Goal: Task Accomplishment & Management: Manage account settings

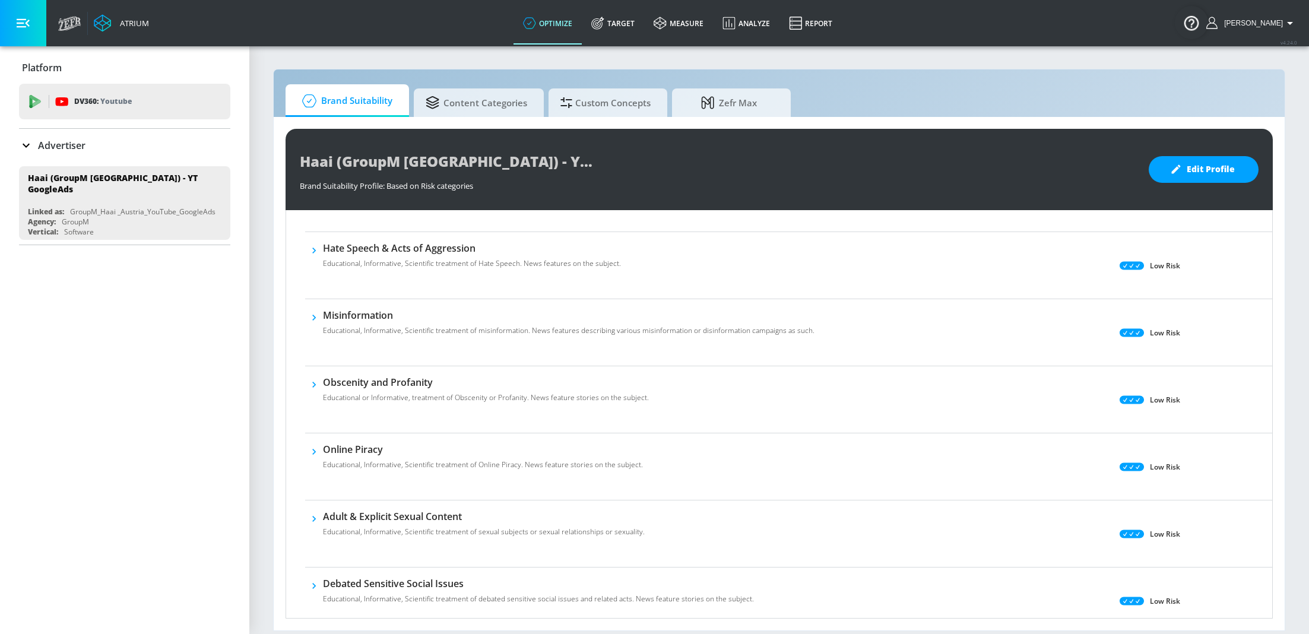
scroll to position [214, 0]
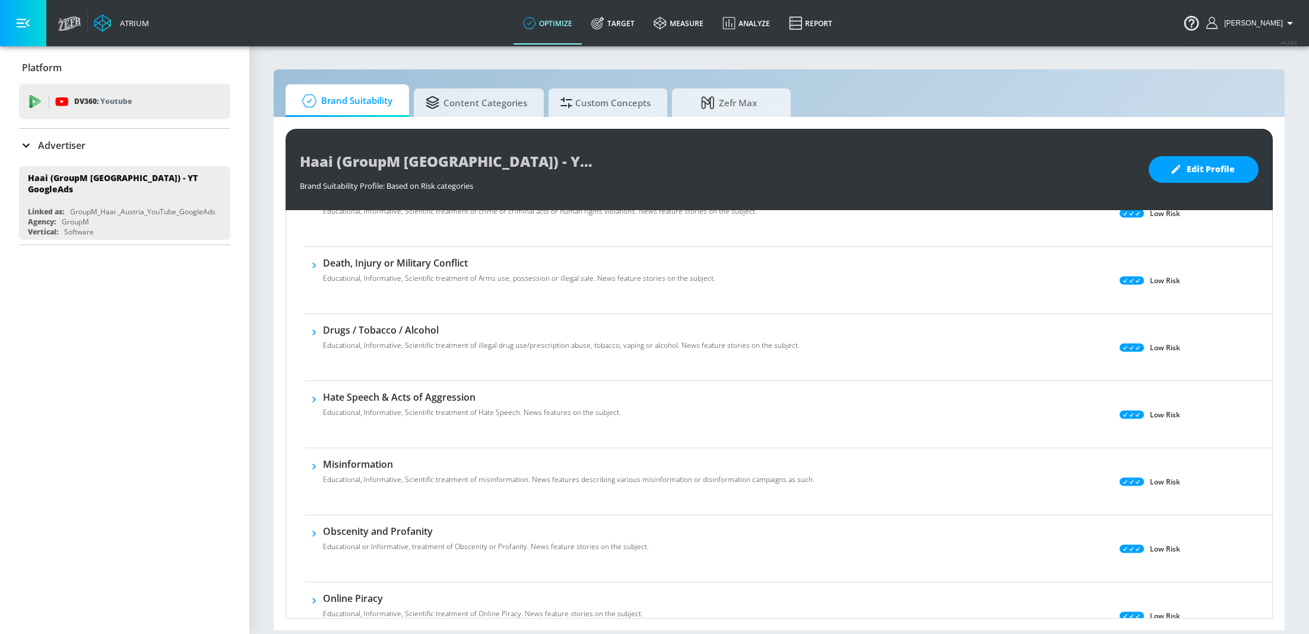
click at [57, 144] on p "Advertiser" at bounding box center [62, 145] width 48 height 13
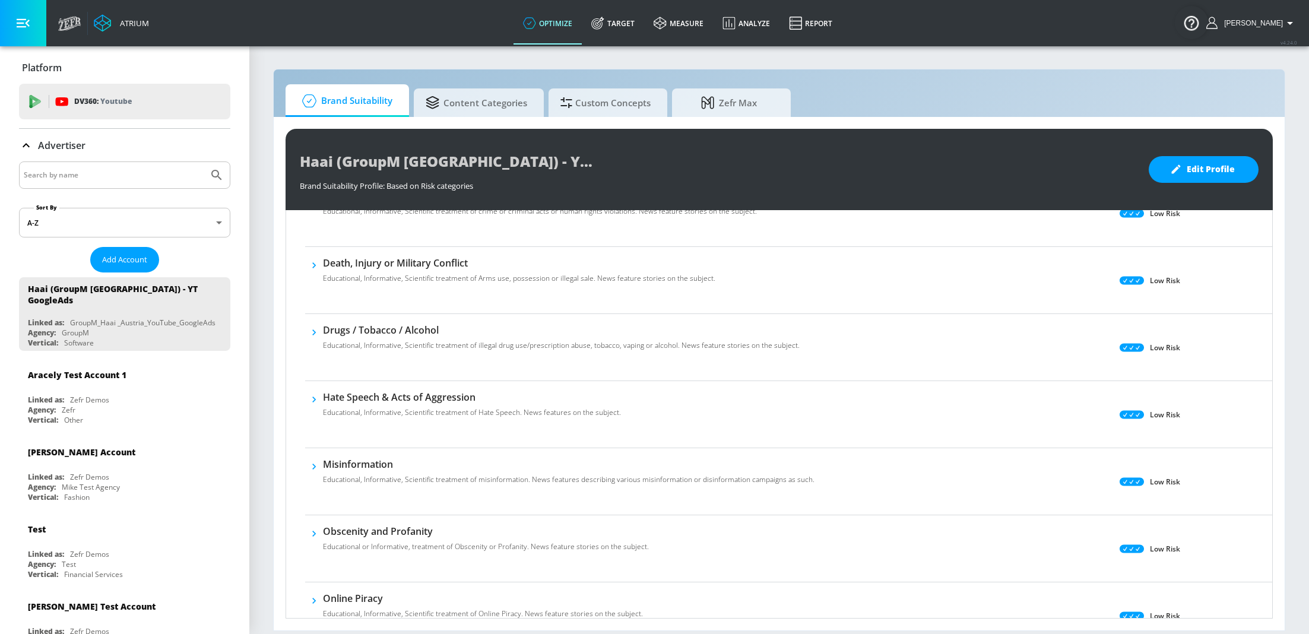
click at [90, 175] on input "Search by name" at bounding box center [114, 174] width 180 height 15
paste input "Savencia Fromage & Dairy Österreich"
type input "Savencia Fromage & Dairy Österreich"
click at [204, 162] on button "Submit Search" at bounding box center [217, 175] width 26 height 26
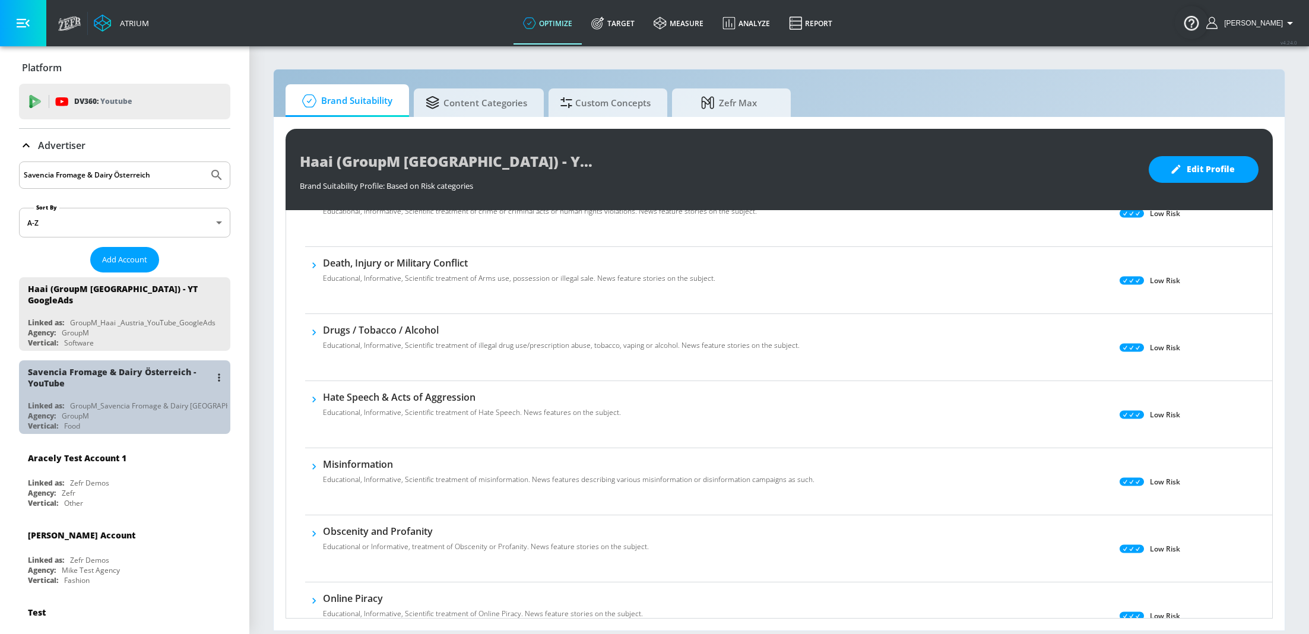
click at [77, 411] on div "GroupM" at bounding box center [75, 416] width 27 height 10
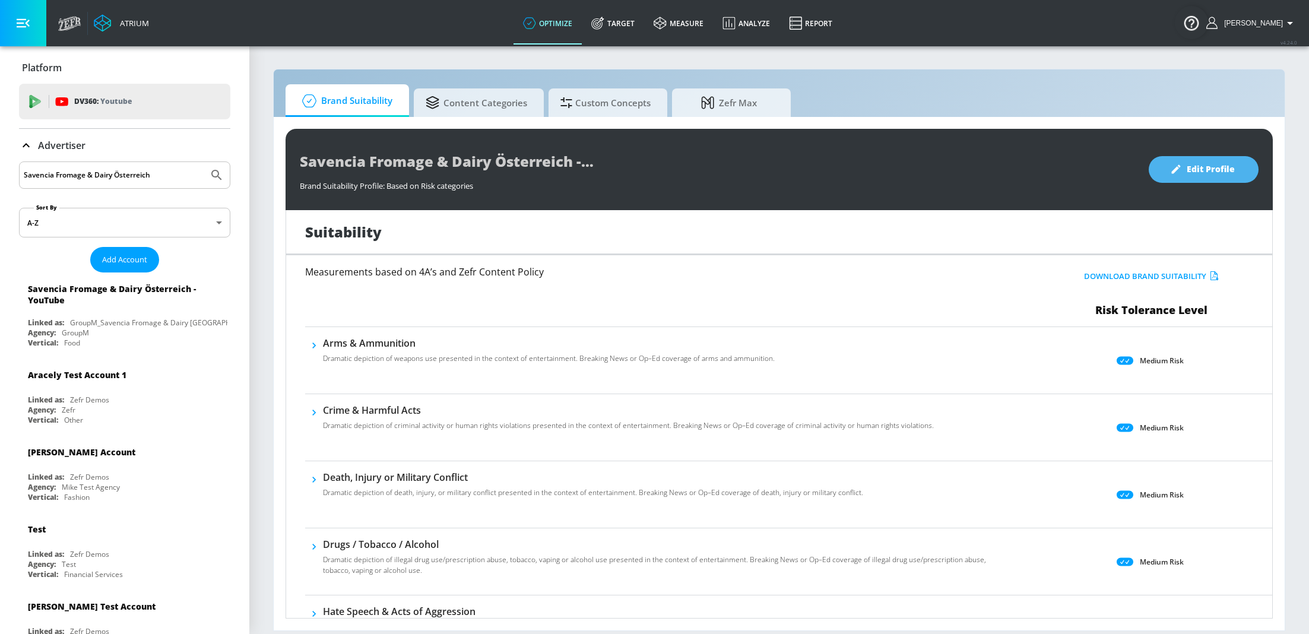
click at [1226, 164] on span "Edit Profile" at bounding box center [1204, 169] width 62 height 15
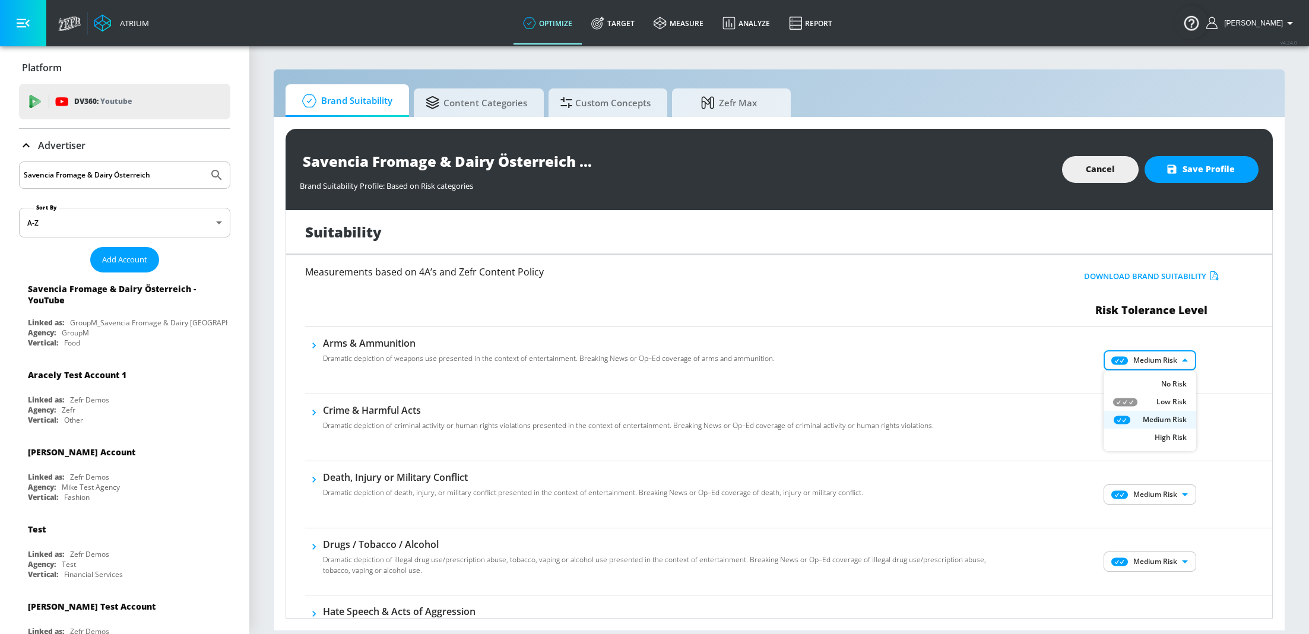
click at [1157, 352] on body "Atrium optimize Target measure Analyze Report optimize Target measure Analyze R…" at bounding box center [654, 317] width 1309 height 634
click at [1153, 399] on div "Low Risk" at bounding box center [1150, 402] width 74 height 11
type input "LOW"
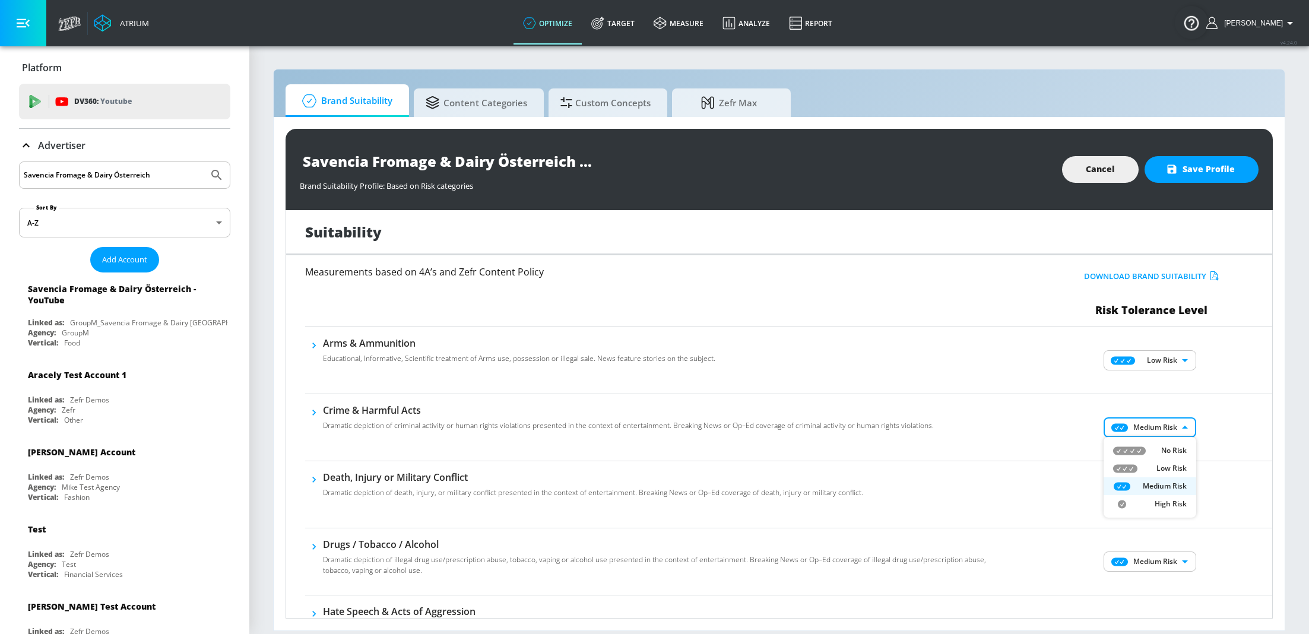
click at [1162, 424] on body "Atrium optimize Target measure Analyze Report optimize Target measure Analyze R…" at bounding box center [654, 317] width 1309 height 634
click at [1166, 462] on li "Low Risk" at bounding box center [1150, 469] width 93 height 18
type input "LOW"
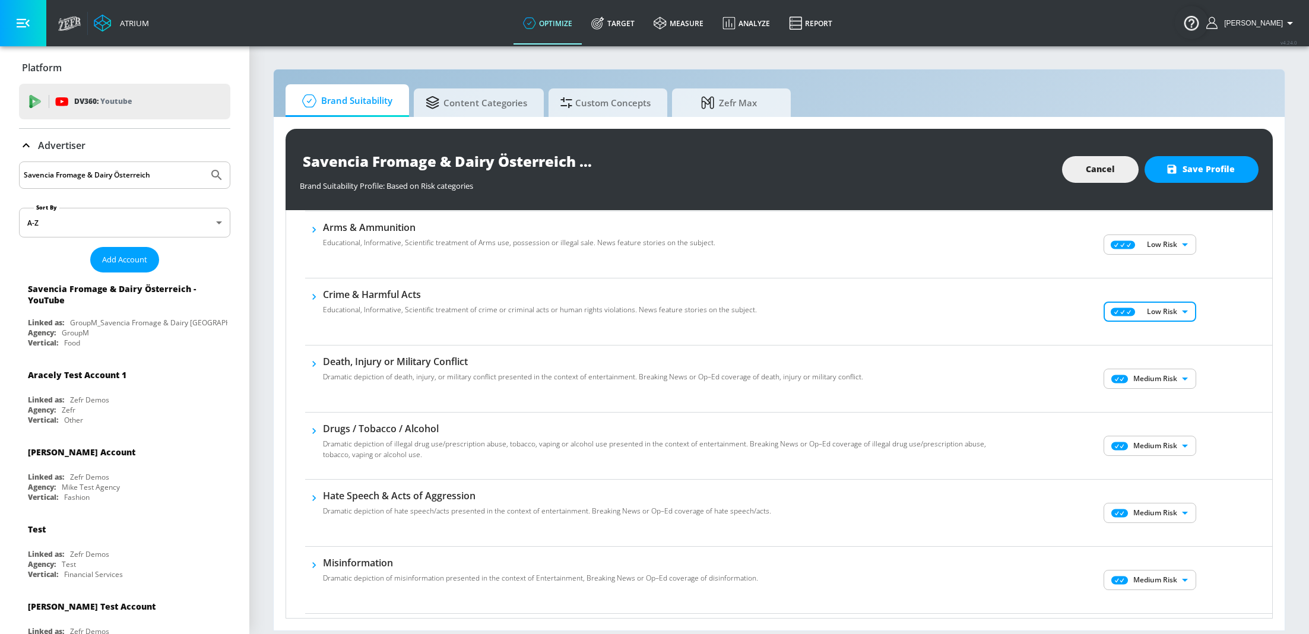
scroll to position [143, 0]
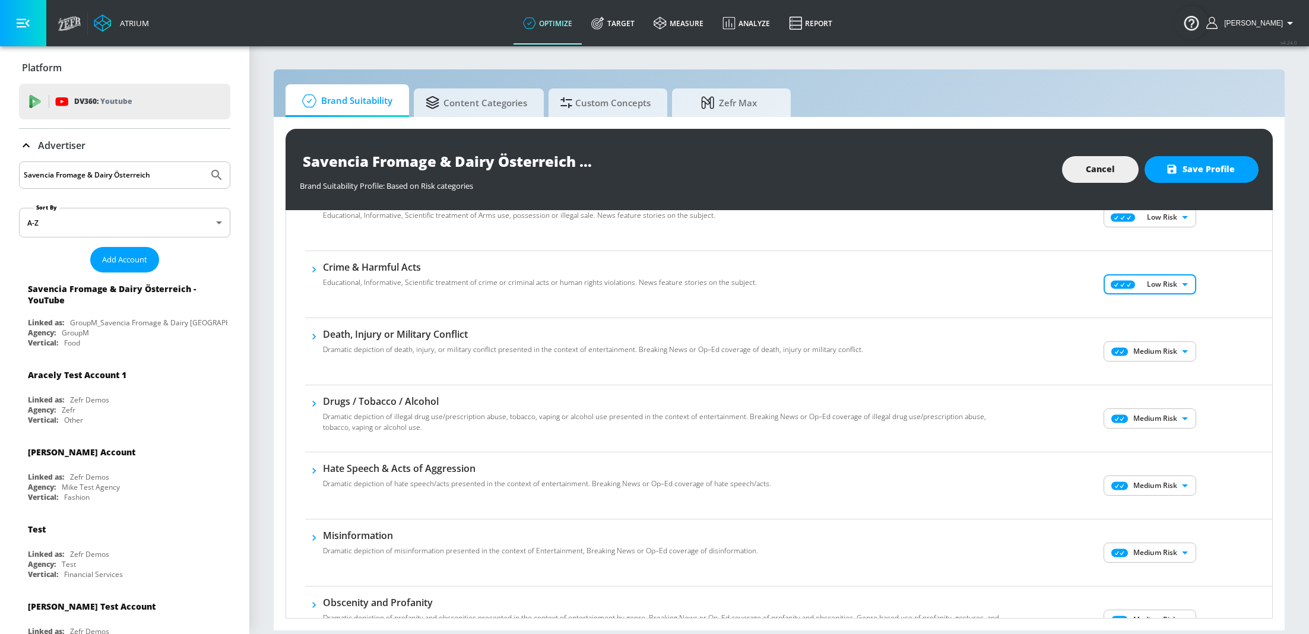
click at [1166, 344] on body "Atrium optimize Target measure Analyze Report optimize Target measure Analyze R…" at bounding box center [654, 317] width 1309 height 634
click at [1170, 390] on p "Low Risk" at bounding box center [1172, 392] width 30 height 11
type input "LOW"
click at [1172, 414] on body "Atrium optimize Target measure Analyze Report optimize Target measure Analyze R…" at bounding box center [654, 317] width 1309 height 634
click at [1176, 457] on p "Low Risk" at bounding box center [1172, 459] width 30 height 11
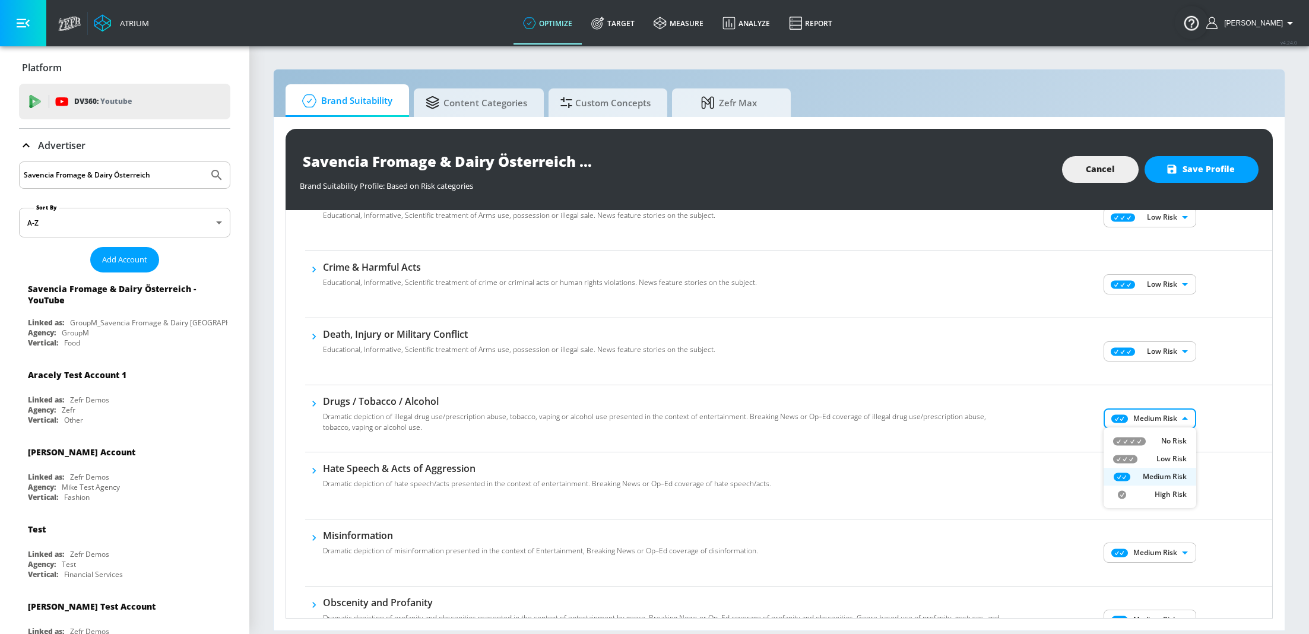
type input "LOW"
click at [1174, 483] on body "Atrium optimize Target measure Analyze Report optimize Target measure Analyze R…" at bounding box center [654, 317] width 1309 height 634
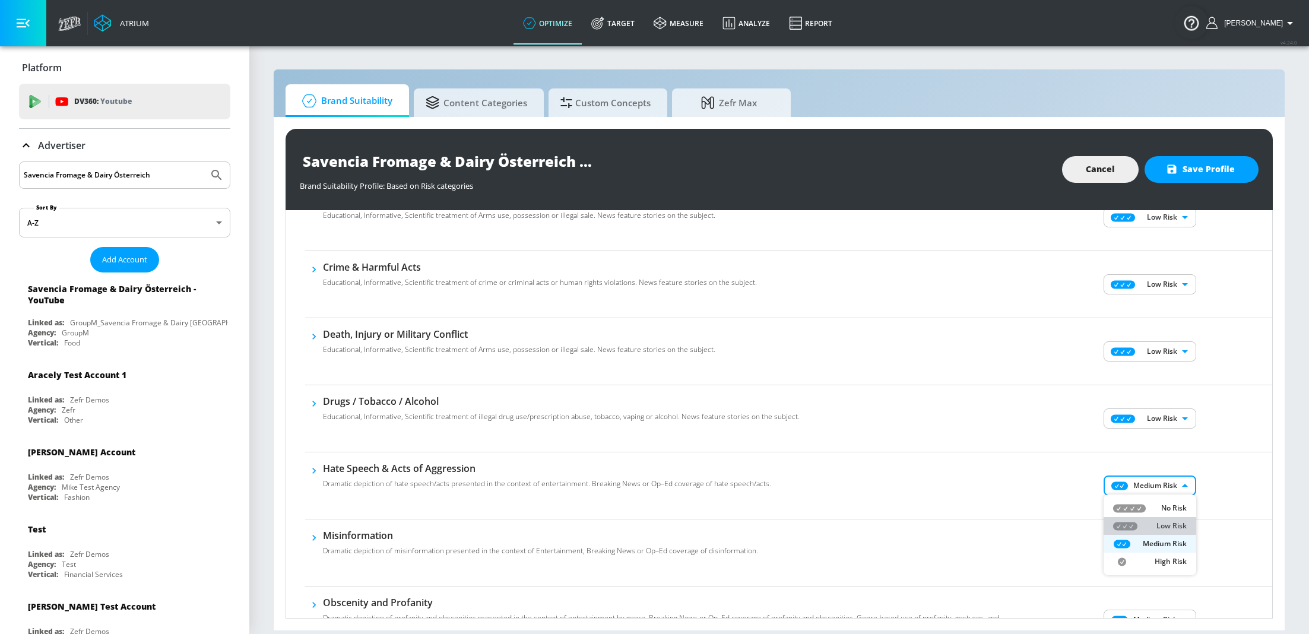
click at [1176, 530] on p "Low Risk" at bounding box center [1172, 526] width 30 height 11
type input "LOW"
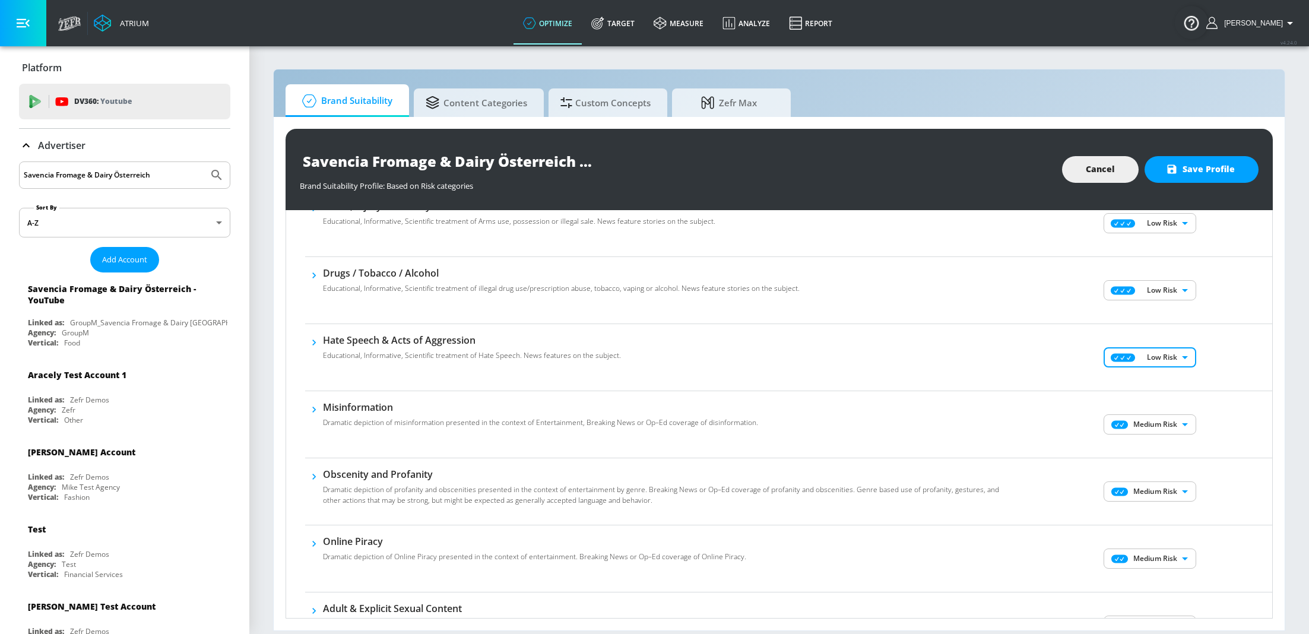
click at [1164, 416] on body "Atrium optimize Target measure Analyze Report optimize Target measure Analyze R…" at bounding box center [654, 317] width 1309 height 634
click at [1165, 458] on li "Low Risk" at bounding box center [1150, 465] width 93 height 18
type input "LOW"
click at [1165, 491] on body "Atrium optimize Target measure Analyze Report optimize Target measure Analyze R…" at bounding box center [654, 317] width 1309 height 634
click at [1167, 528] on p "Low Risk" at bounding box center [1172, 532] width 30 height 11
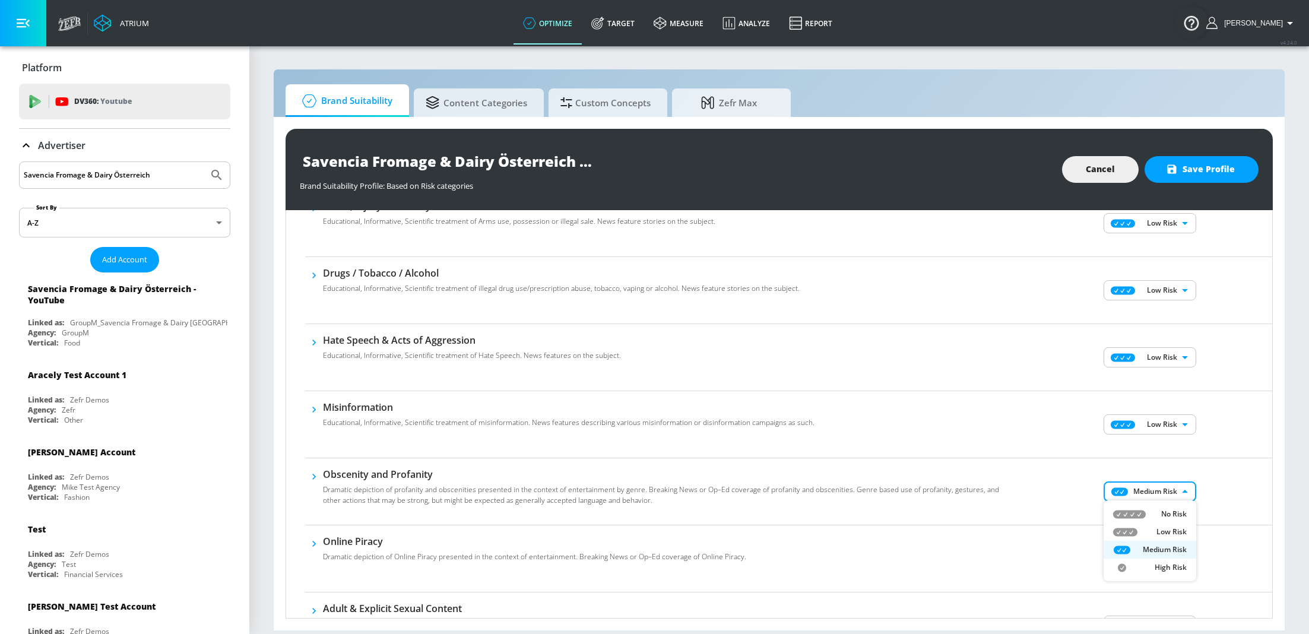
type input "LOW"
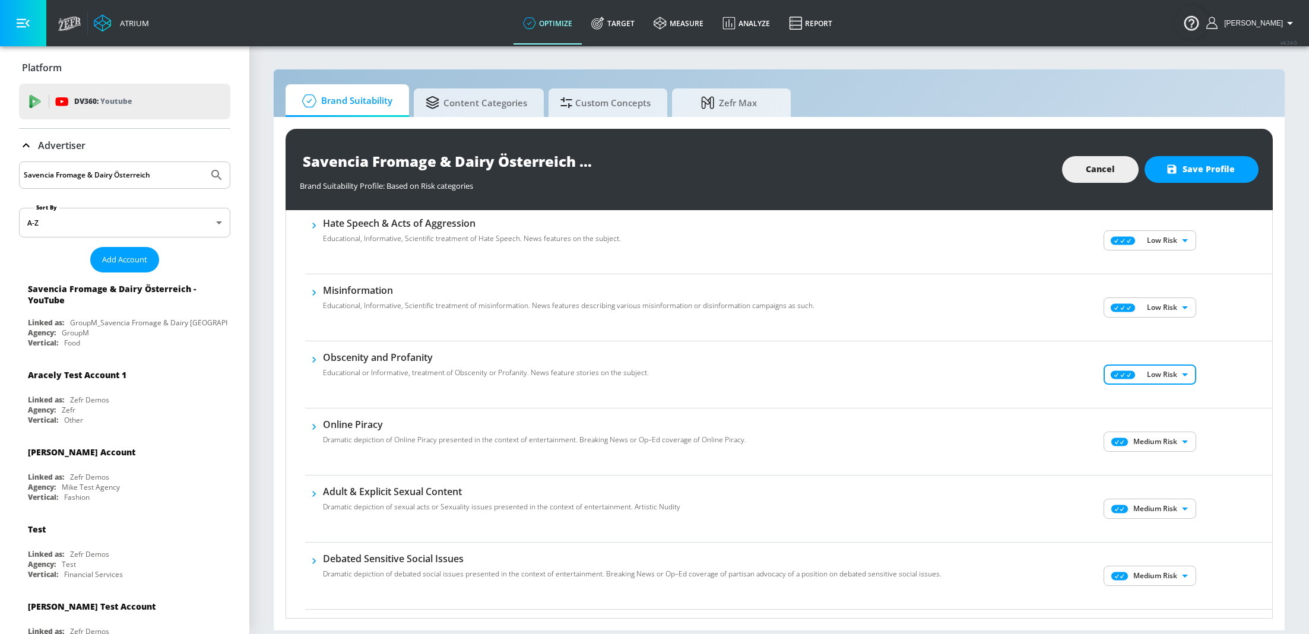
scroll to position [395, 0]
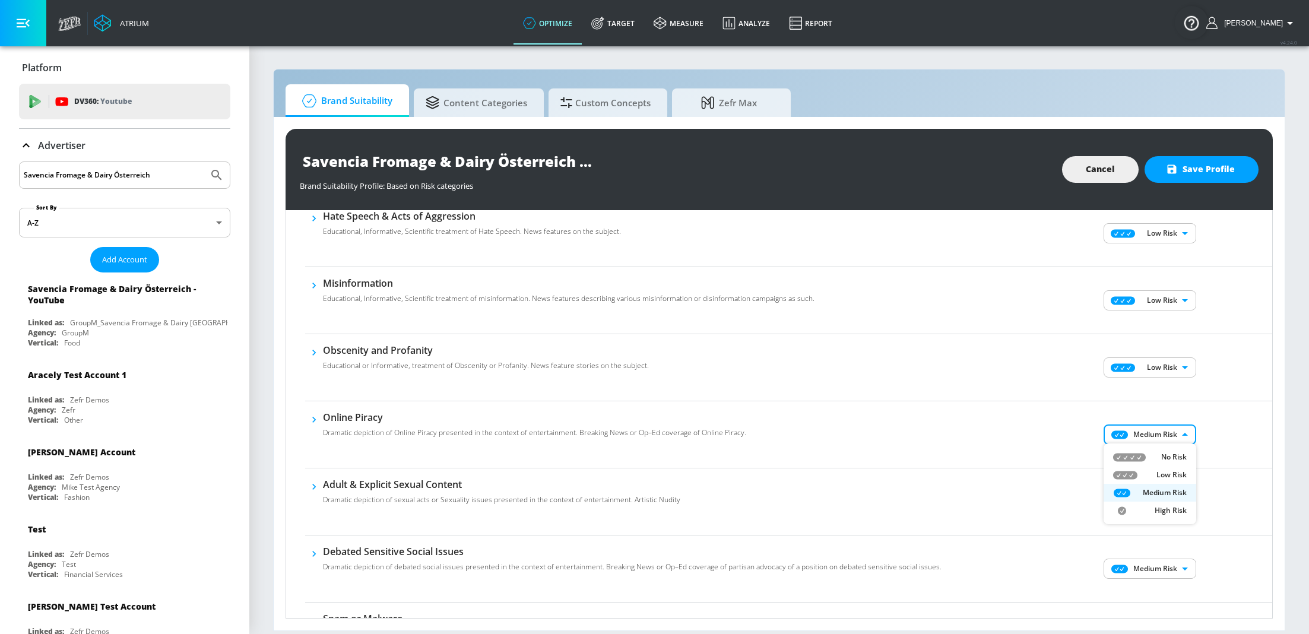
click at [1170, 440] on body "Atrium optimize Target measure Analyze Report optimize Target measure Analyze R…" at bounding box center [654, 317] width 1309 height 634
click at [1172, 477] on p "Low Risk" at bounding box center [1172, 475] width 30 height 11
type input "LOW"
click at [1171, 502] on body "Atrium optimize Target measure Analyze Report optimize Target measure Analyze R…" at bounding box center [654, 317] width 1309 height 634
click at [1169, 538] on p "Low Risk" at bounding box center [1172, 542] width 30 height 11
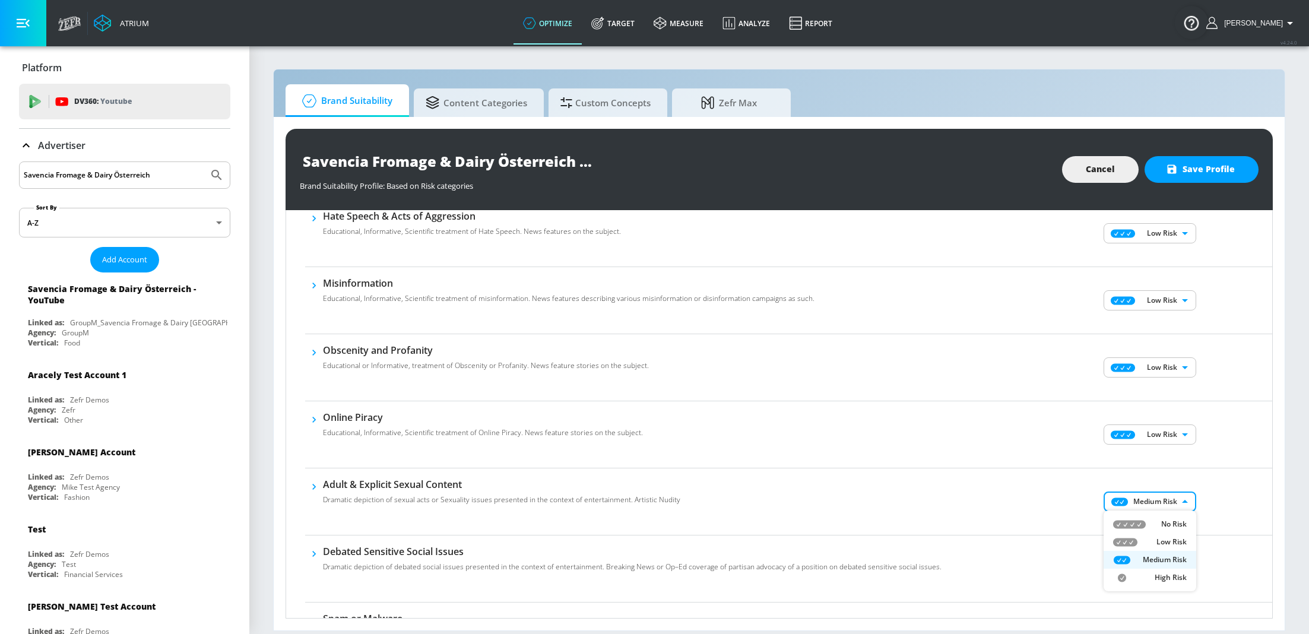
type input "LOW"
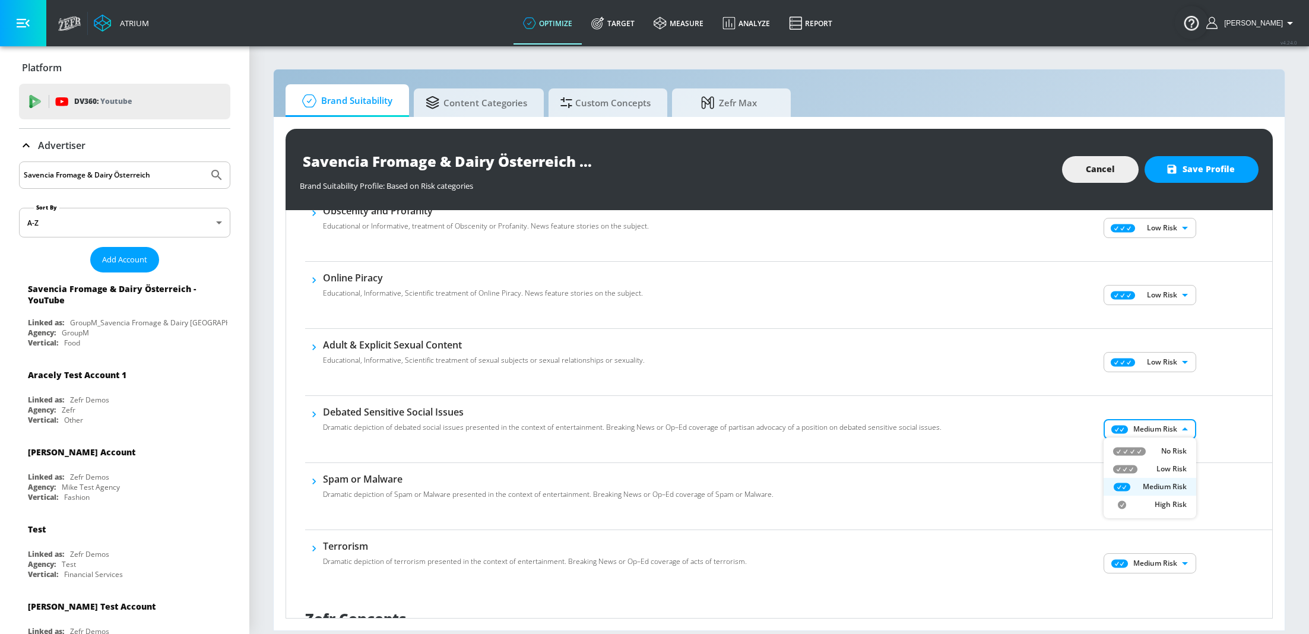
click at [1163, 419] on body "Atrium optimize Target measure Analyze Report optimize Target measure Analyze R…" at bounding box center [654, 317] width 1309 height 634
click at [1166, 473] on p "Low Risk" at bounding box center [1172, 469] width 30 height 11
type input "LOW"
click at [1168, 497] on body "Atrium optimize Target measure Analyze Report optimize Target measure Analyze R…" at bounding box center [654, 317] width 1309 height 634
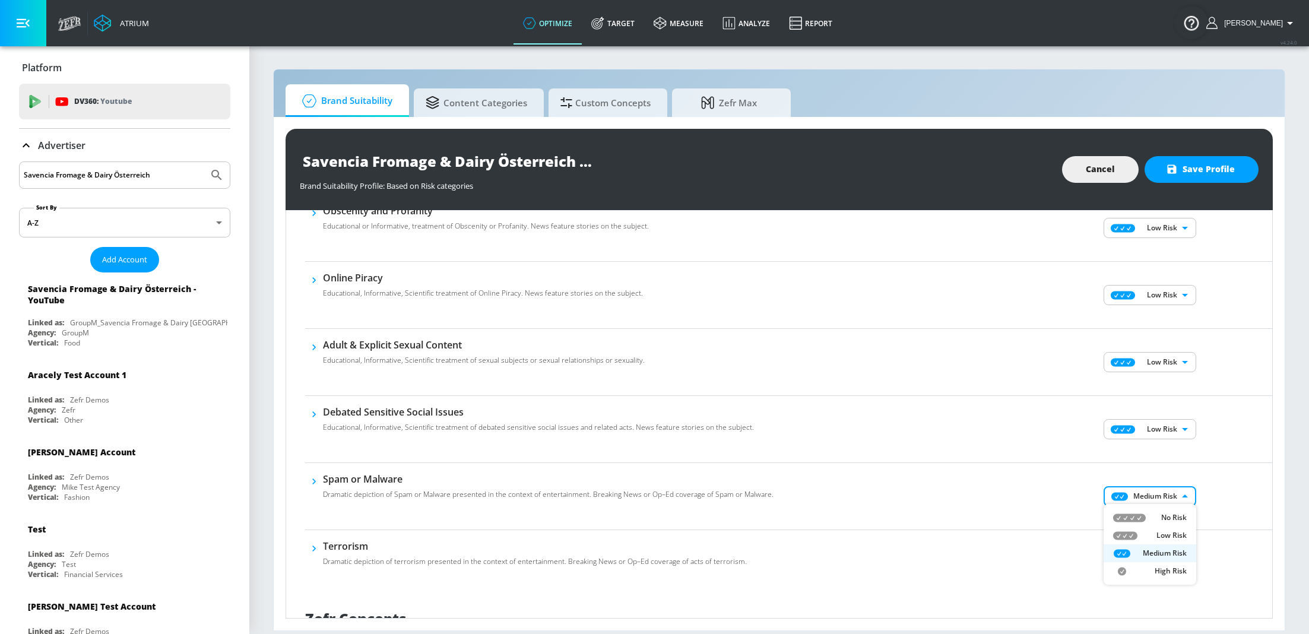
click at [1172, 529] on li "Low Risk" at bounding box center [1150, 536] width 93 height 18
type input "LOW"
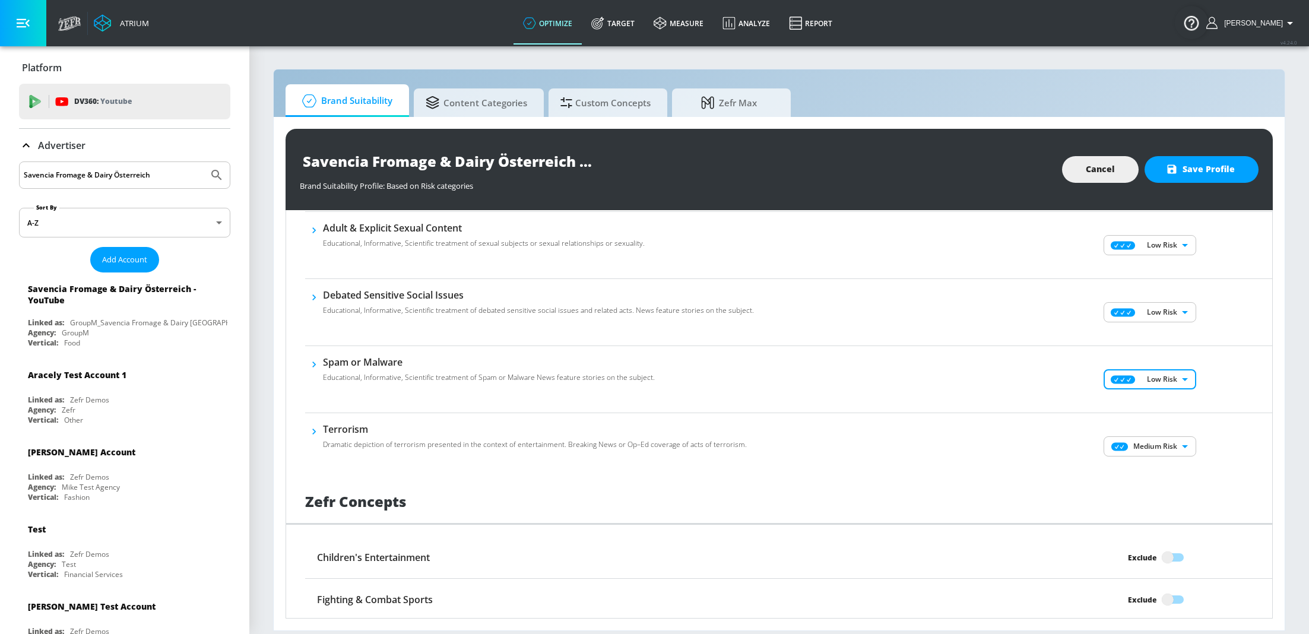
scroll to position [670, 0]
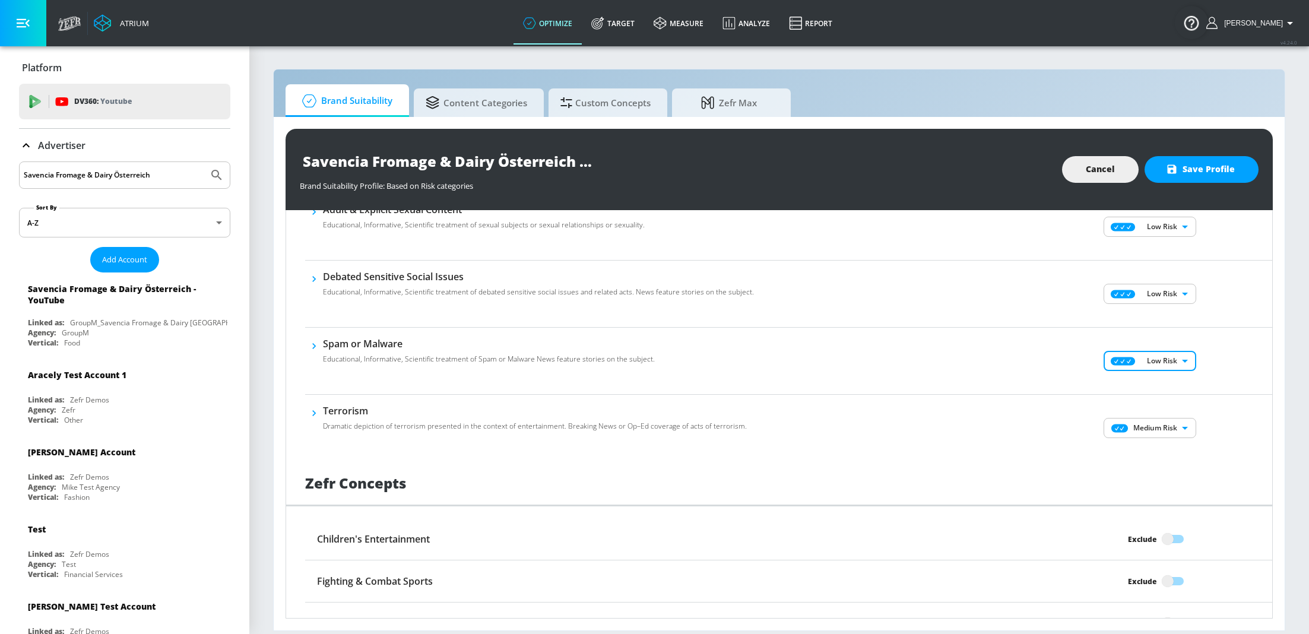
click at [1154, 429] on body "Atrium optimize Target measure Analyze Report optimize Target measure Analyze R…" at bounding box center [654, 317] width 1309 height 634
click at [1169, 458] on li "Low Risk" at bounding box center [1150, 467] width 93 height 18
type input "LOW"
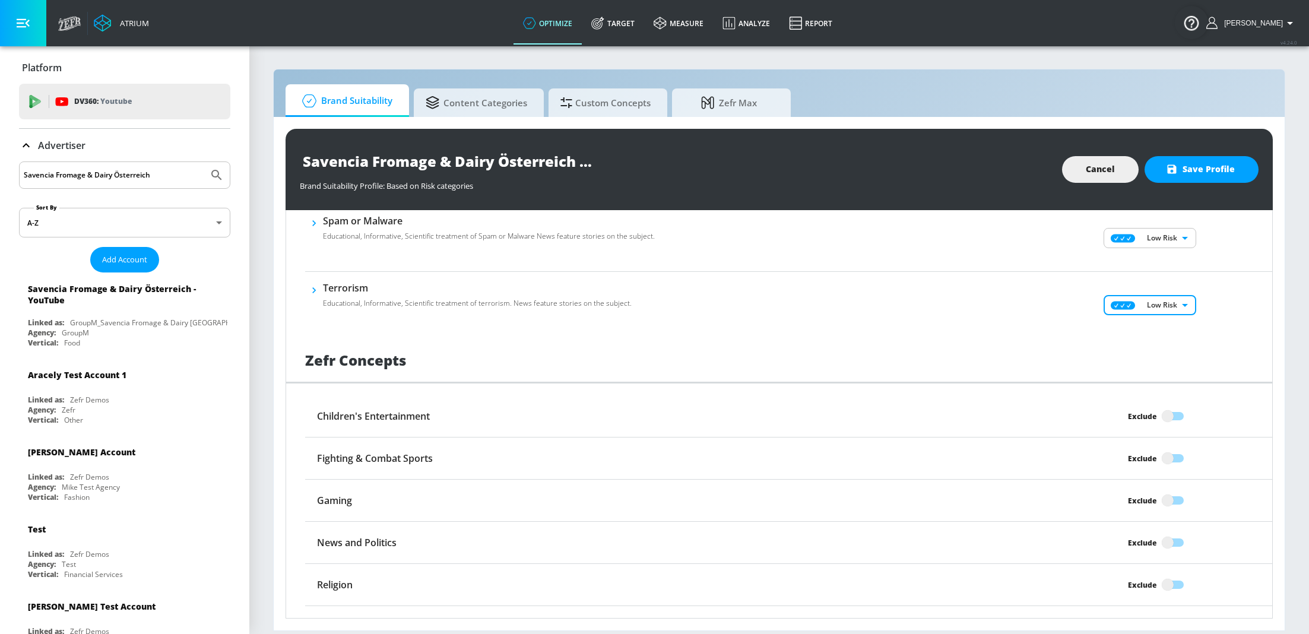
scroll to position [820, 0]
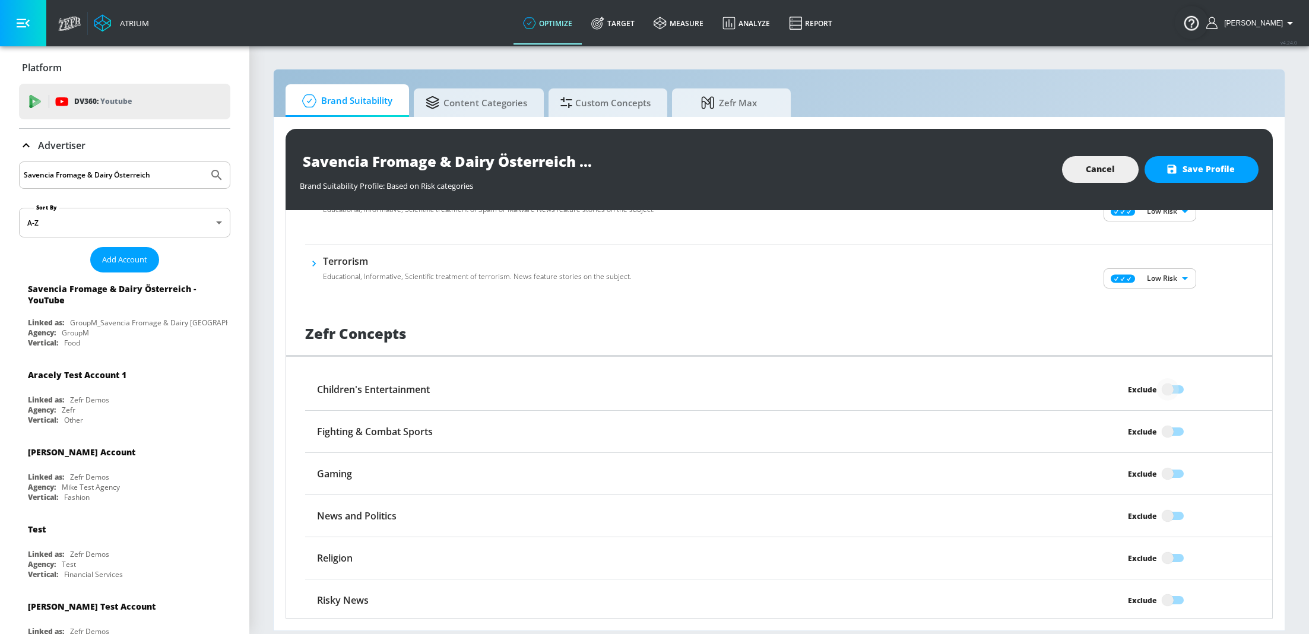
click at [1169, 393] on input "Exclude" at bounding box center [1168, 389] width 68 height 23
checkbox input "true"
click at [1173, 423] on input "Exclude" at bounding box center [1168, 431] width 68 height 23
checkbox input "true"
click at [1177, 512] on input "Exclude" at bounding box center [1168, 516] width 68 height 23
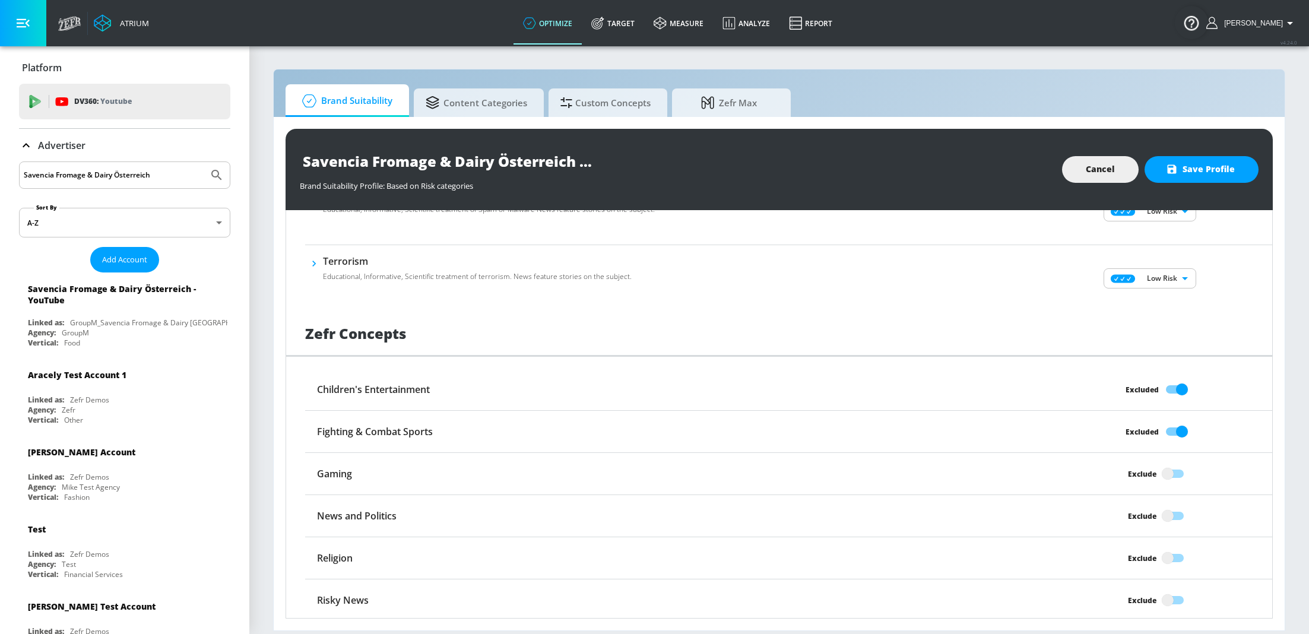
checkbox input "true"
click at [1176, 558] on input "Exclude" at bounding box center [1168, 558] width 68 height 23
checkbox input "true"
click at [1176, 591] on input "Exclude" at bounding box center [1168, 600] width 68 height 23
checkbox input "true"
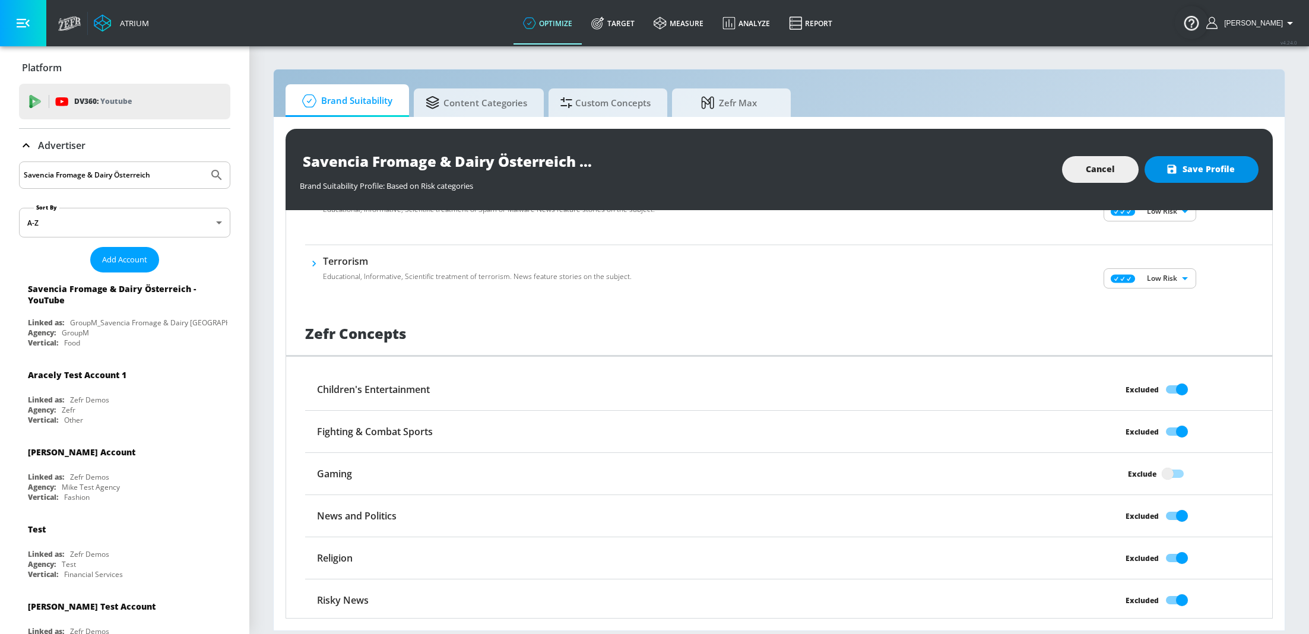
click at [1201, 169] on span "Save Profile" at bounding box center [1202, 169] width 67 height 15
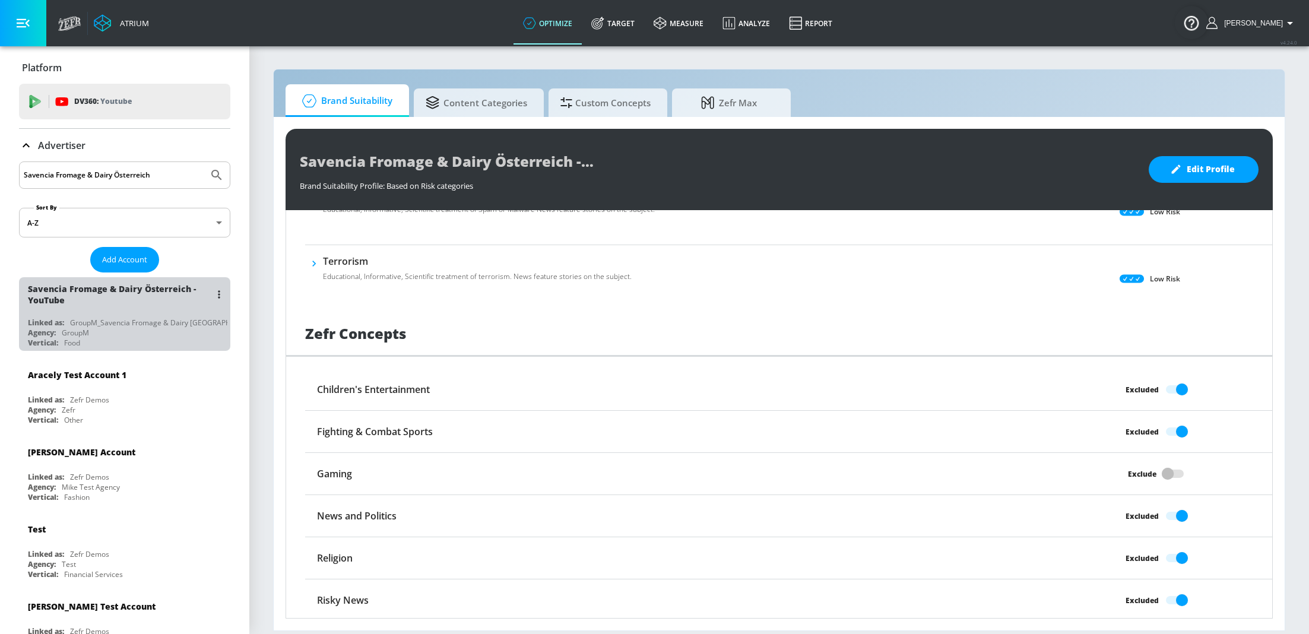
click at [146, 311] on div "Savencia Fromage & Dairy Österreich - YouTube Linked as: GroupM_Savencia Fromag…" at bounding box center [124, 314] width 211 height 74
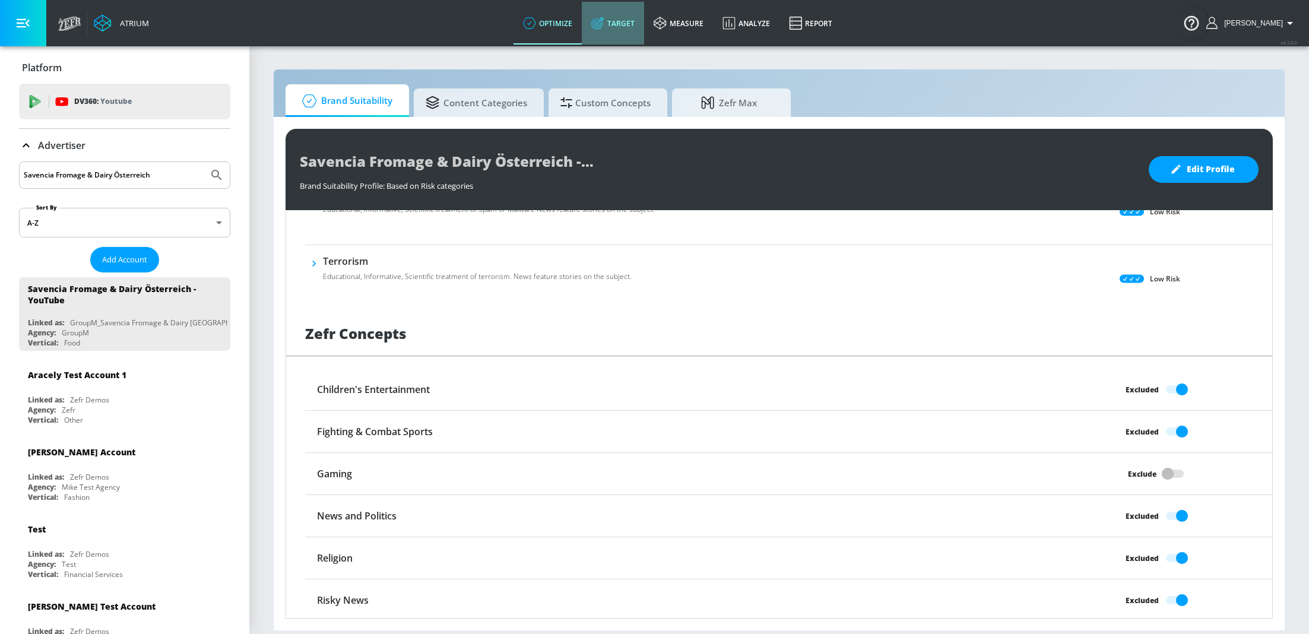
click at [638, 25] on link "Target" at bounding box center [613, 23] width 62 height 43
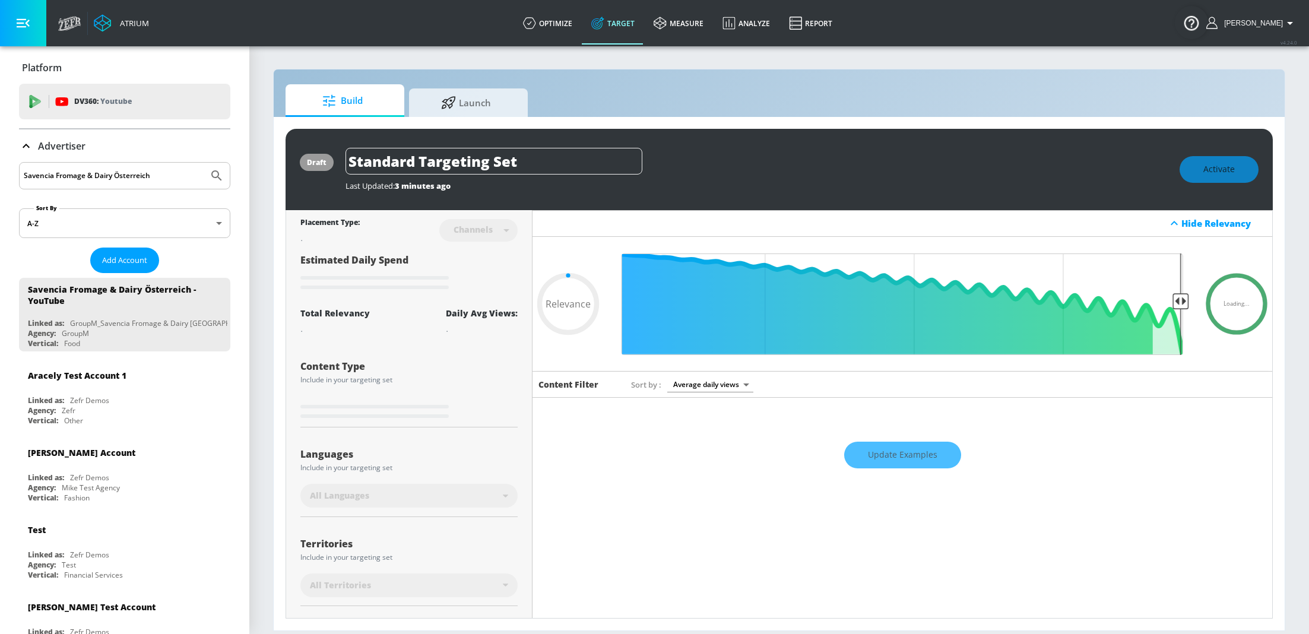
type input "0.05"
click at [518, 157] on input "Standard Targeting Set" at bounding box center [494, 161] width 297 height 27
type input "1"
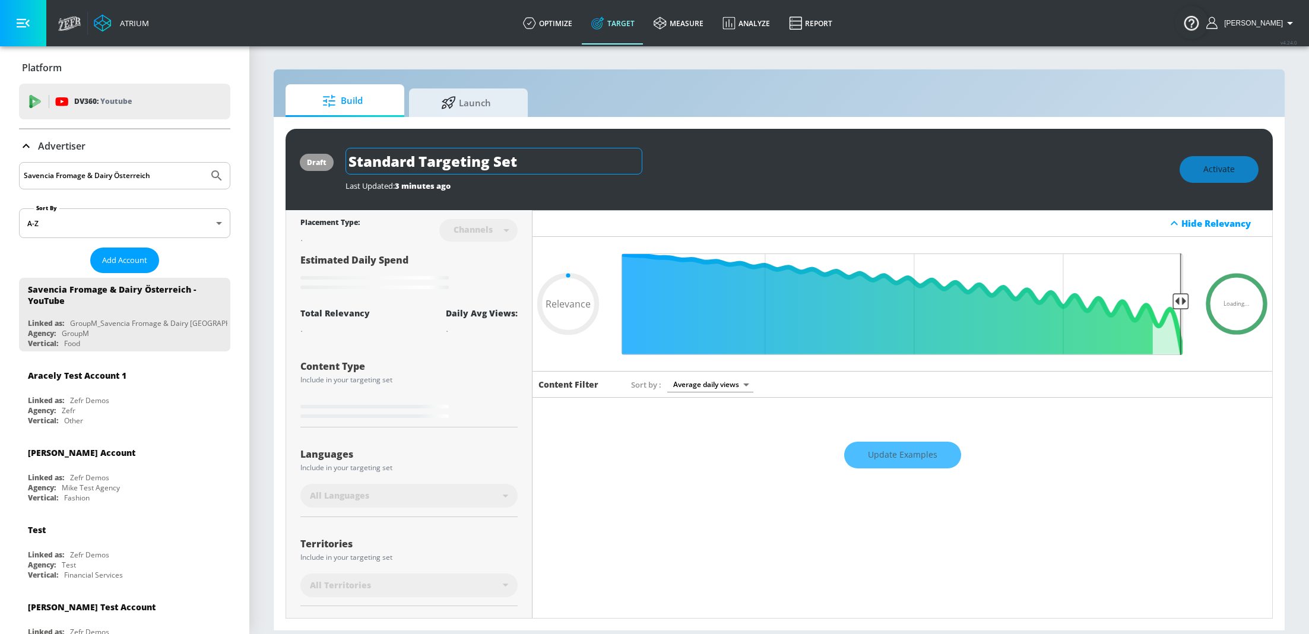
type input "0.05"
type input "18"
type input "0.05"
type input "18-"
type input "0.05"
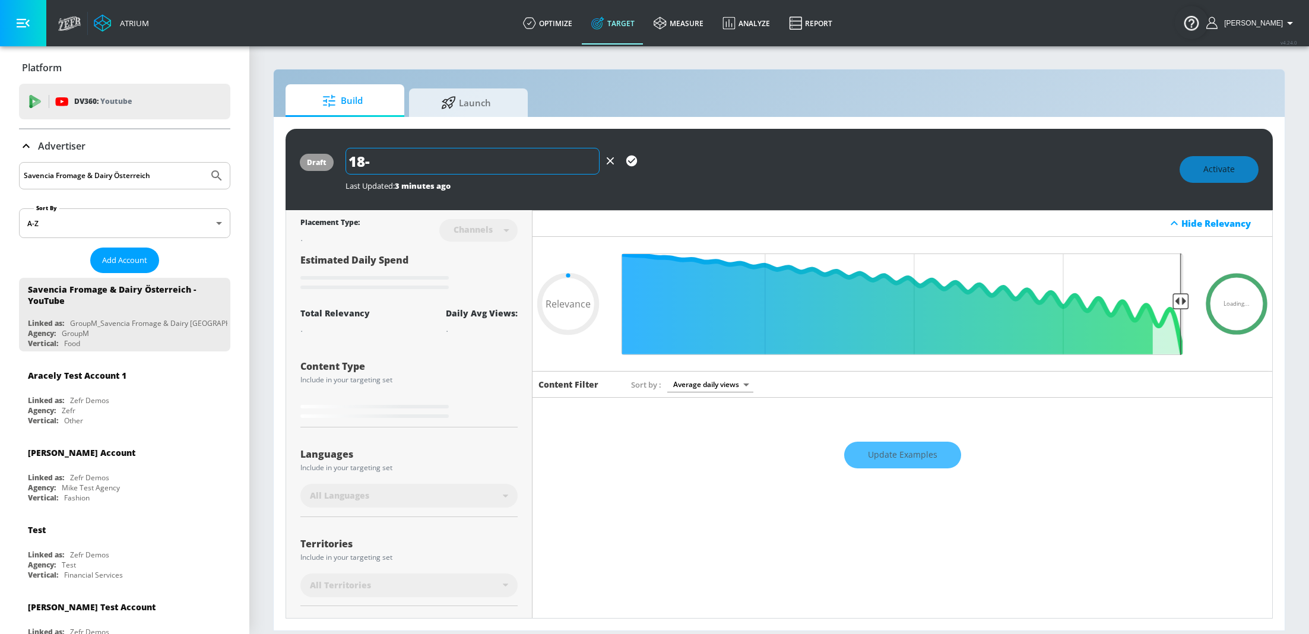
type input "18-4"
type input "0.05"
type input "18-40"
type input "0.05"
type input "18-40"
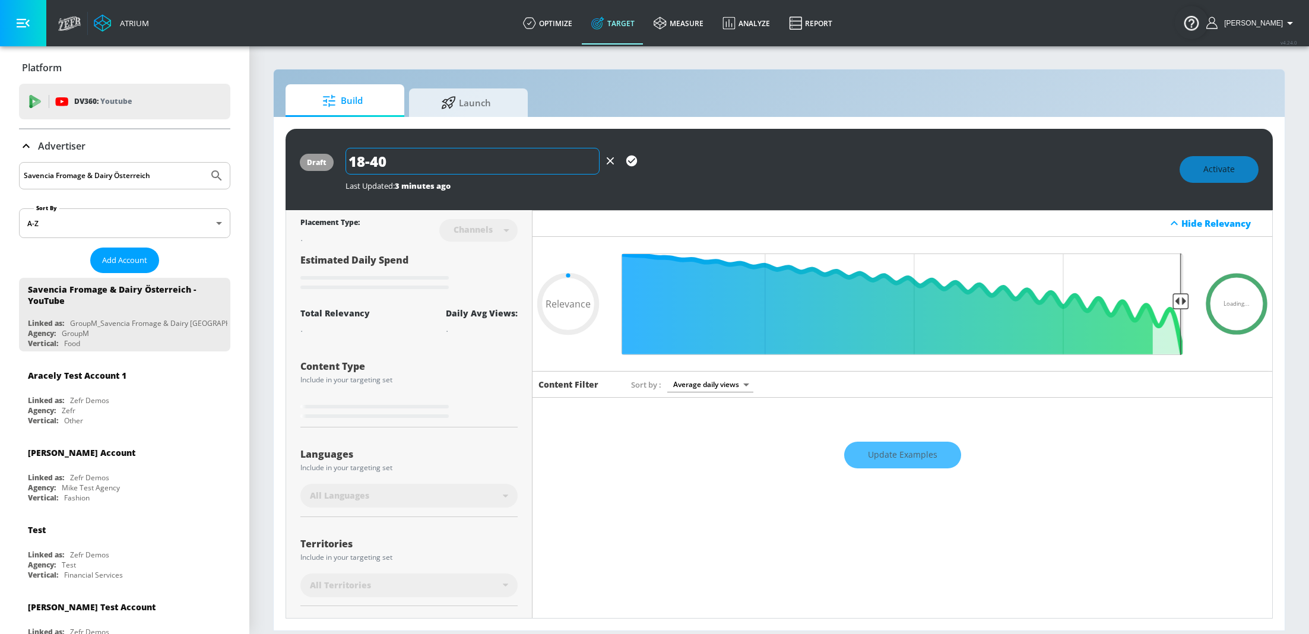
click at [630, 163] on icon "button" at bounding box center [631, 160] width 13 height 13
type input "0.05"
type input "Standard Targeting Set"
type input "0.6"
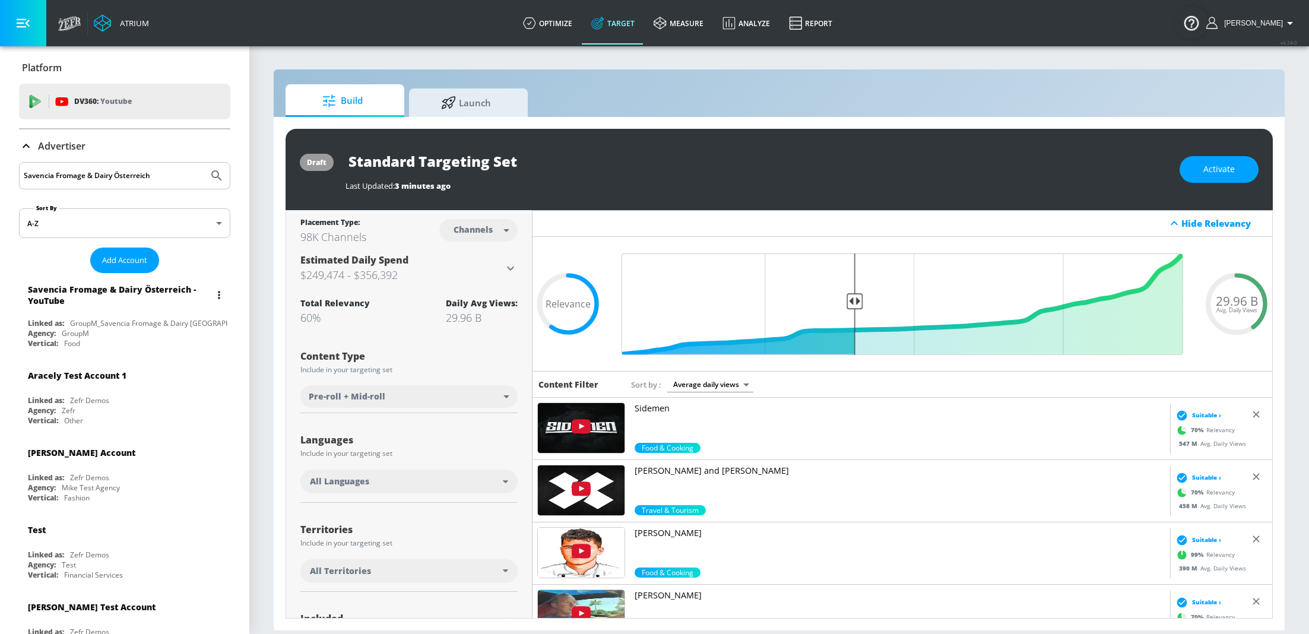
click at [143, 305] on div "Savencia Fromage & Dairy Österreich - YouTube" at bounding box center [128, 295] width 200 height 34
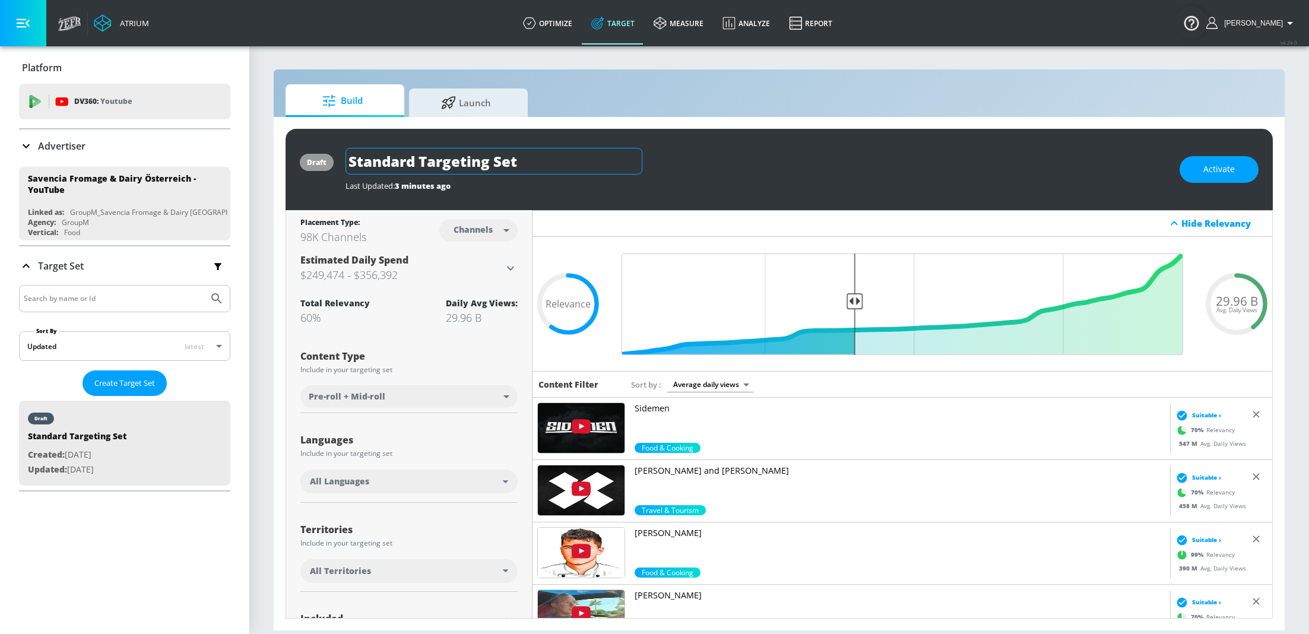
click at [492, 166] on input "Standard Targeting Set" at bounding box center [494, 161] width 297 height 27
type input "18-40"
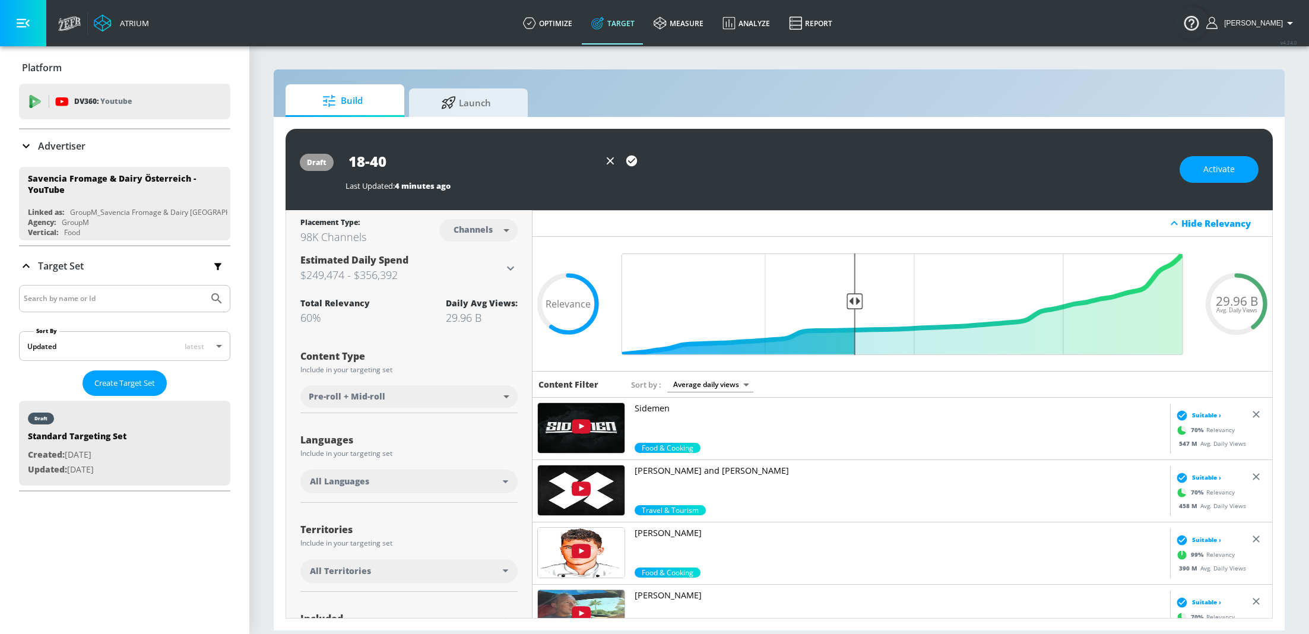
click at [630, 162] on icon "button" at bounding box center [631, 160] width 13 height 13
click at [471, 481] on div "All Languages" at bounding box center [406, 482] width 193 height 12
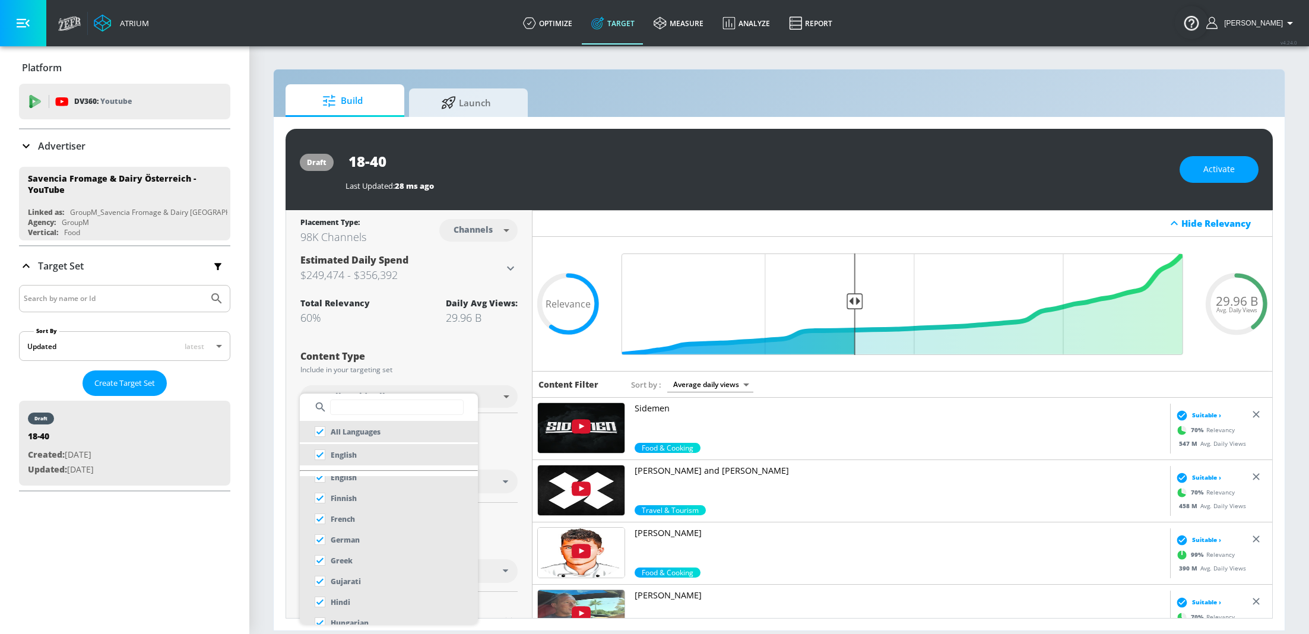
scroll to position [262, 0]
click at [322, 536] on input "checkbox" at bounding box center [319, 535] width 21 height 21
checkbox input "false"
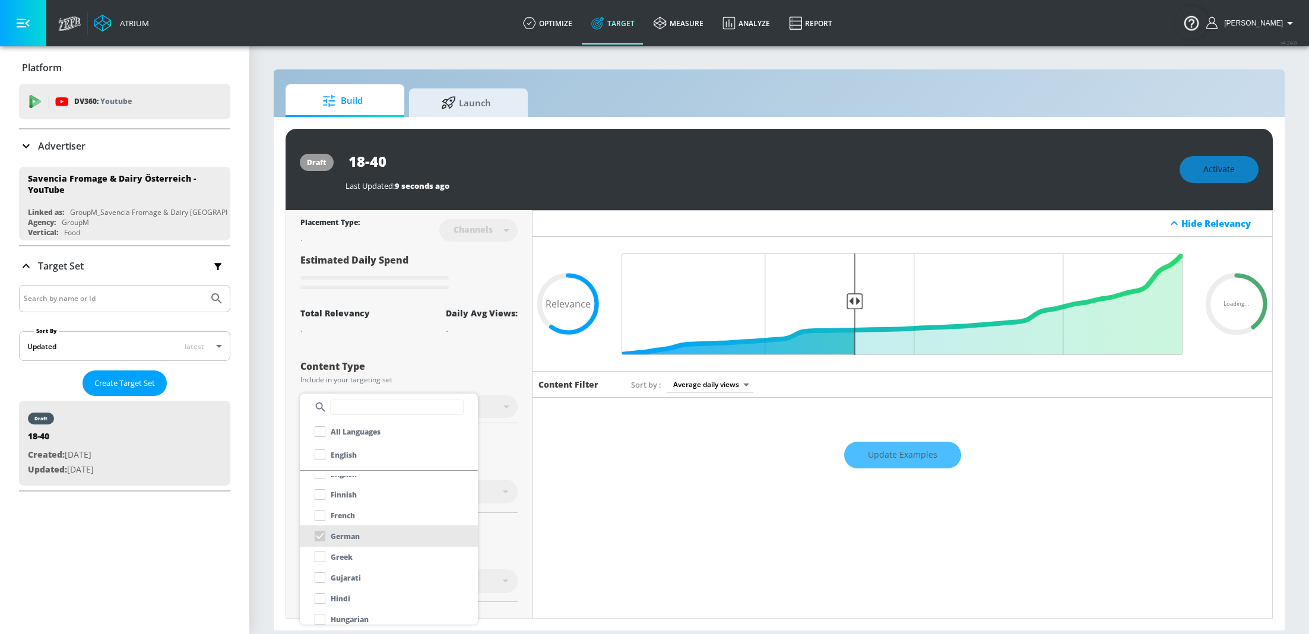
click at [515, 429] on div at bounding box center [654, 317] width 1309 height 634
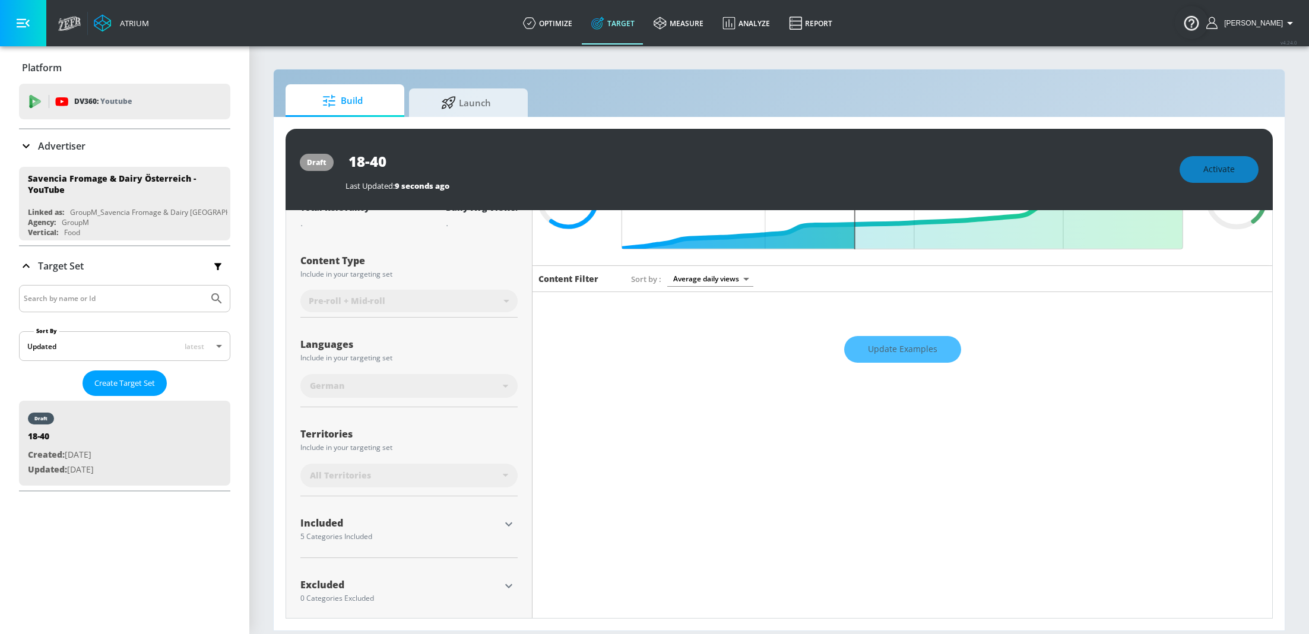
scroll to position [116, 0]
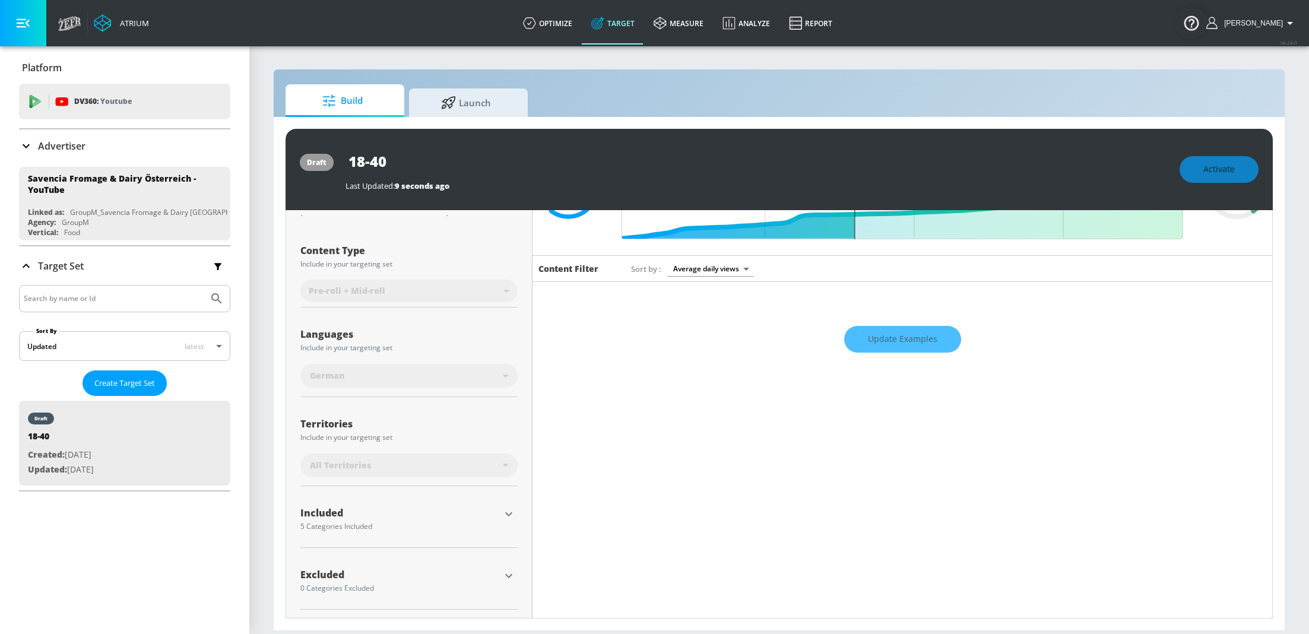
click at [514, 514] on icon "button" at bounding box center [509, 514] width 14 height 14
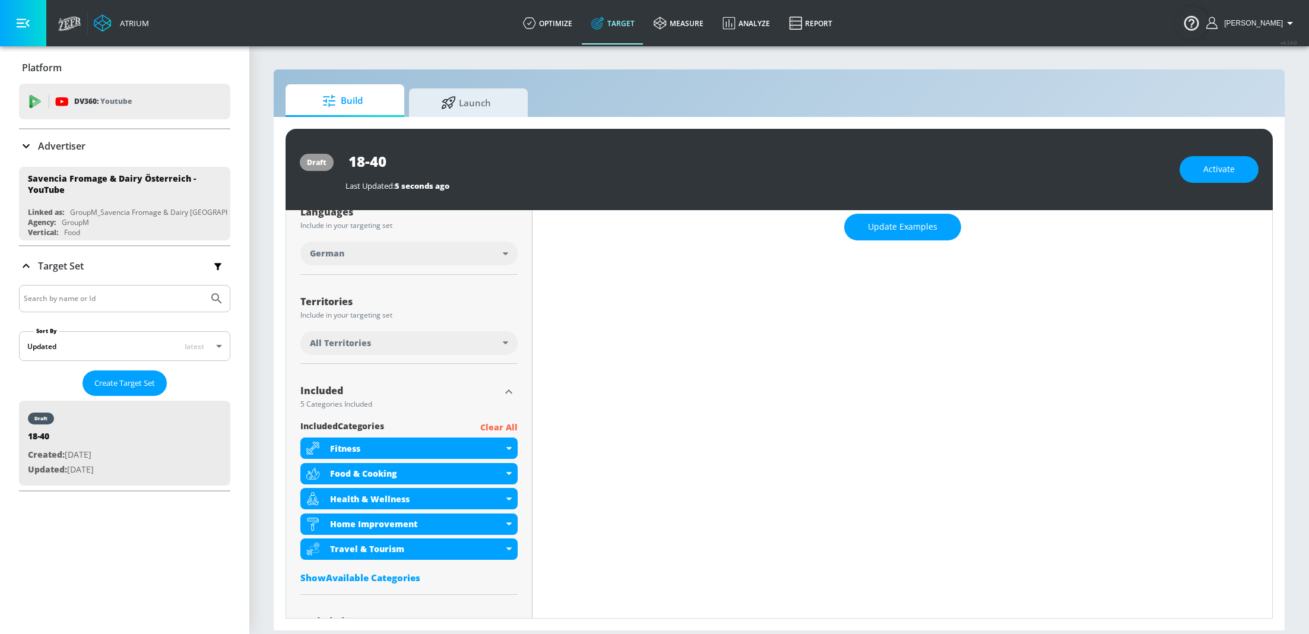
scroll to position [231, 0]
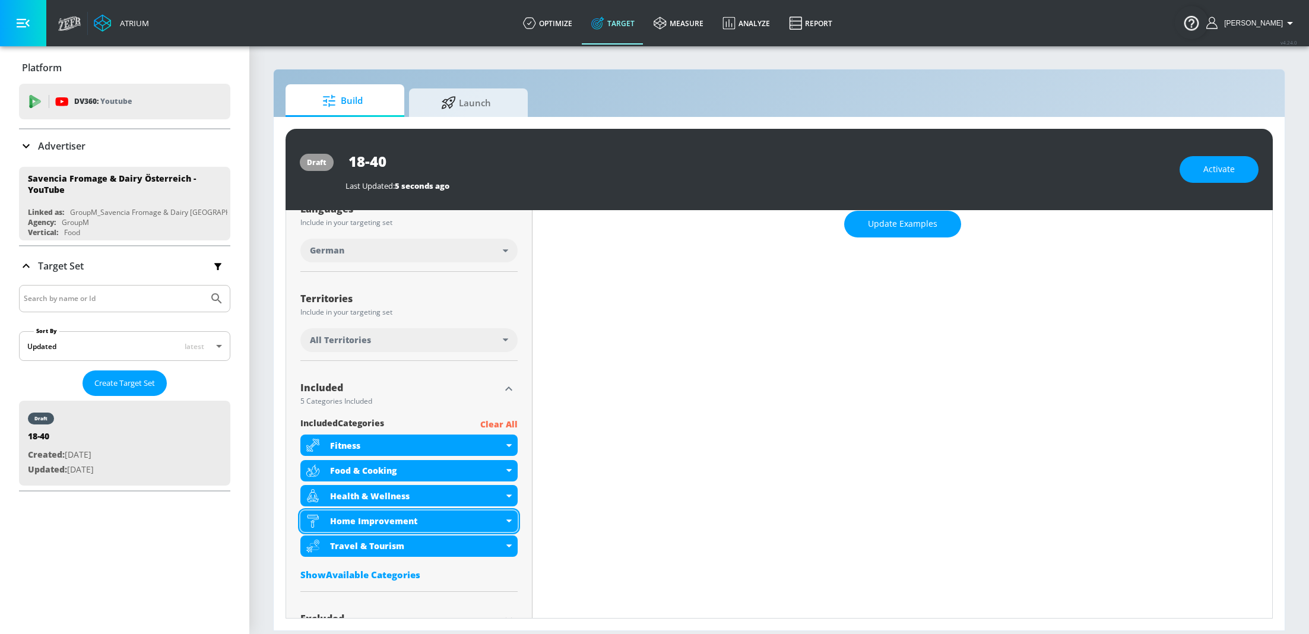
click at [508, 520] on icon at bounding box center [508, 521] width 5 height 3
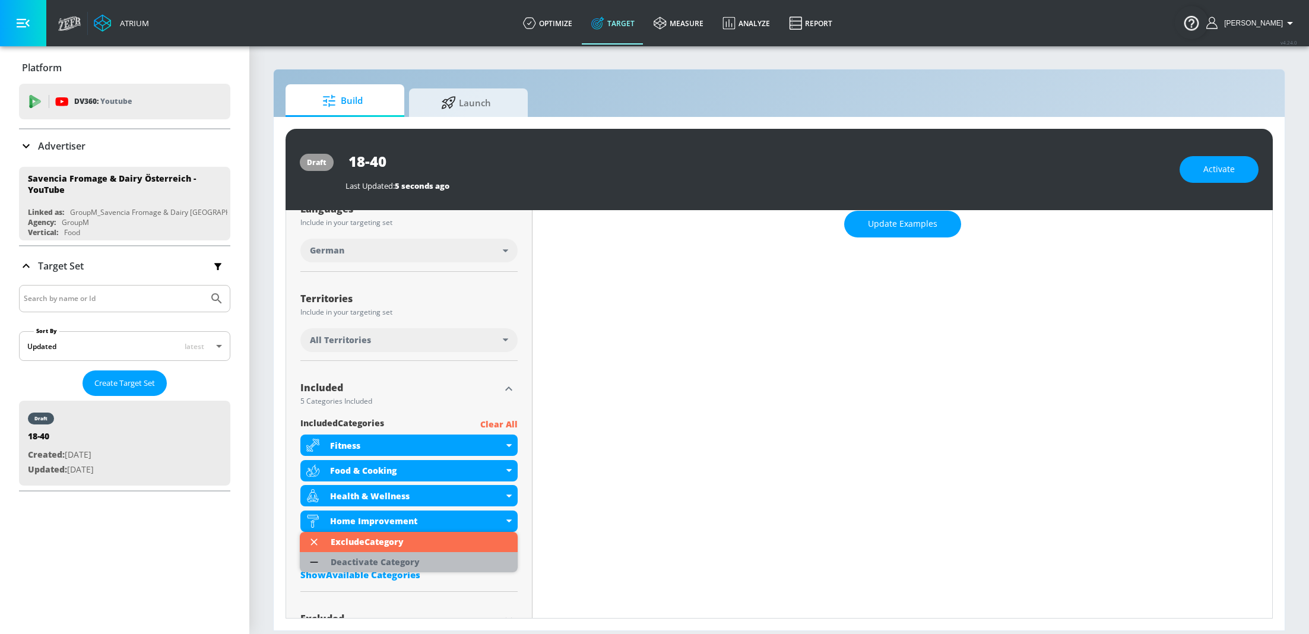
click at [447, 556] on li "Deactivate Category" at bounding box center [409, 562] width 218 height 20
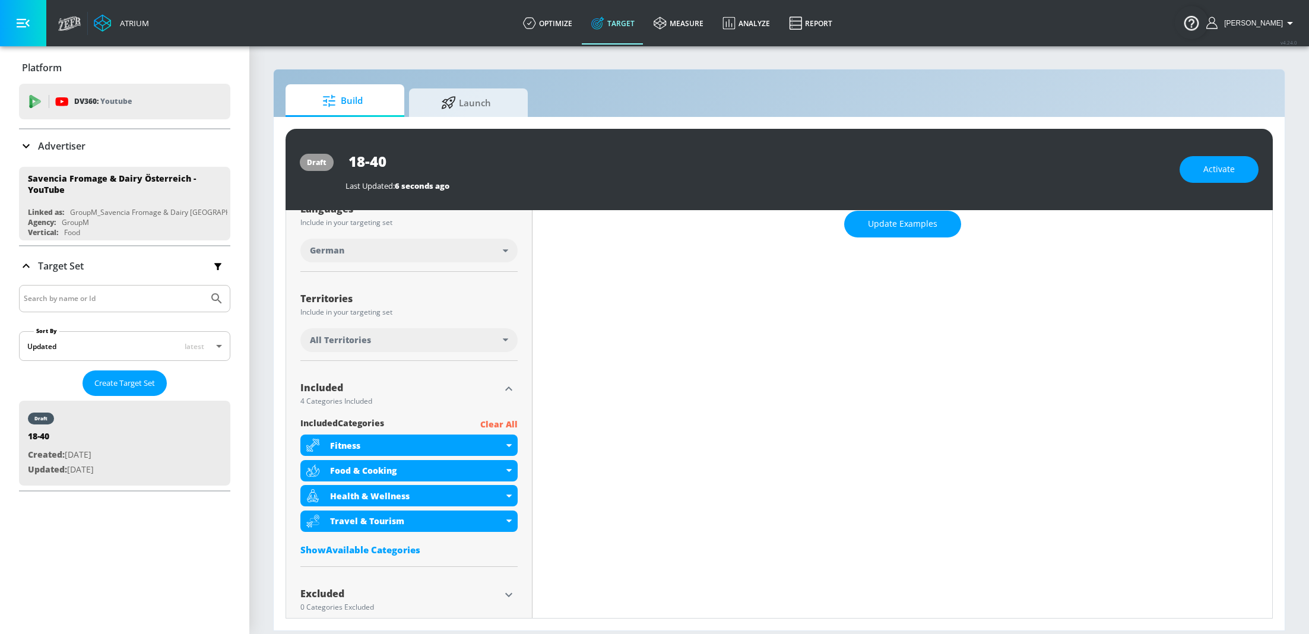
click at [403, 544] on div "Show Available Categories" at bounding box center [408, 550] width 217 height 12
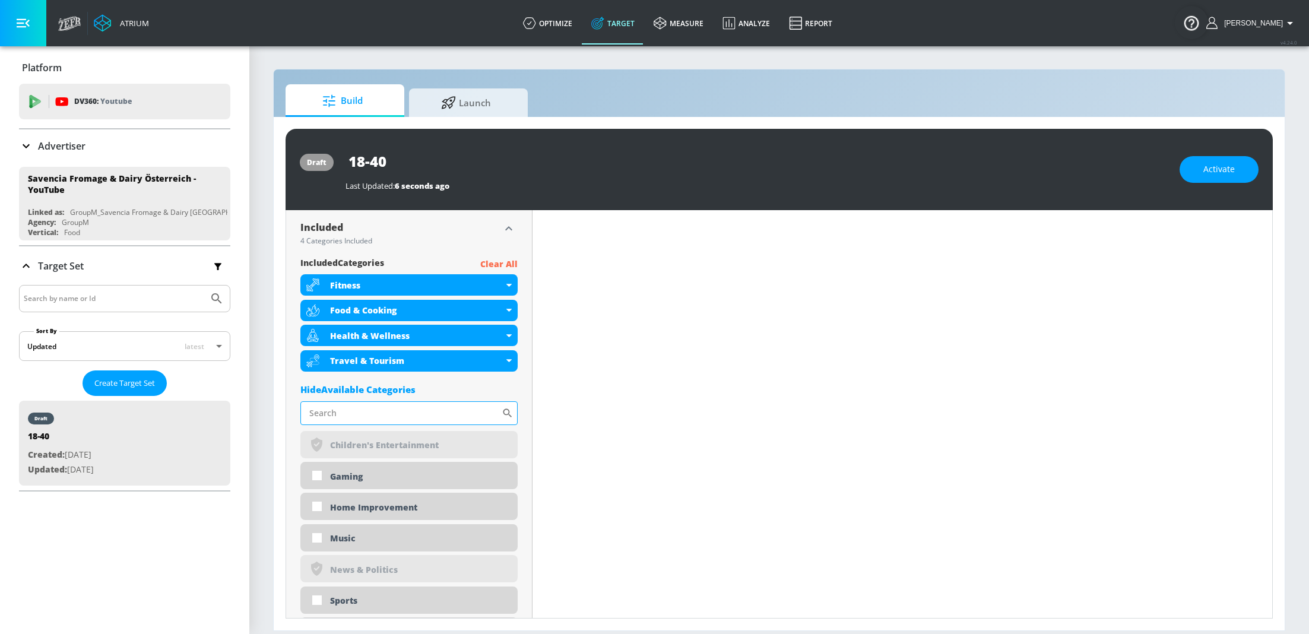
click at [394, 419] on input "Sort By" at bounding box center [400, 413] width 201 height 24
click at [555, 30] on link "optimize" at bounding box center [548, 23] width 68 height 43
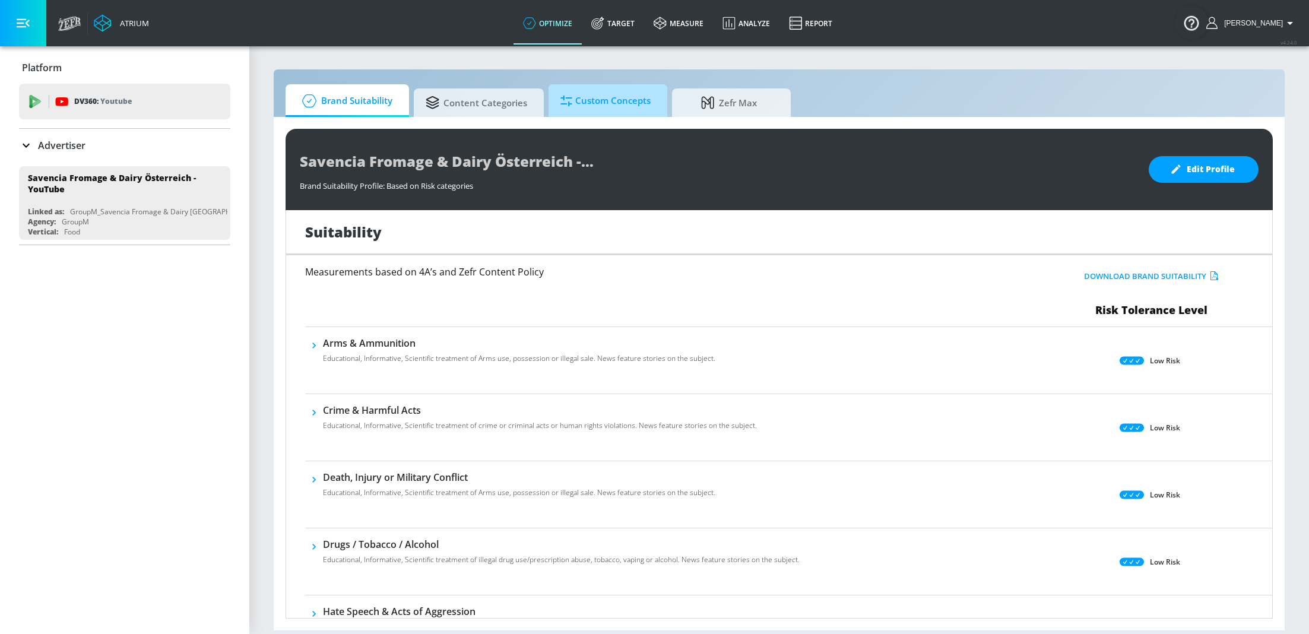
click at [579, 103] on span "Custom Concepts" at bounding box center [606, 101] width 90 height 29
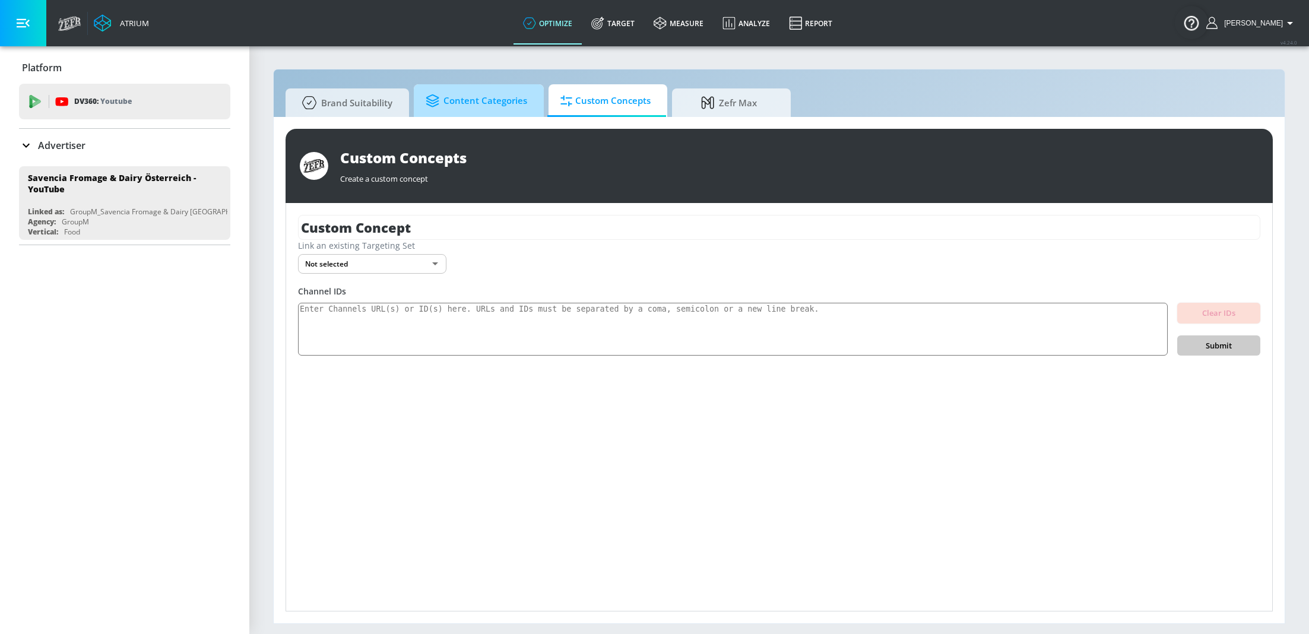
click at [458, 107] on span "Content Categories" at bounding box center [477, 101] width 102 height 29
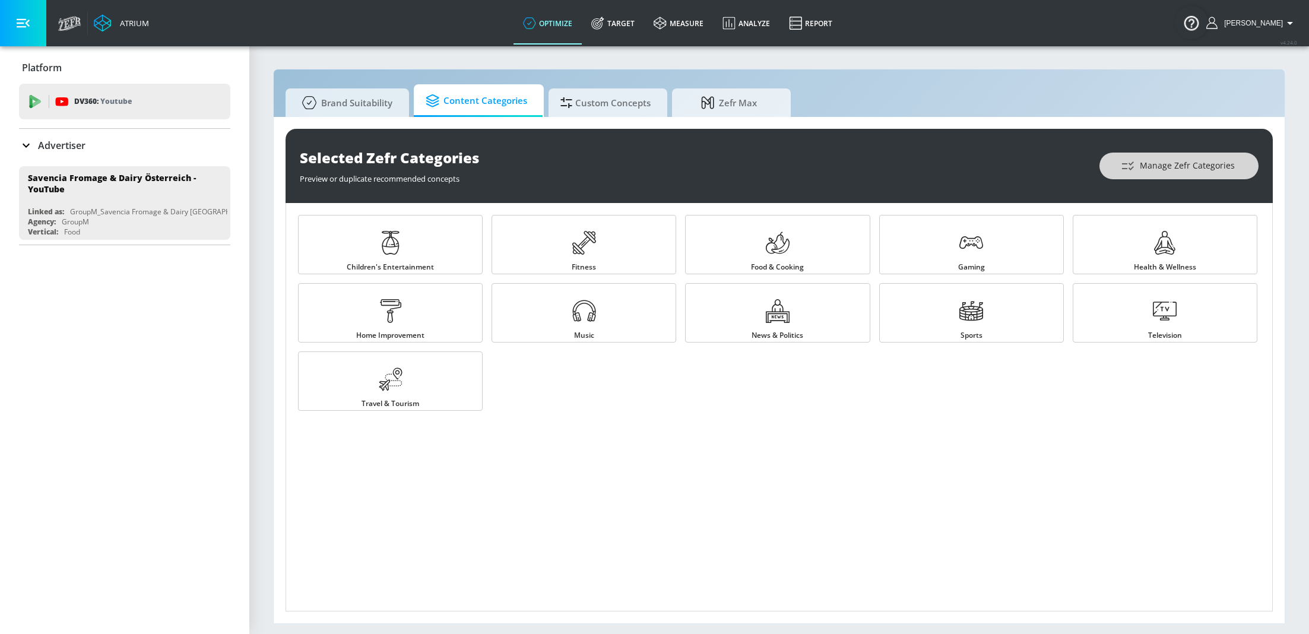
click at [1164, 162] on span "Manage Zefr Categories" at bounding box center [1179, 166] width 112 height 15
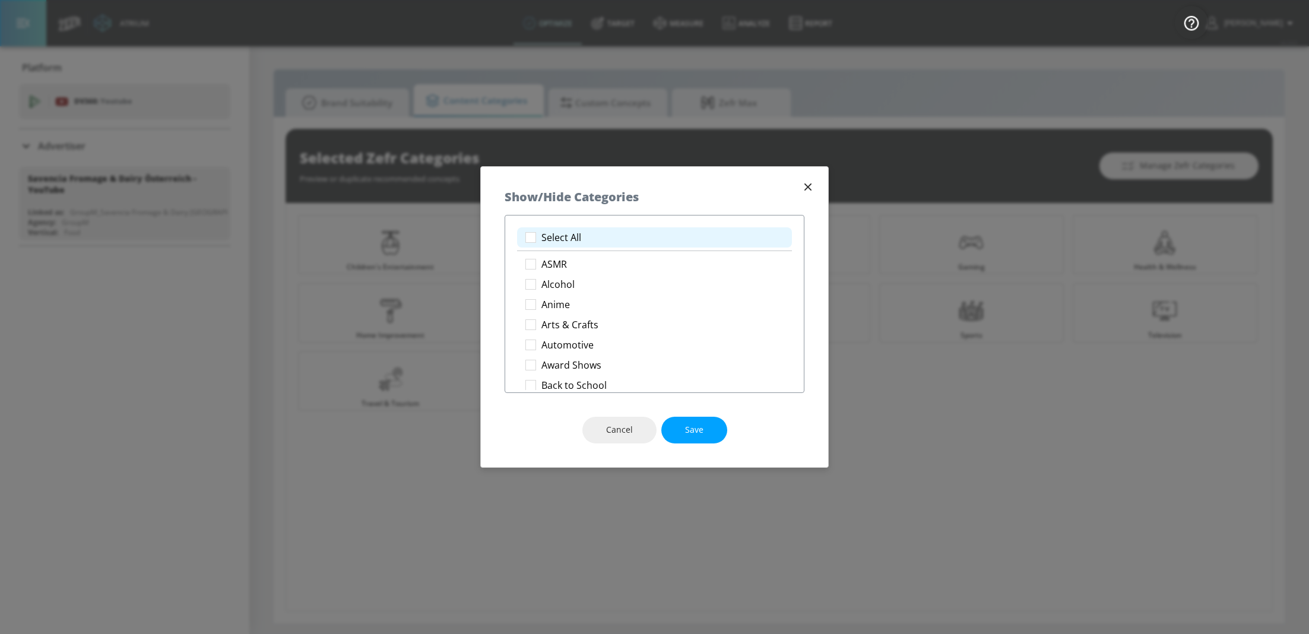
click at [606, 236] on li "Select All" at bounding box center [654, 237] width 275 height 20
checkbox input "true"
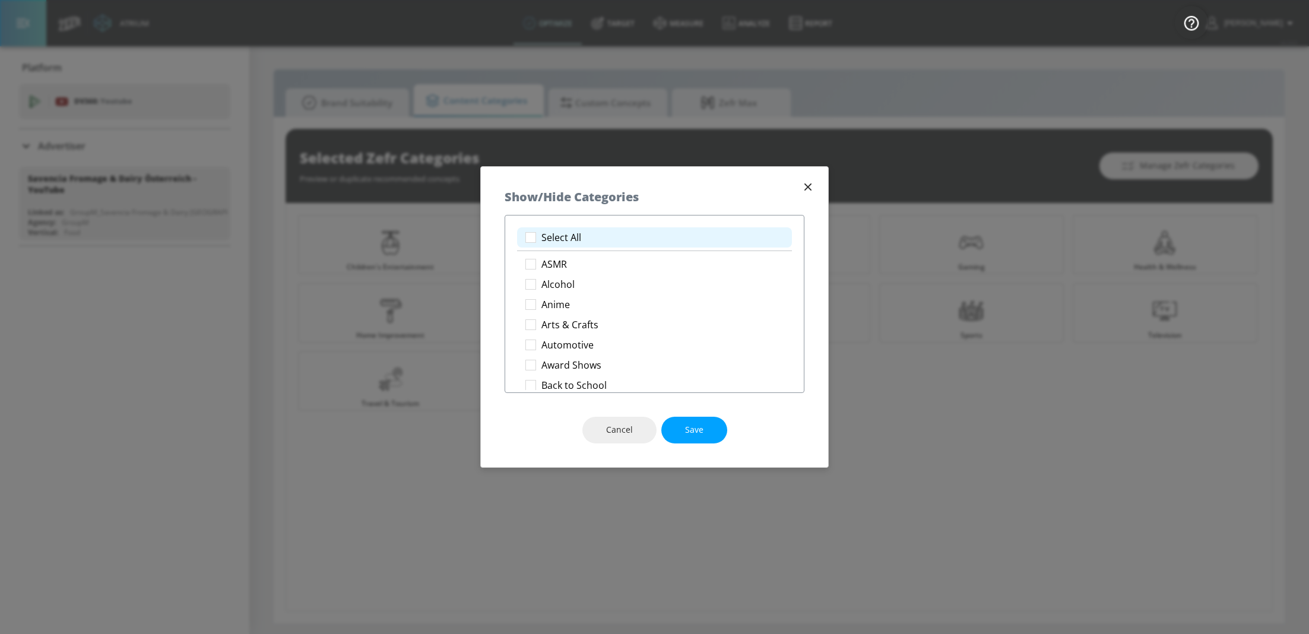
checkbox input "true"
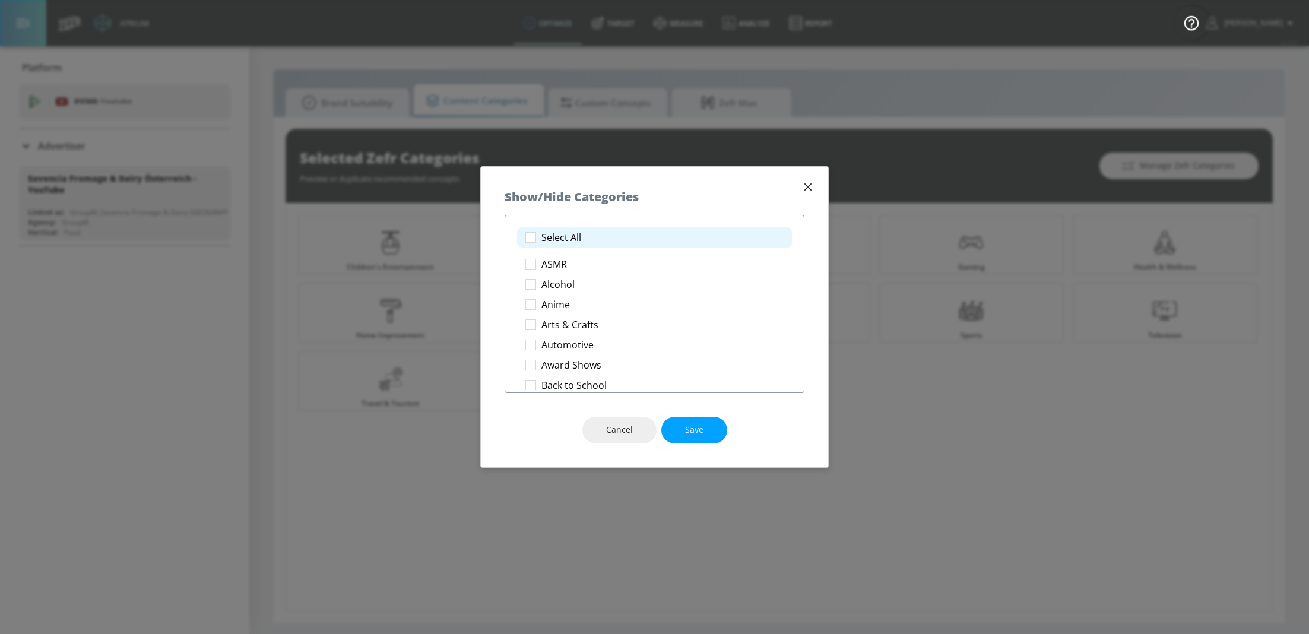
checkbox input "true"
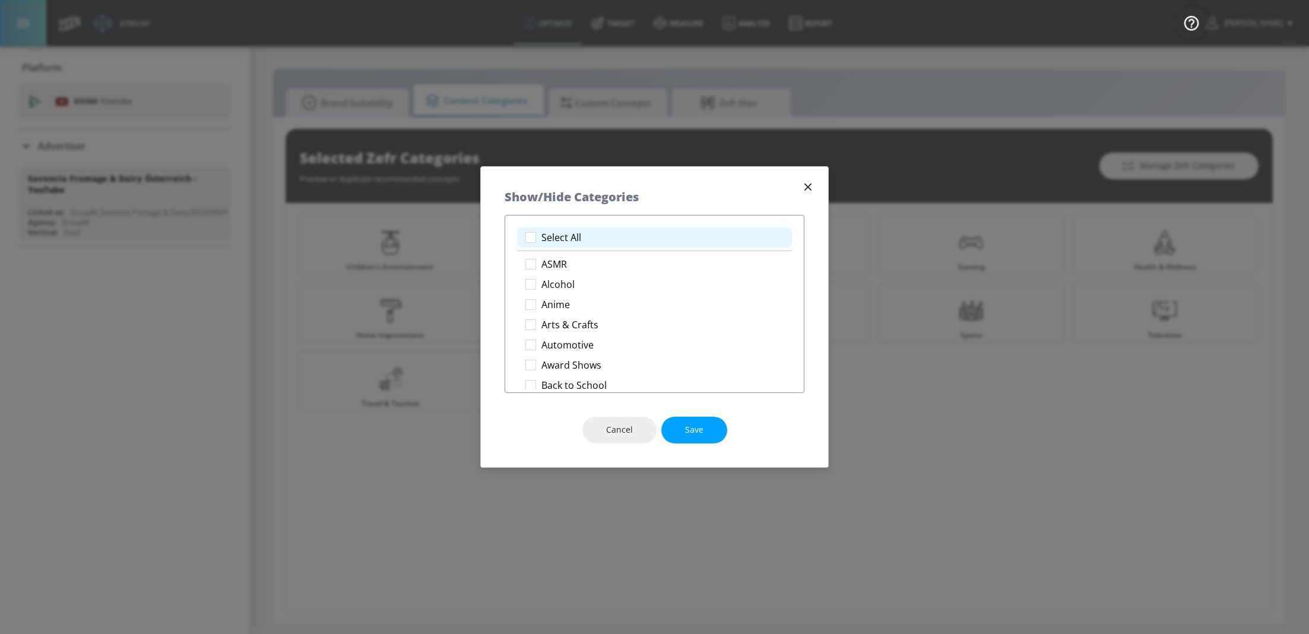
checkbox input "true"
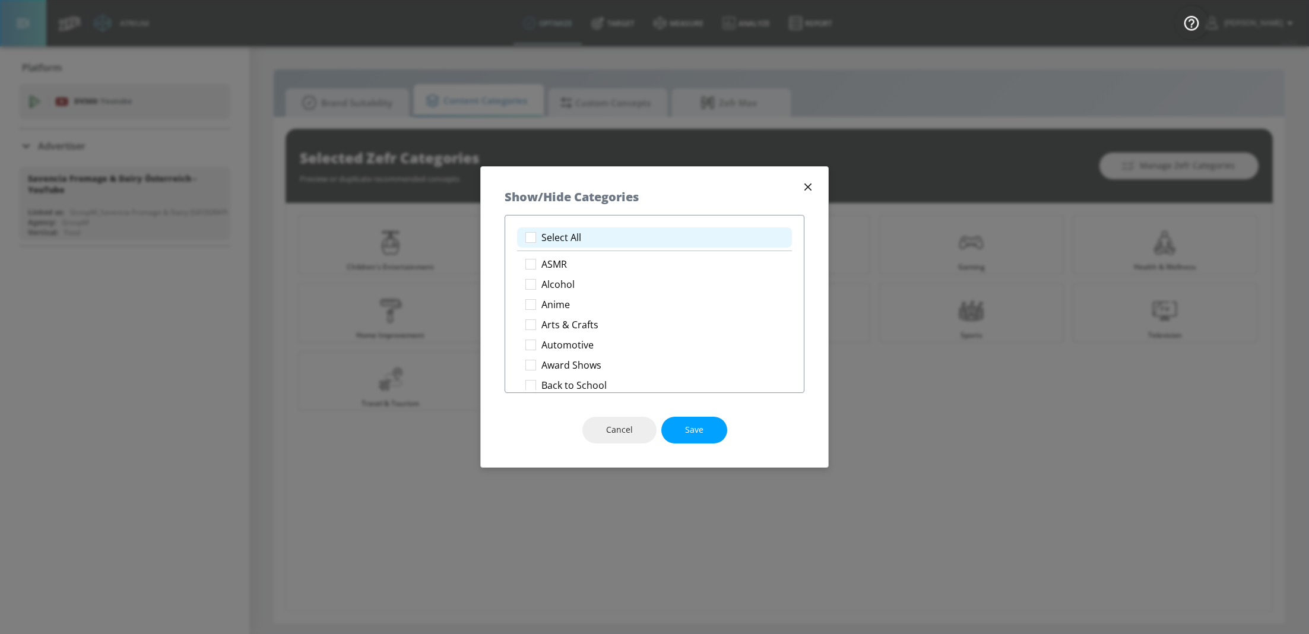
checkbox input "true"
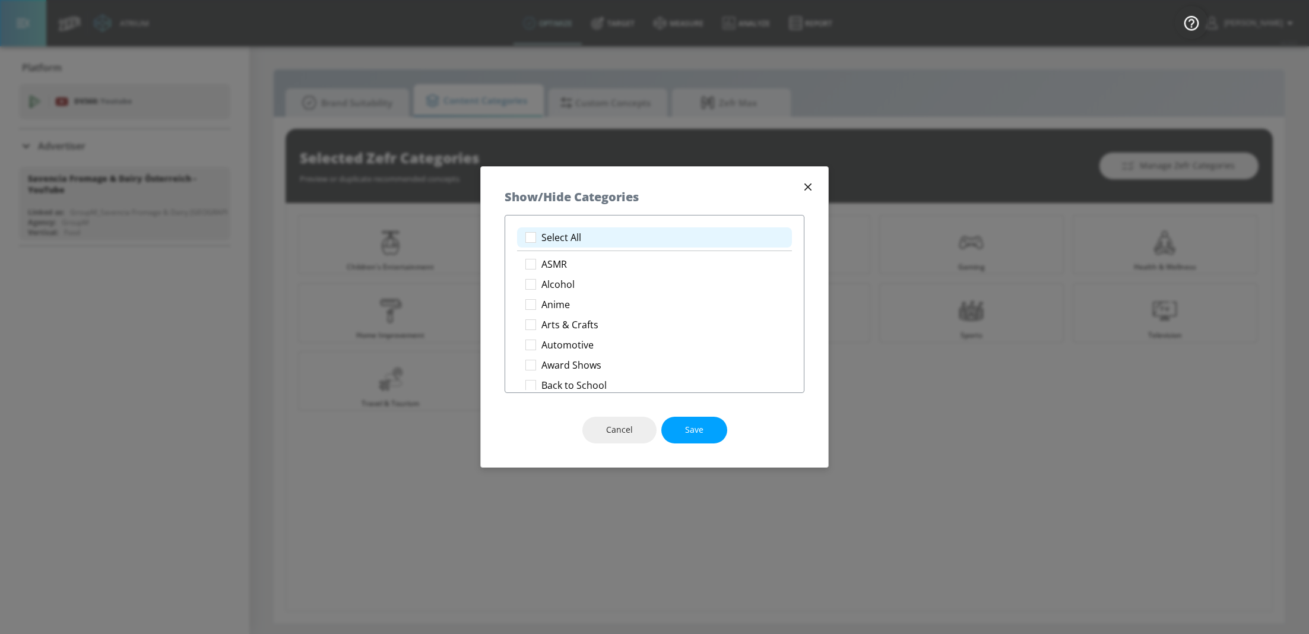
checkbox input "true"
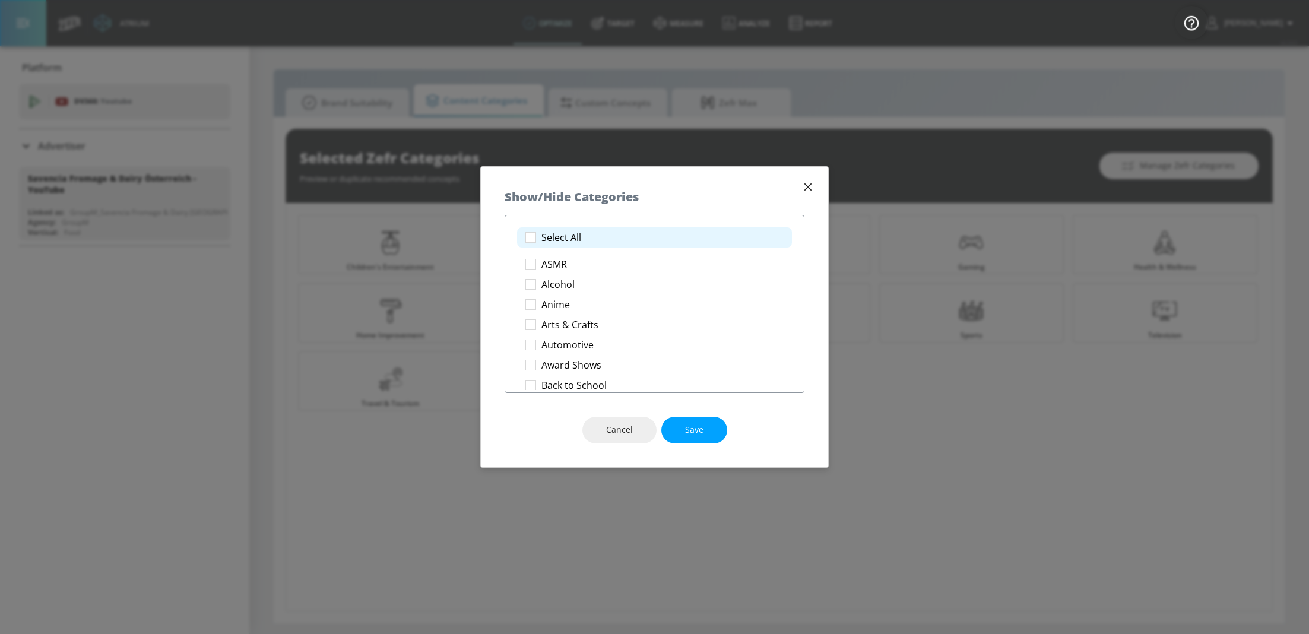
checkbox input "true"
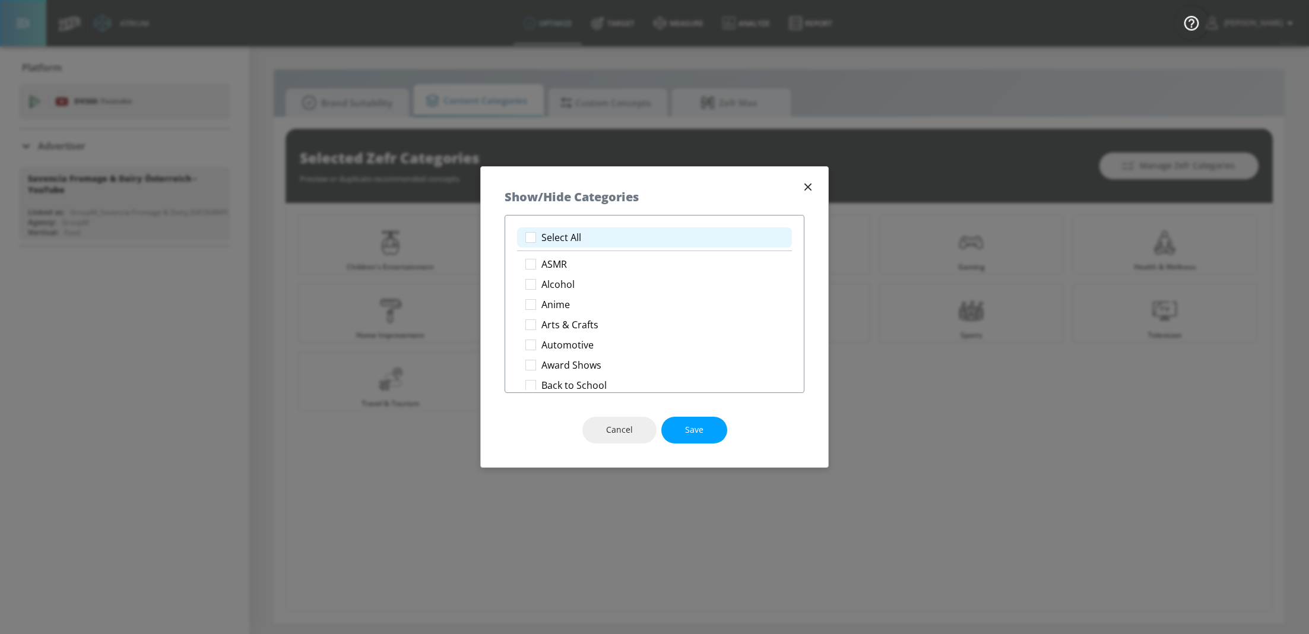
checkbox input "true"
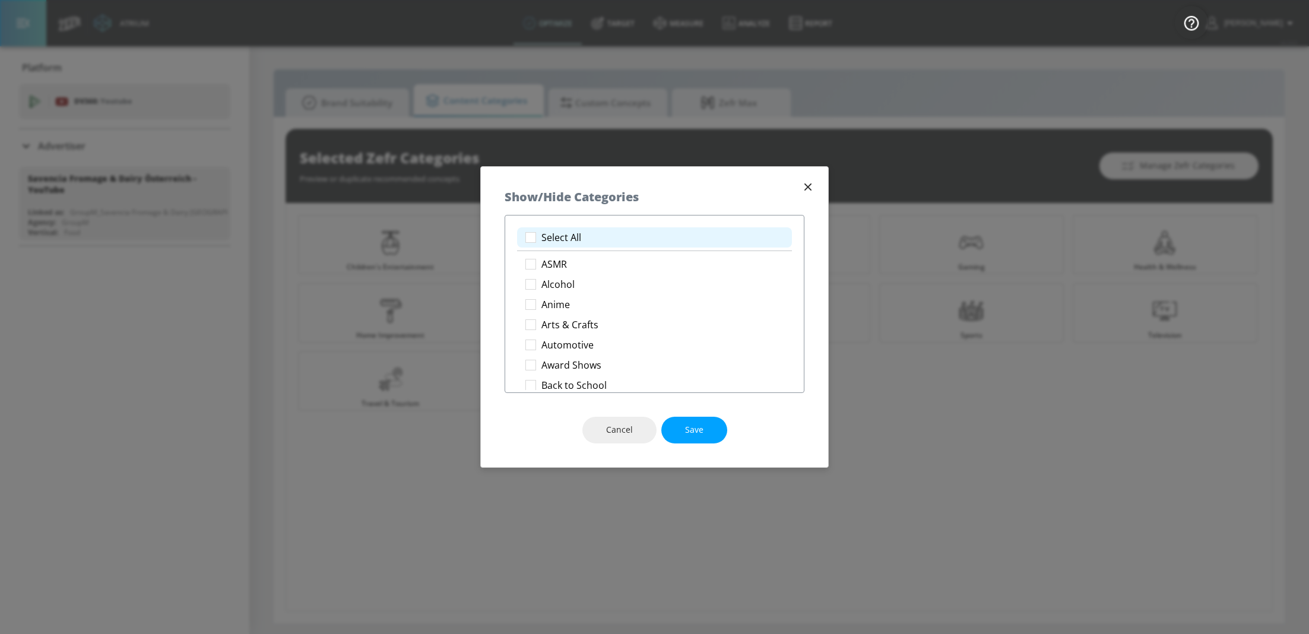
checkbox input "true"
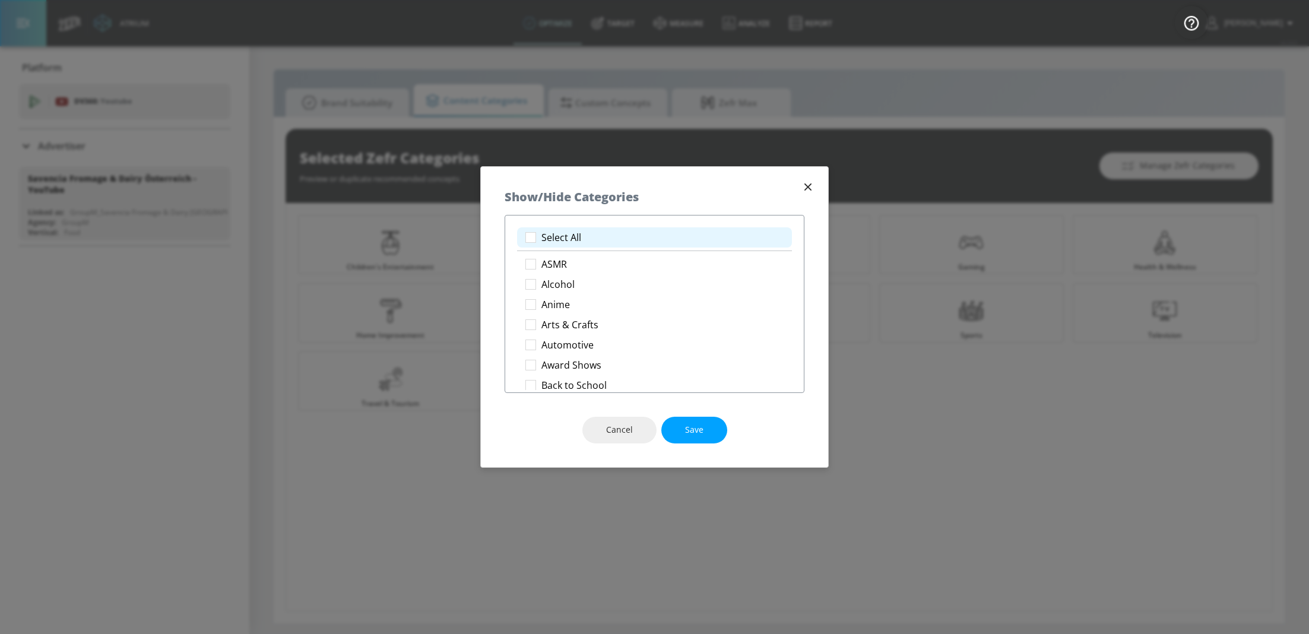
checkbox input "true"
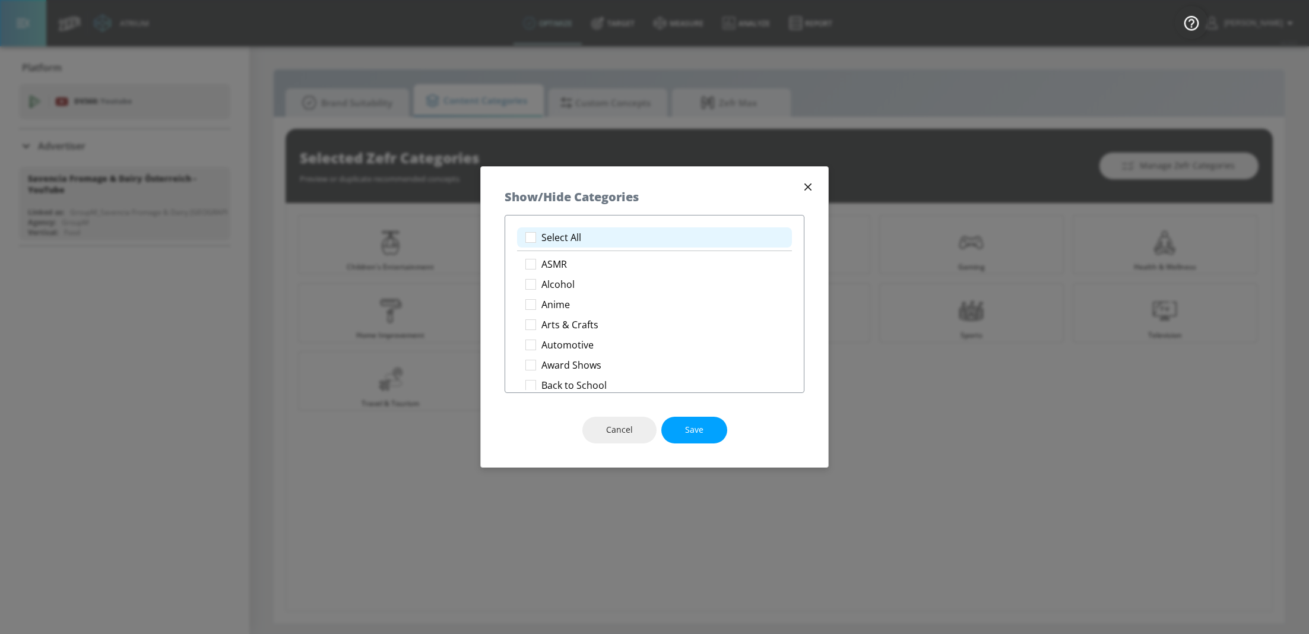
checkbox input "true"
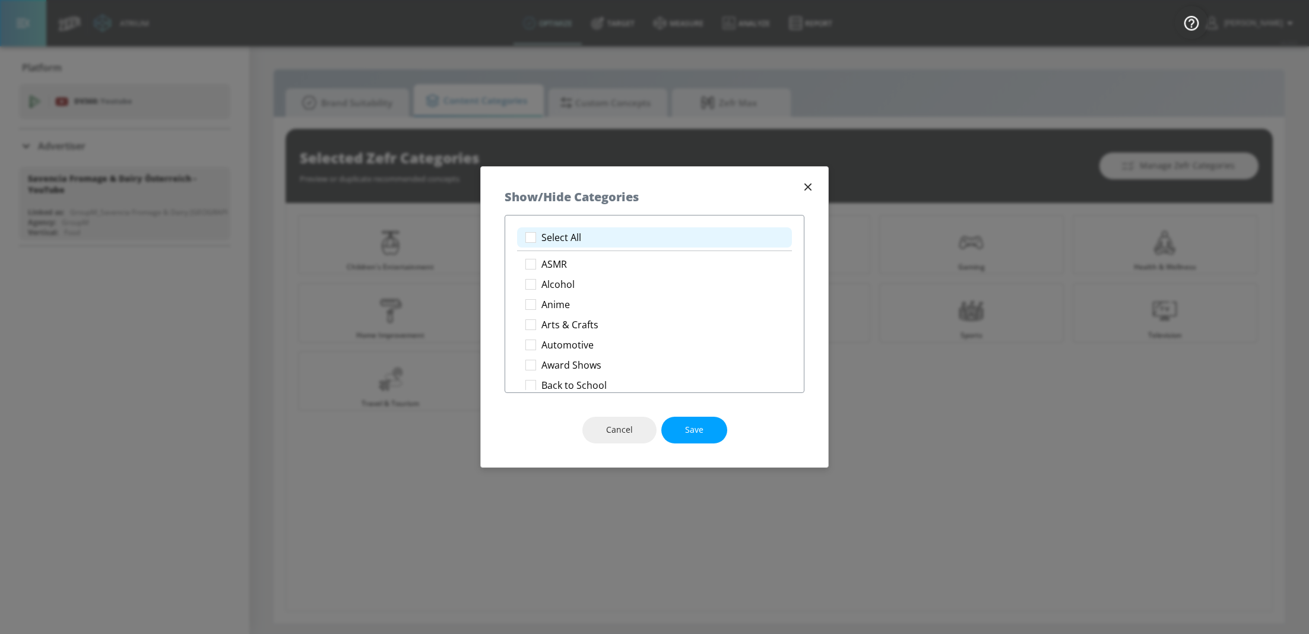
checkbox input "true"
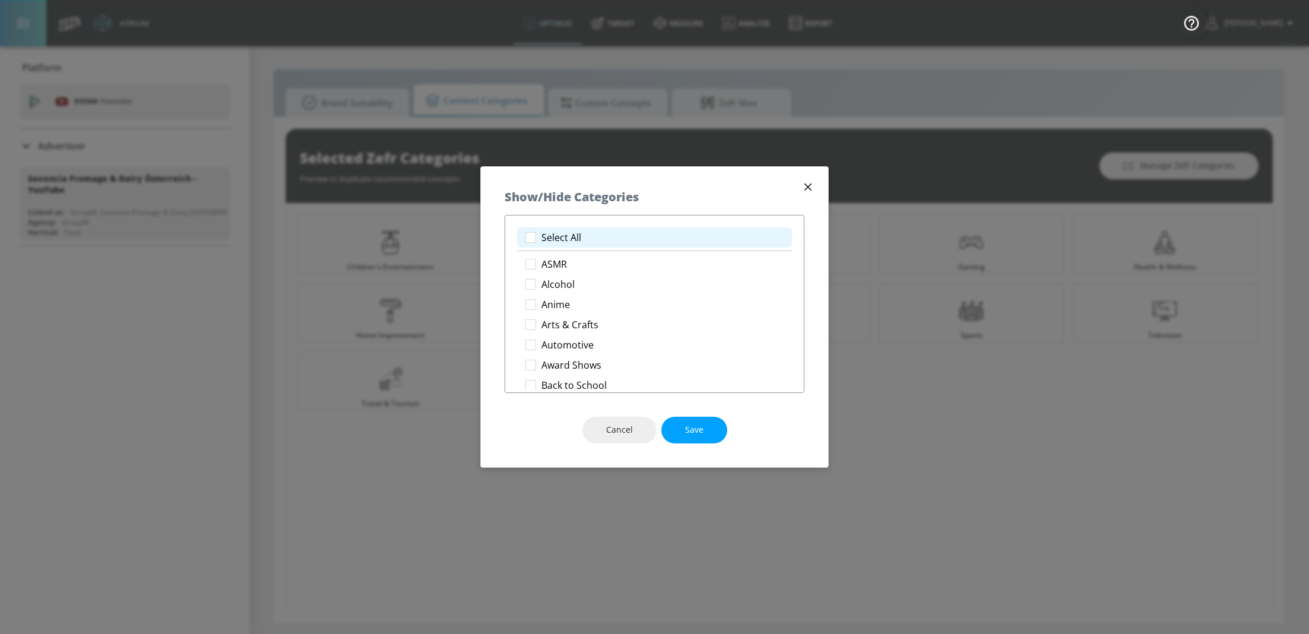
checkbox input "true"
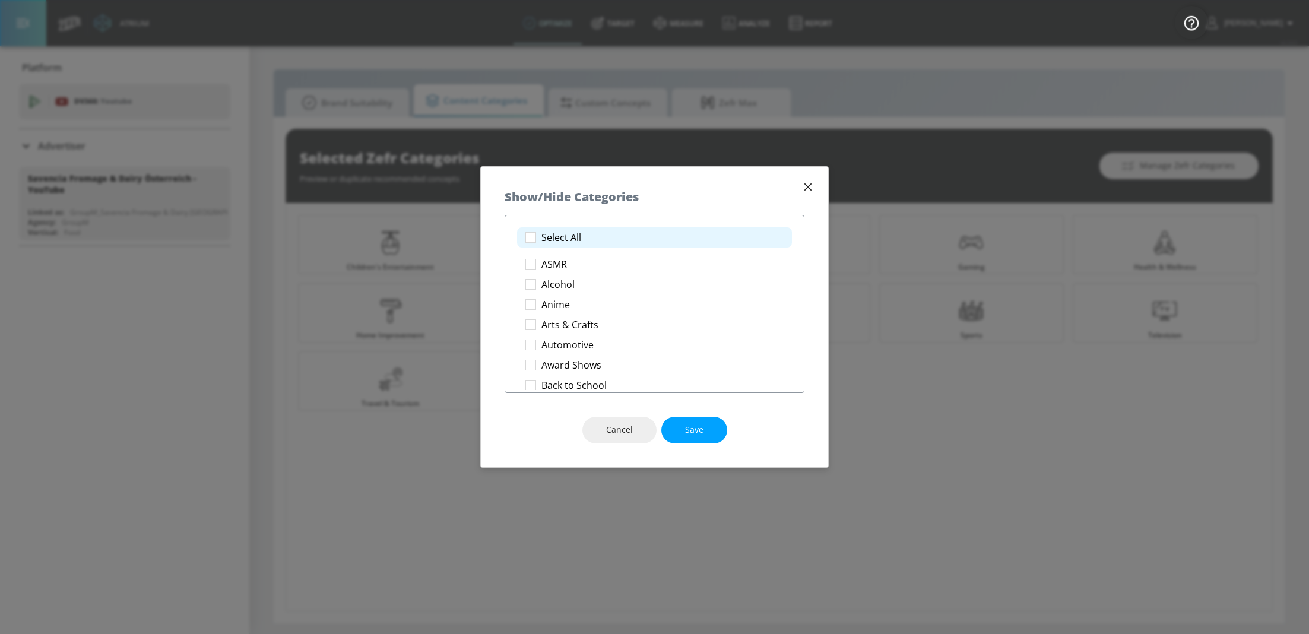
checkbox input "true"
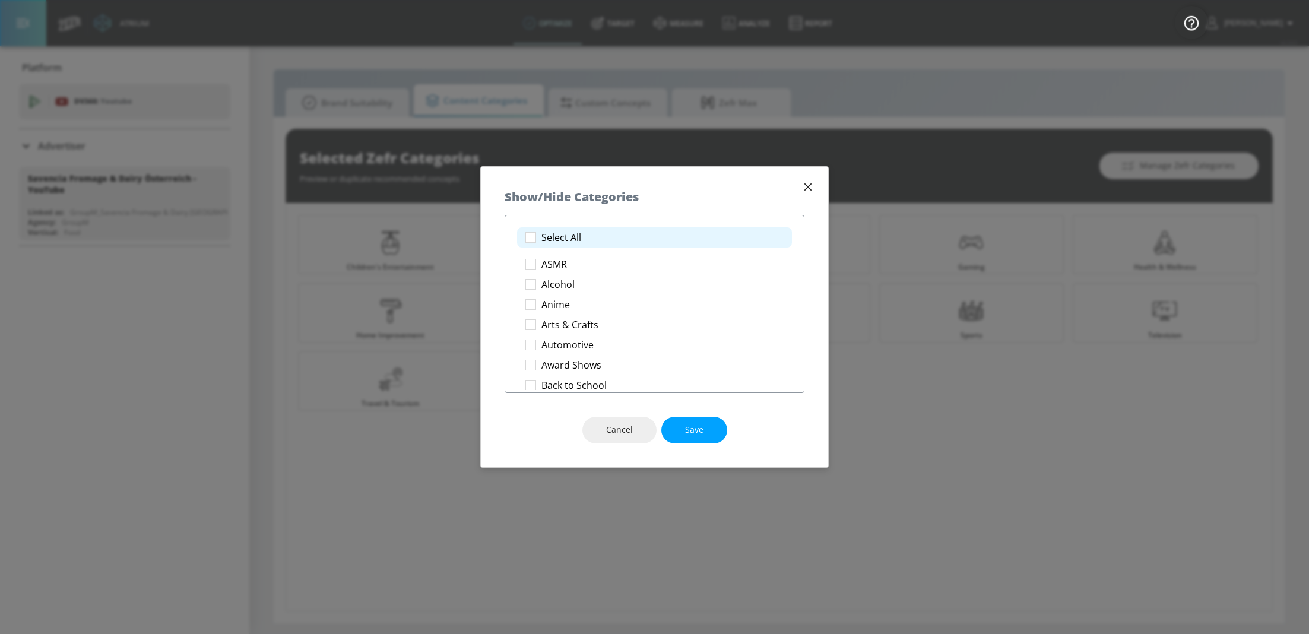
checkbox input "true"
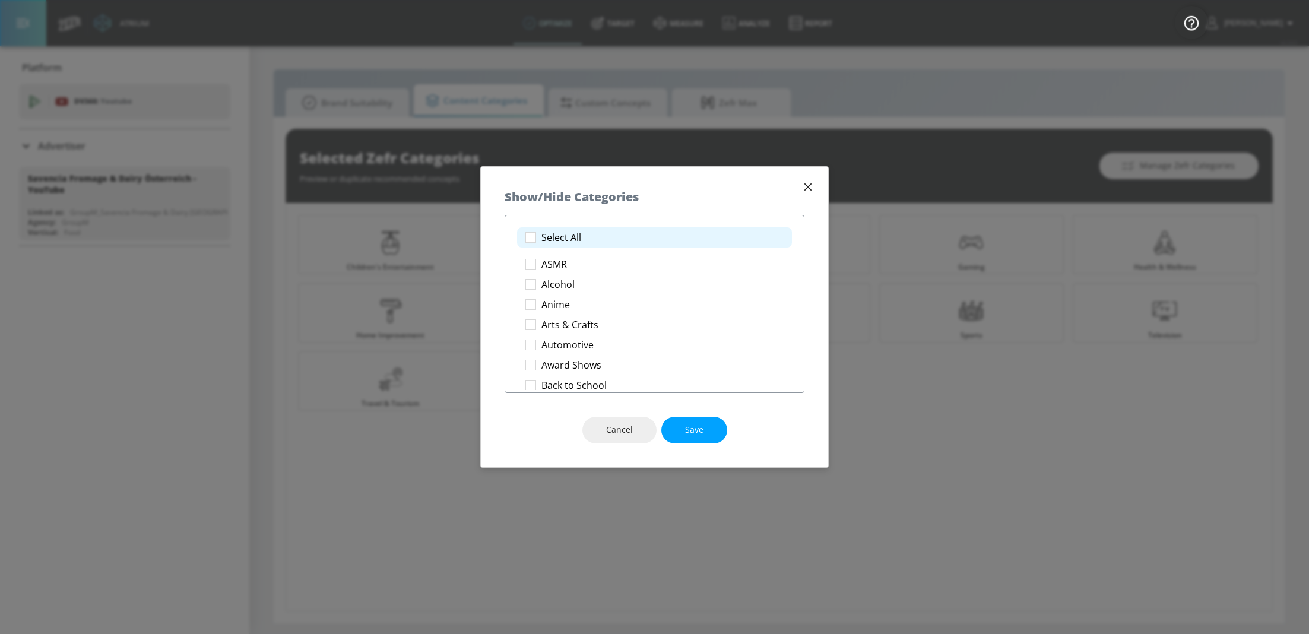
checkbox input "true"
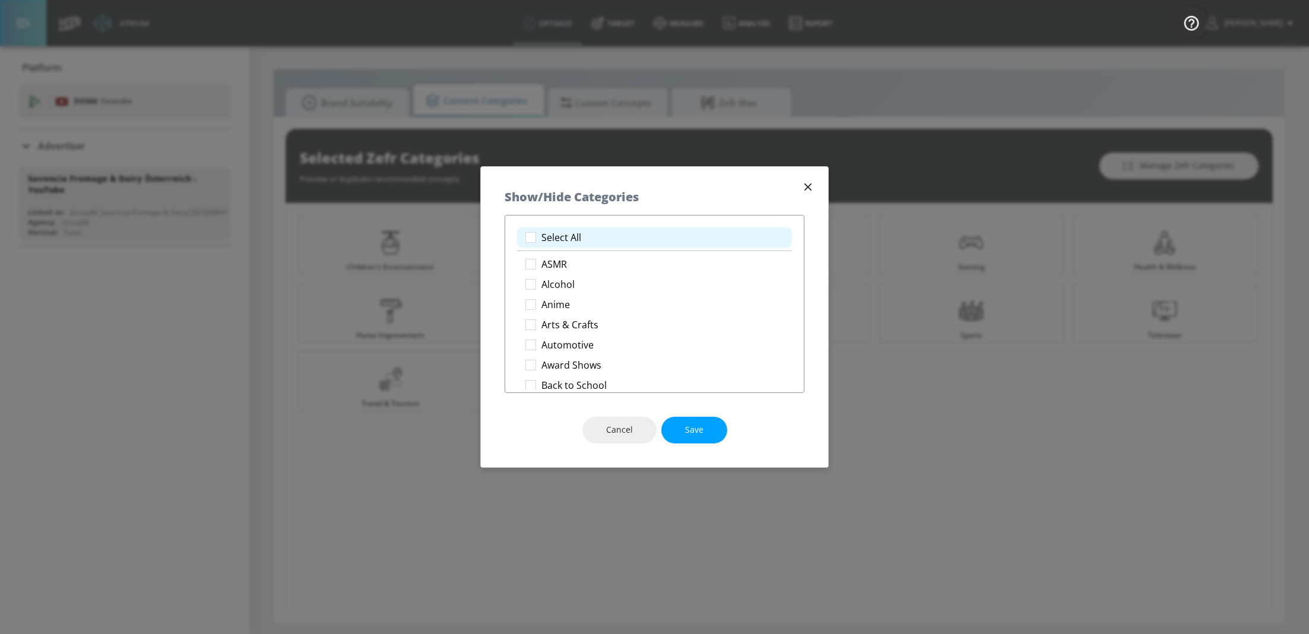
checkbox input "true"
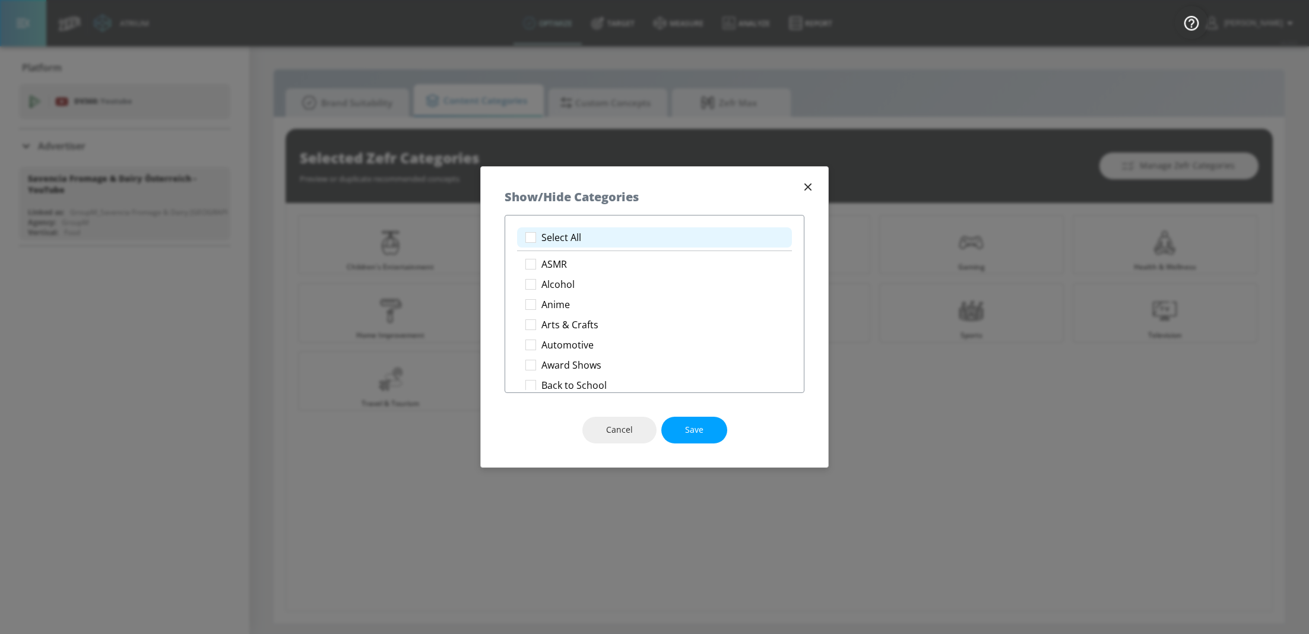
checkbox input "true"
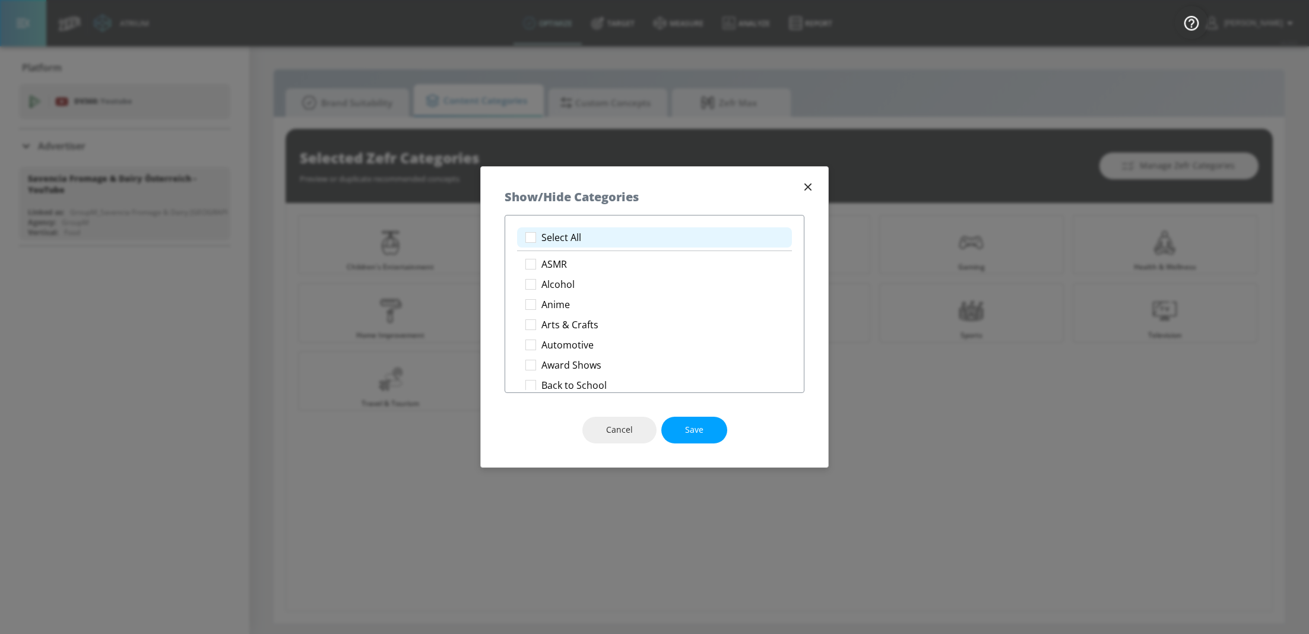
checkbox input "true"
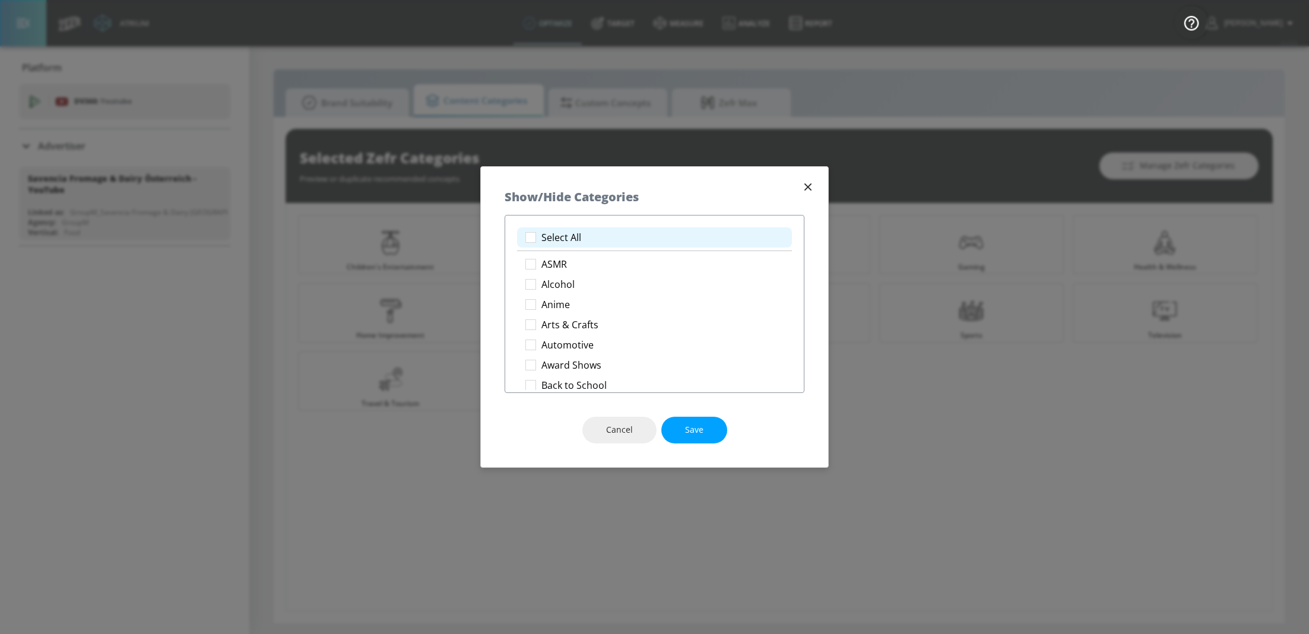
checkbox input "true"
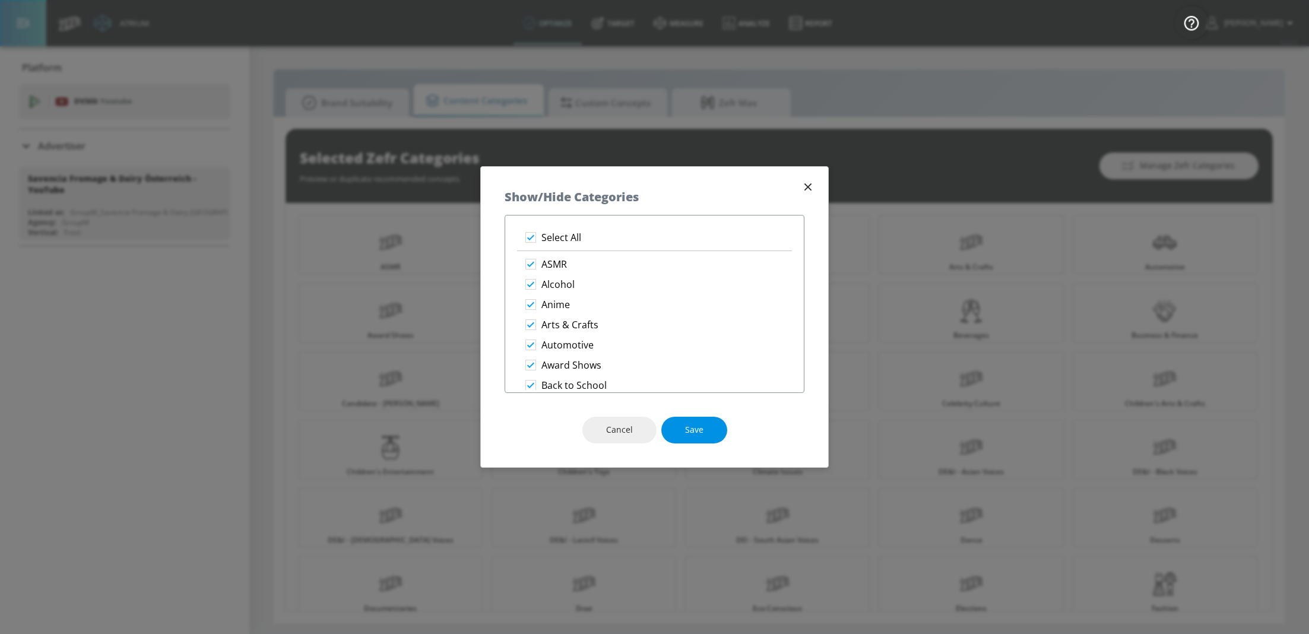
click at [689, 428] on span "Save" at bounding box center [694, 430] width 18 height 15
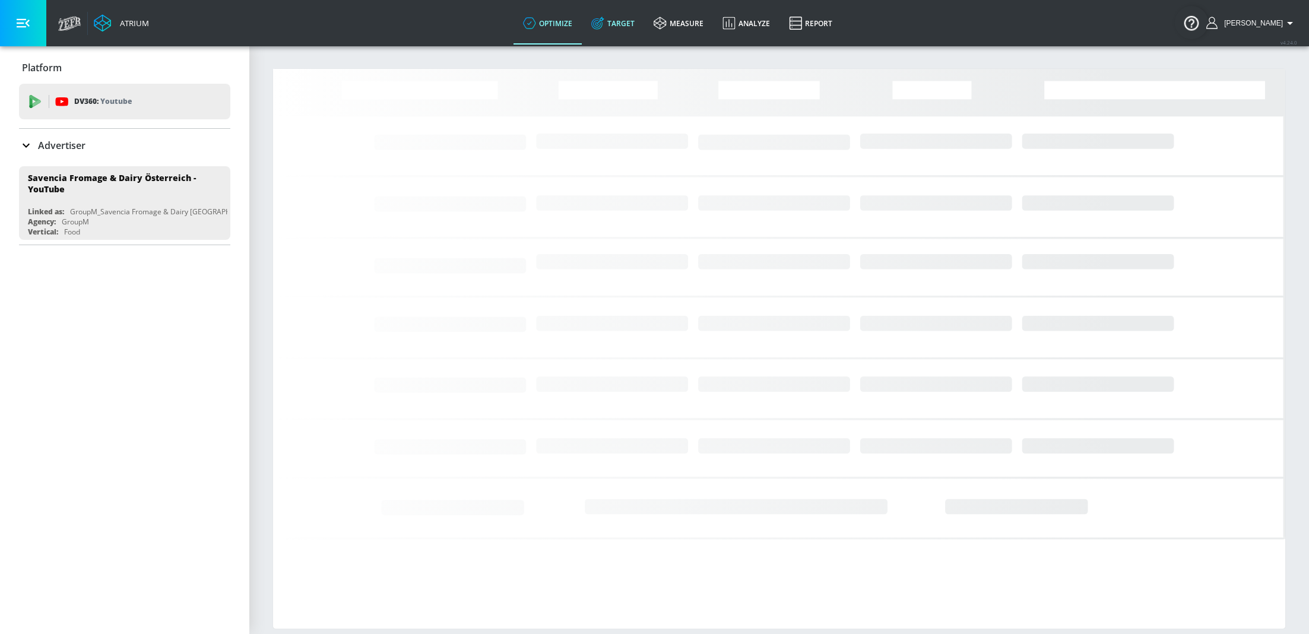
click at [634, 27] on link "Target" at bounding box center [613, 23] width 62 height 43
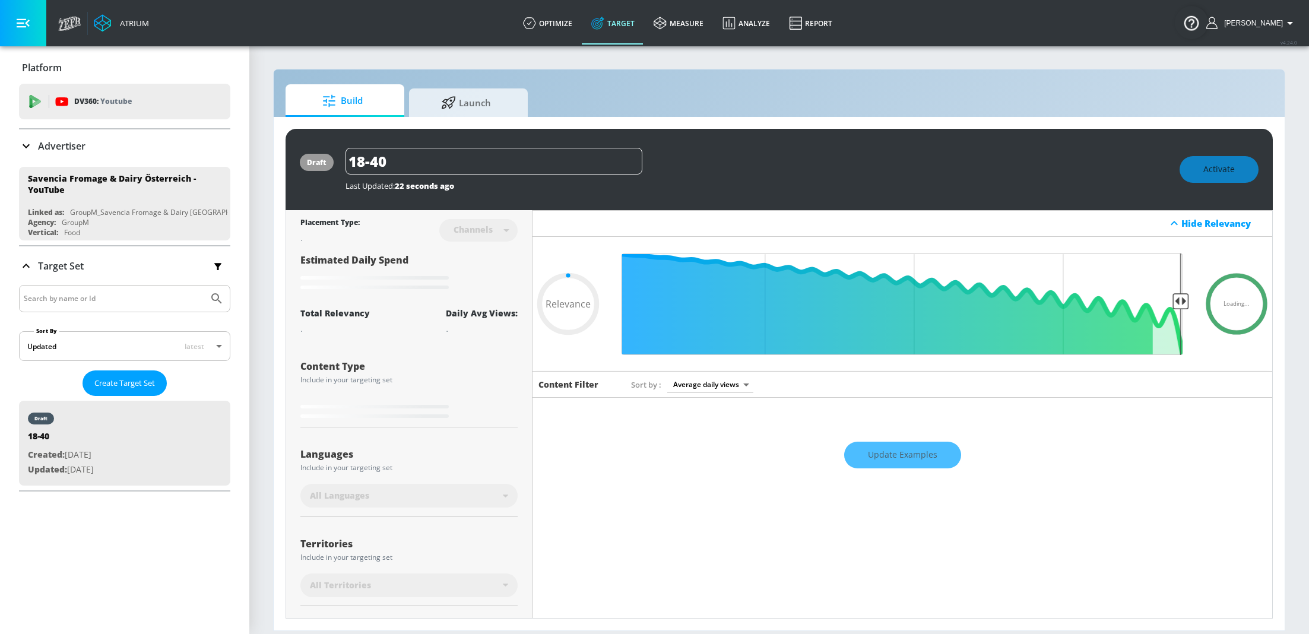
scroll to position [120, 0]
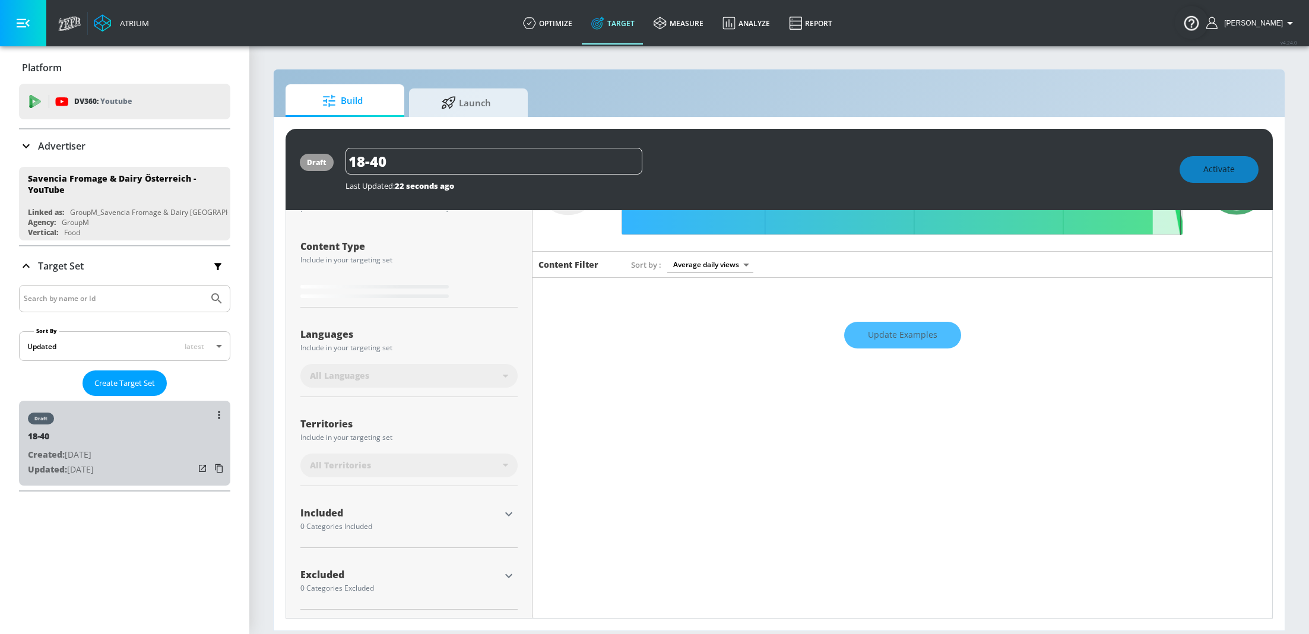
click at [138, 444] on div "draft 18-40 Created: [DATE] Updated: [DATE]" at bounding box center [124, 443] width 211 height 85
type input "0.6"
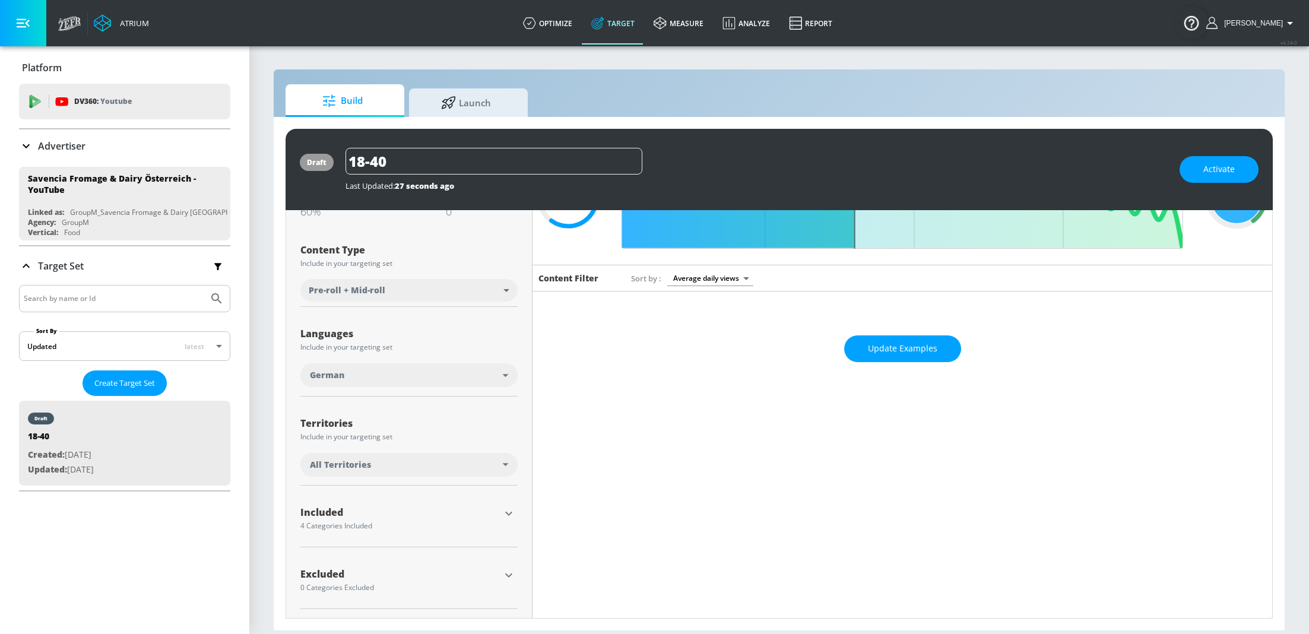
click at [509, 515] on icon "button" at bounding box center [509, 513] width 14 height 14
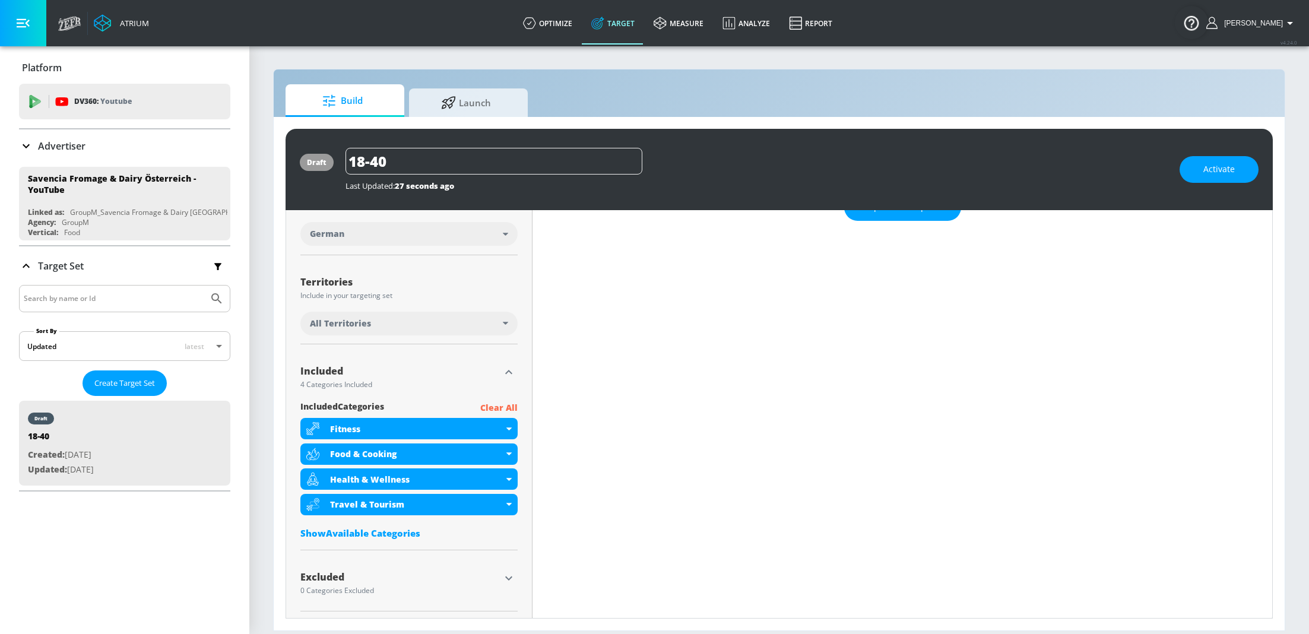
scroll to position [251, 0]
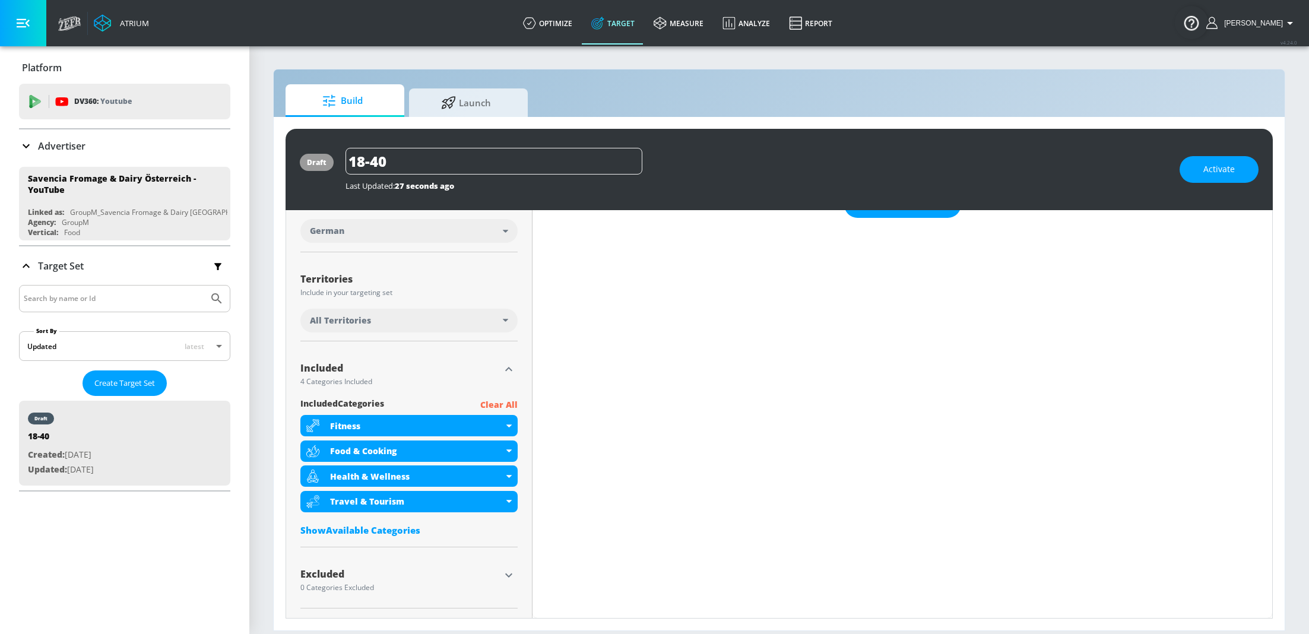
click at [410, 528] on div "Show Available Categories" at bounding box center [408, 530] width 217 height 12
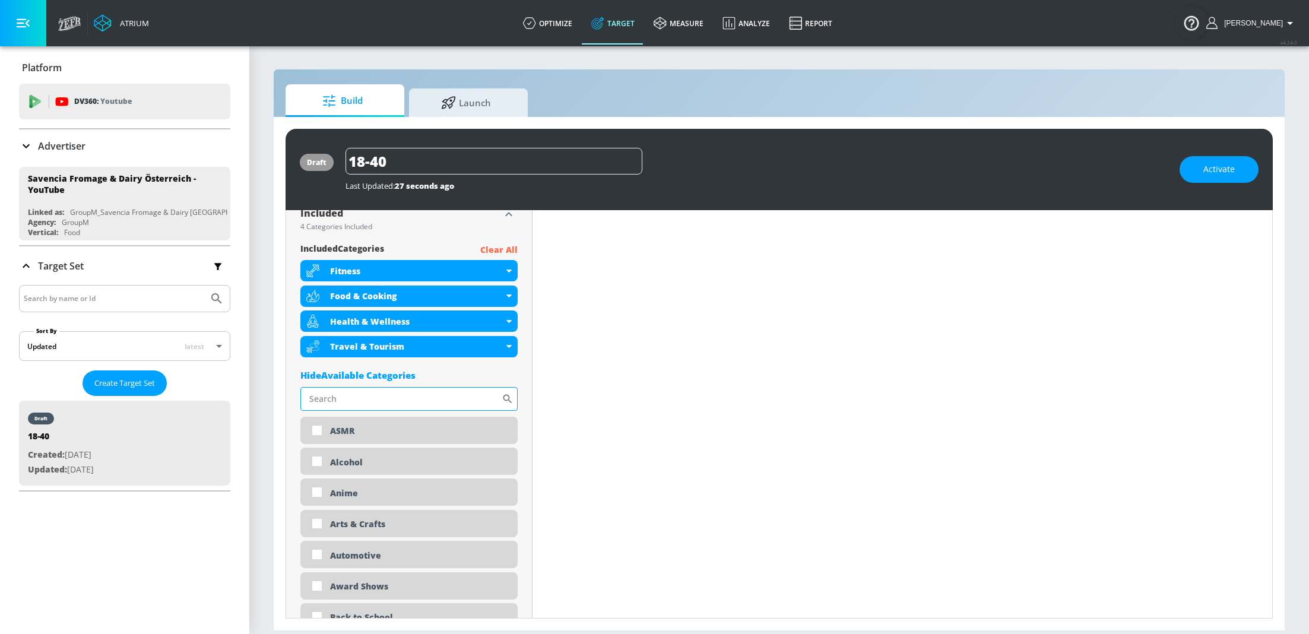
click at [383, 396] on input "Sort By" at bounding box center [400, 399] width 201 height 24
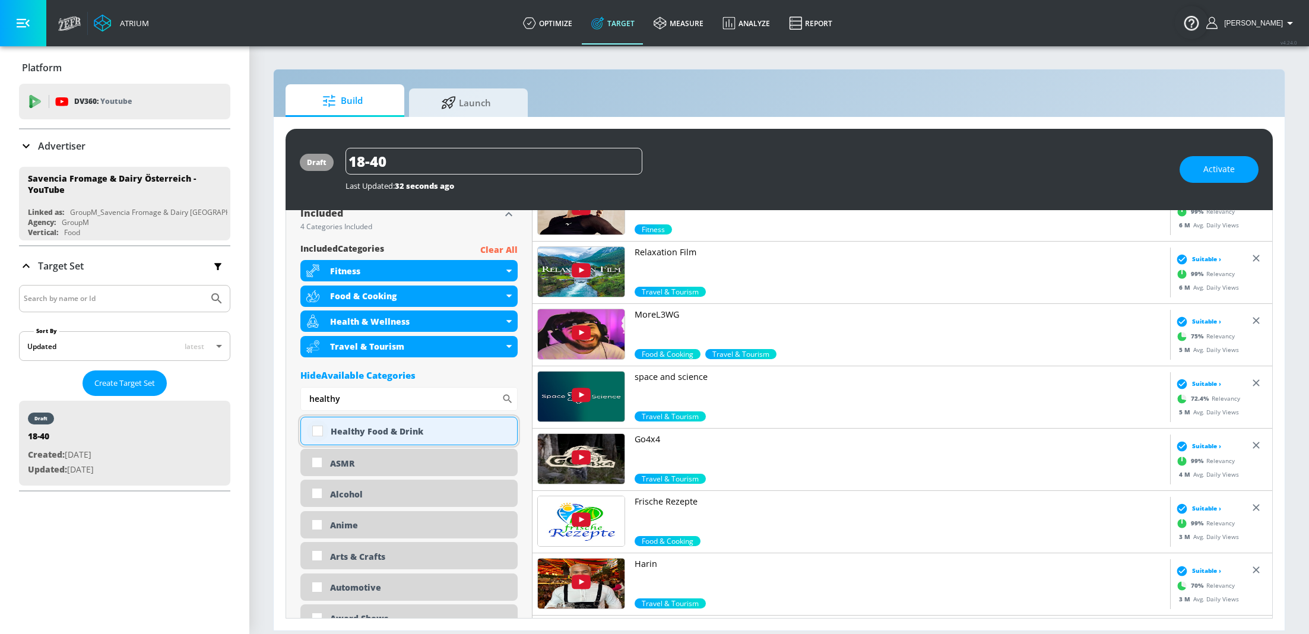
type input "healthy"
click at [318, 428] on input "checkbox" at bounding box center [317, 430] width 21 height 21
checkbox input "true"
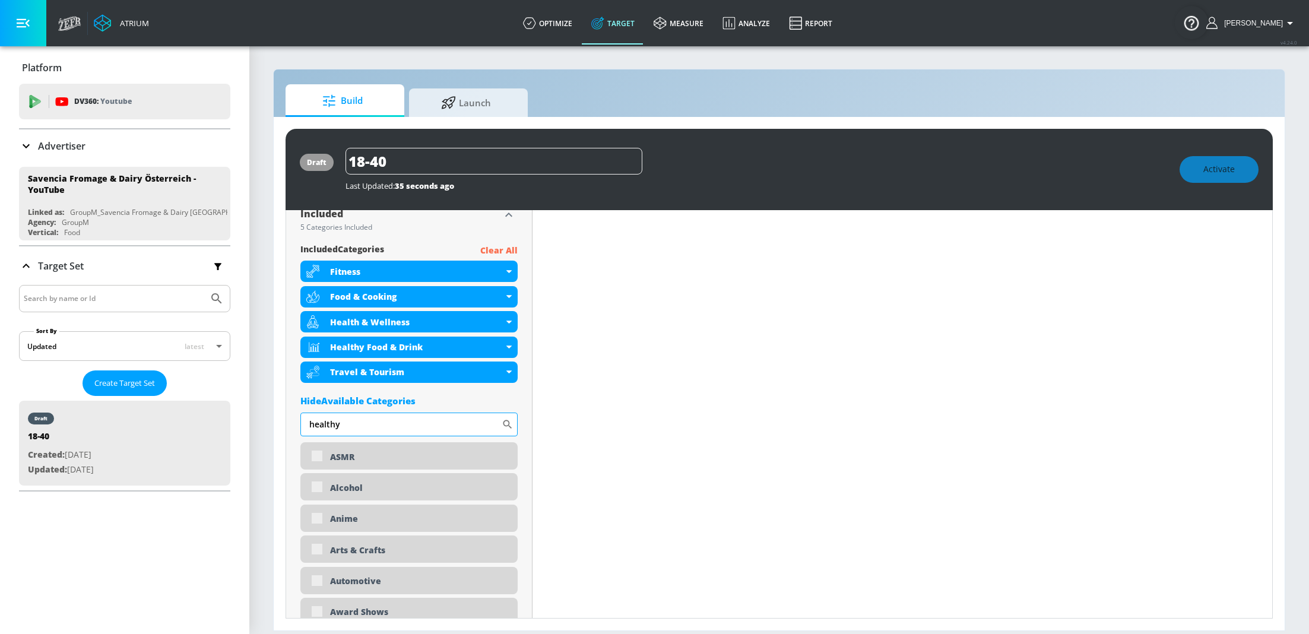
click at [344, 425] on input "healthy" at bounding box center [400, 425] width 201 height 24
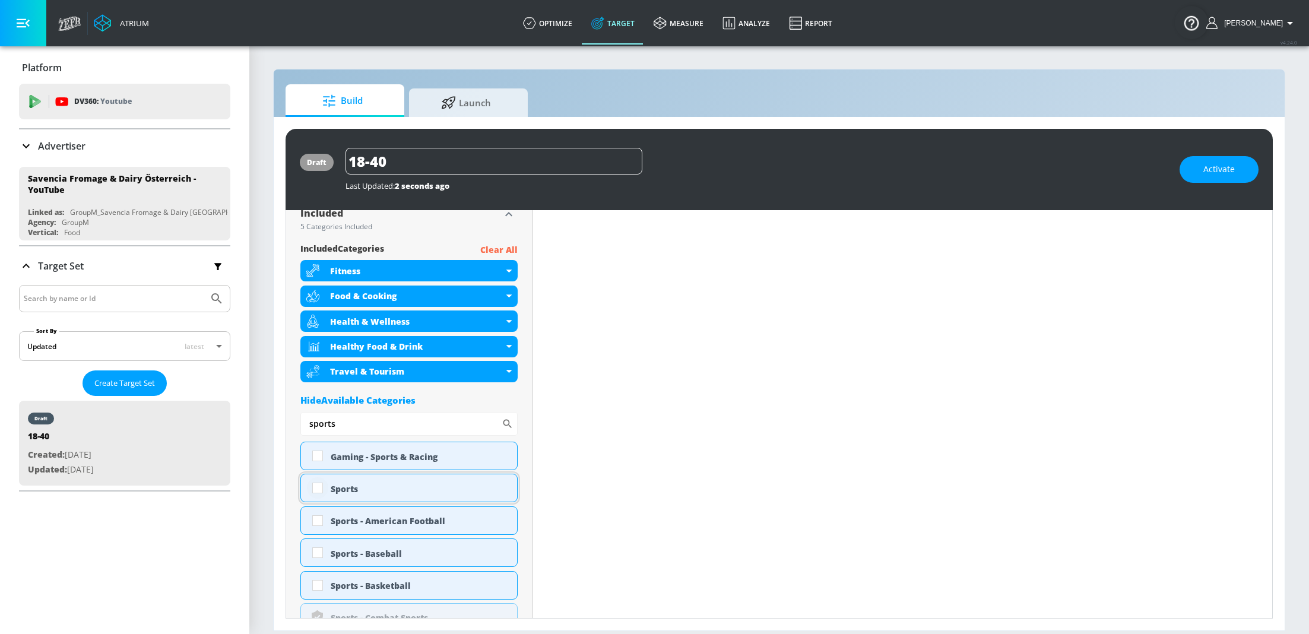
type input "sports"
click at [314, 489] on input "checkbox" at bounding box center [317, 487] width 21 height 21
checkbox input "true"
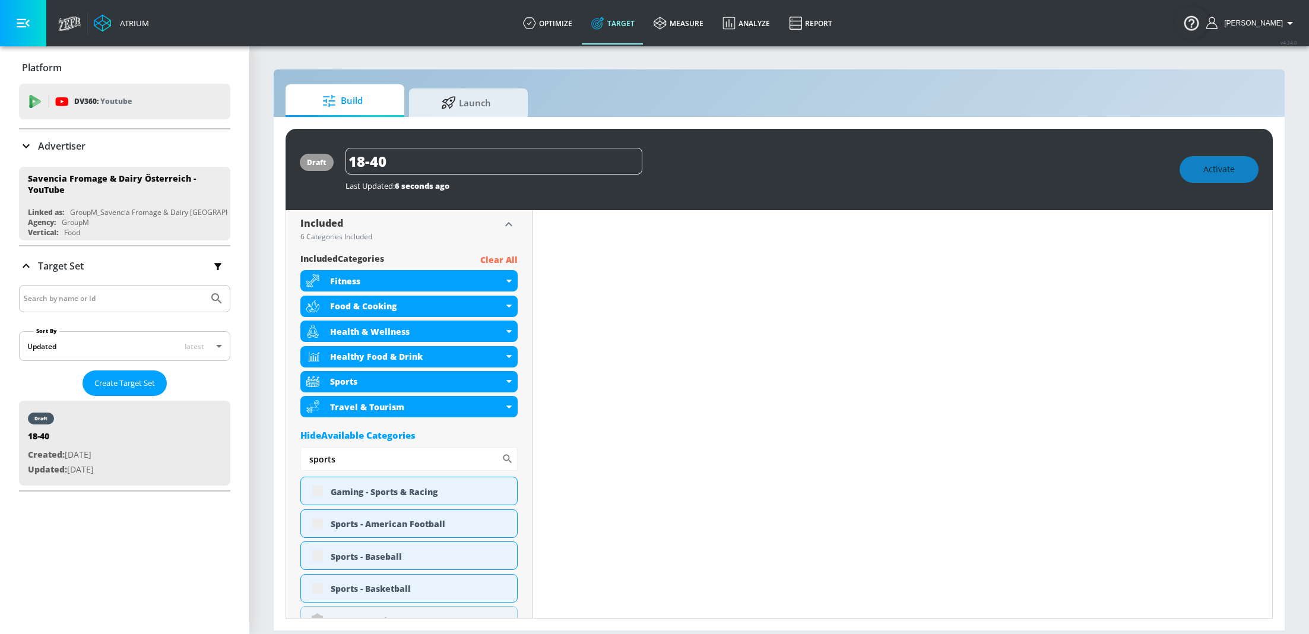
scroll to position [415, 0]
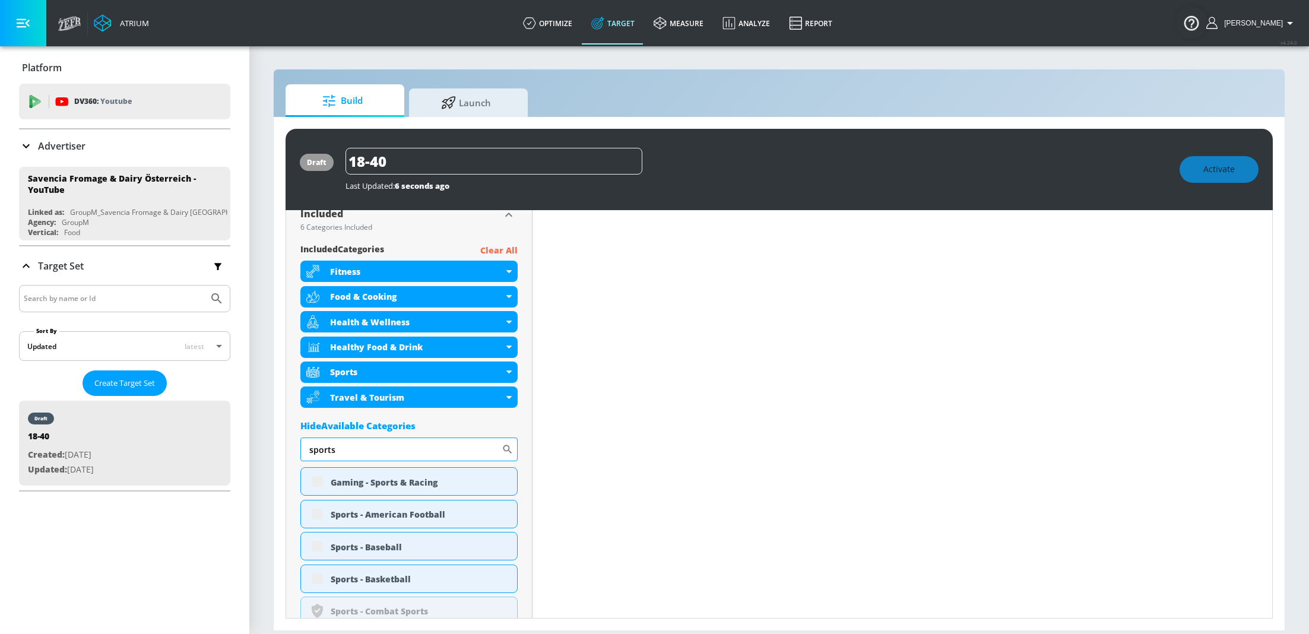
click at [348, 447] on input "sports" at bounding box center [400, 450] width 201 height 24
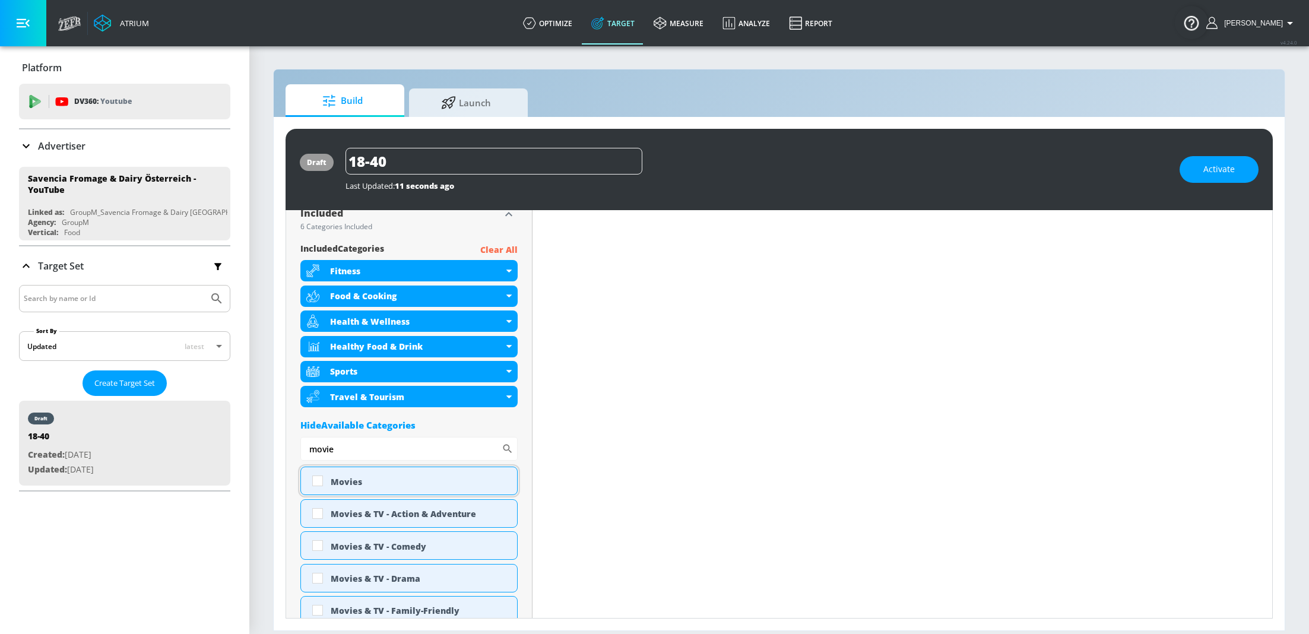
type input "movie"
click at [315, 483] on input "checkbox" at bounding box center [317, 480] width 21 height 21
checkbox input "true"
click at [346, 451] on input "movie" at bounding box center [400, 449] width 201 height 24
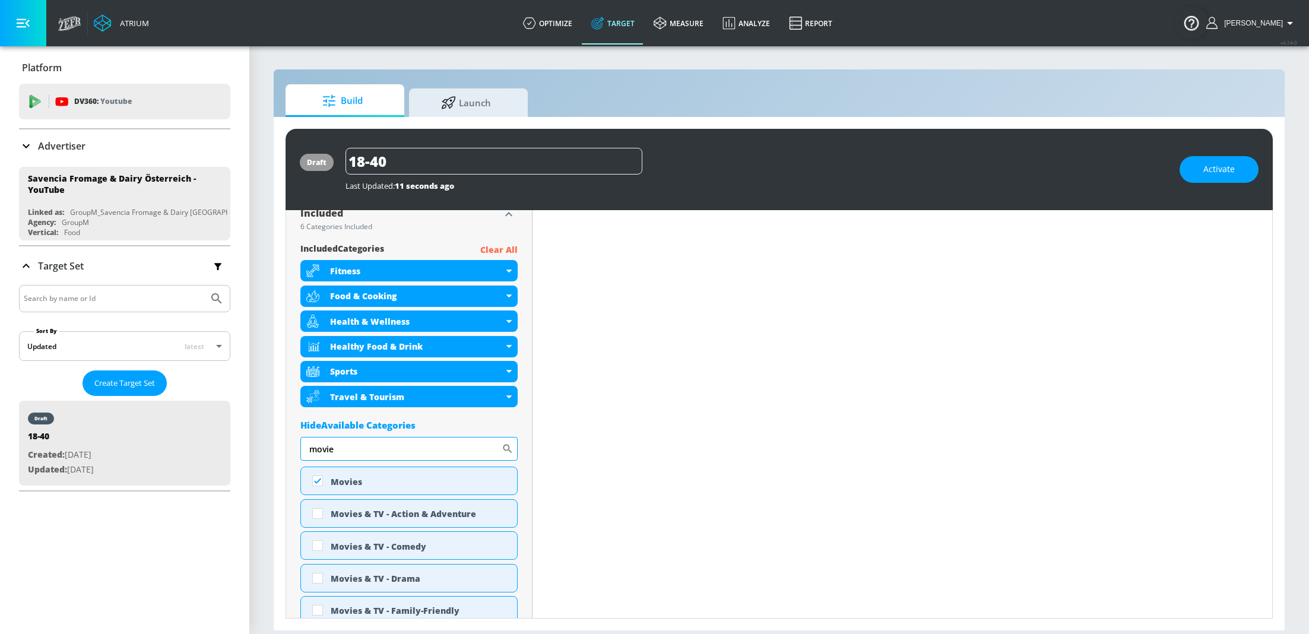
click at [346, 451] on input "movie" at bounding box center [400, 449] width 201 height 24
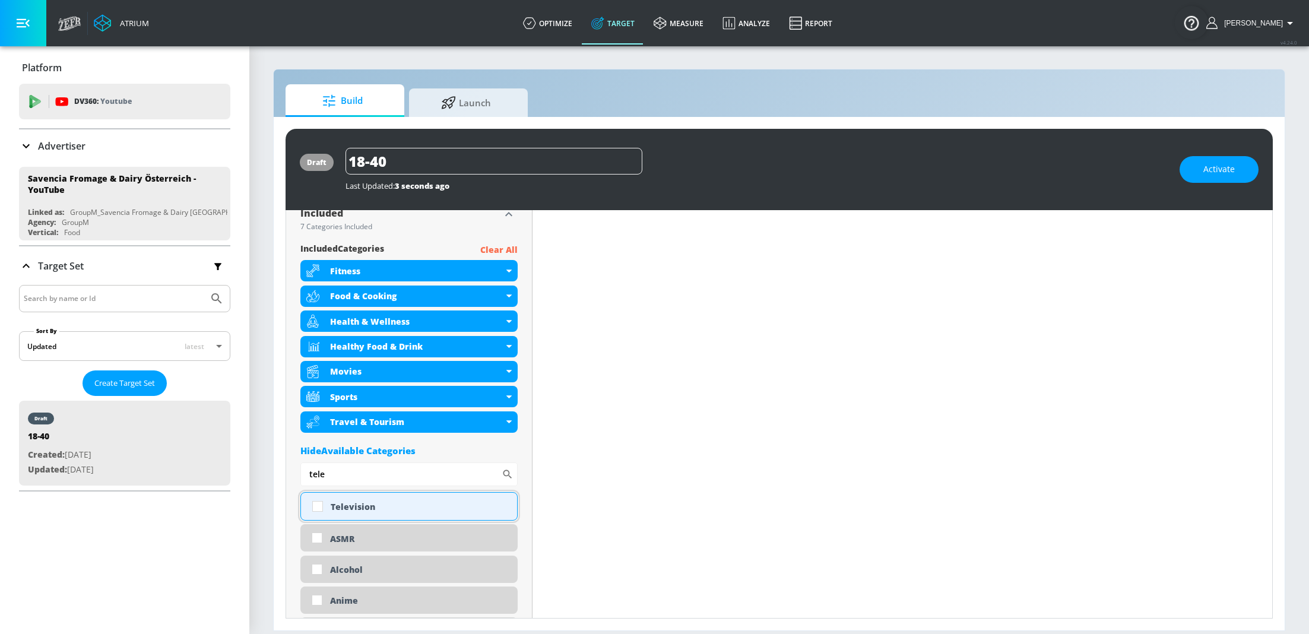
type input "tele"
click at [315, 508] on input "checkbox" at bounding box center [317, 506] width 21 height 21
checkbox input "true"
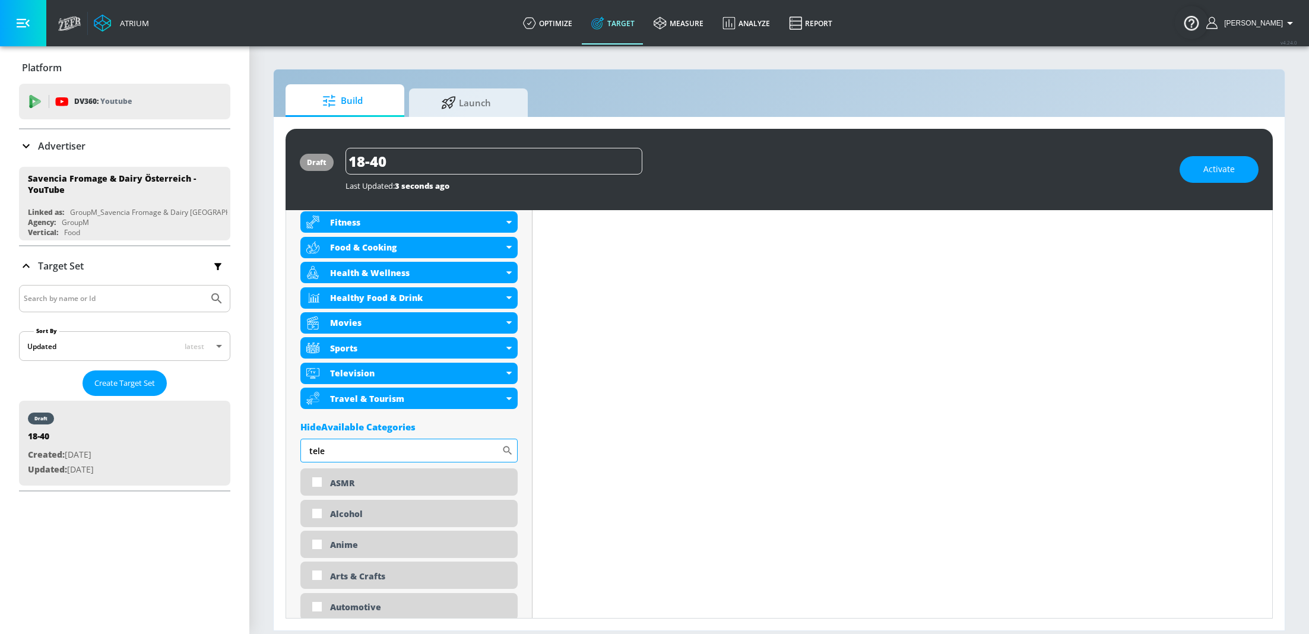
scroll to position [454, 0]
click at [341, 451] on input "tele" at bounding box center [400, 451] width 201 height 24
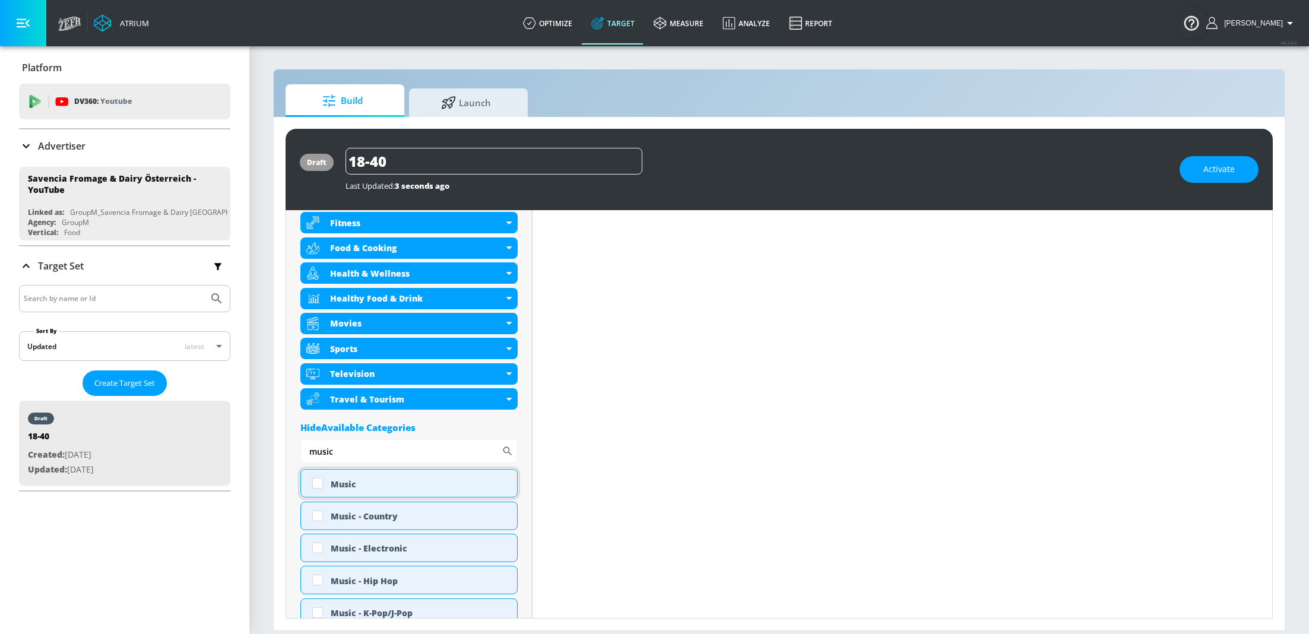
type input "music"
click at [316, 487] on input "checkbox" at bounding box center [317, 483] width 21 height 21
checkbox input "true"
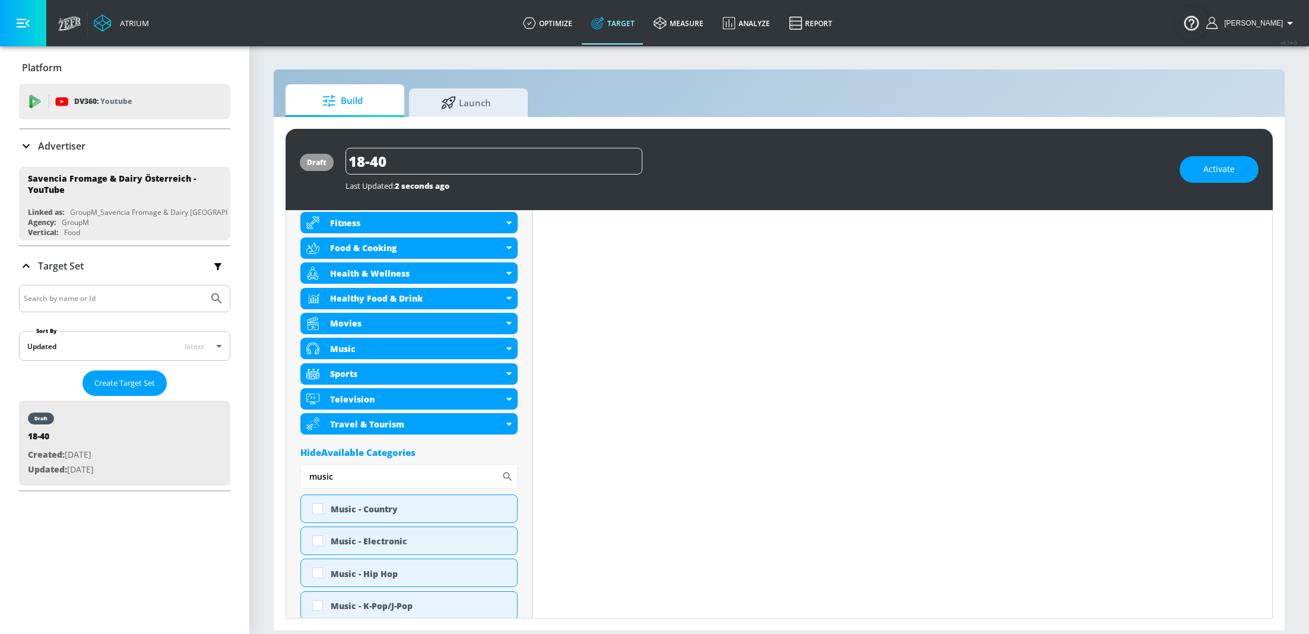
scroll to position [476, 0]
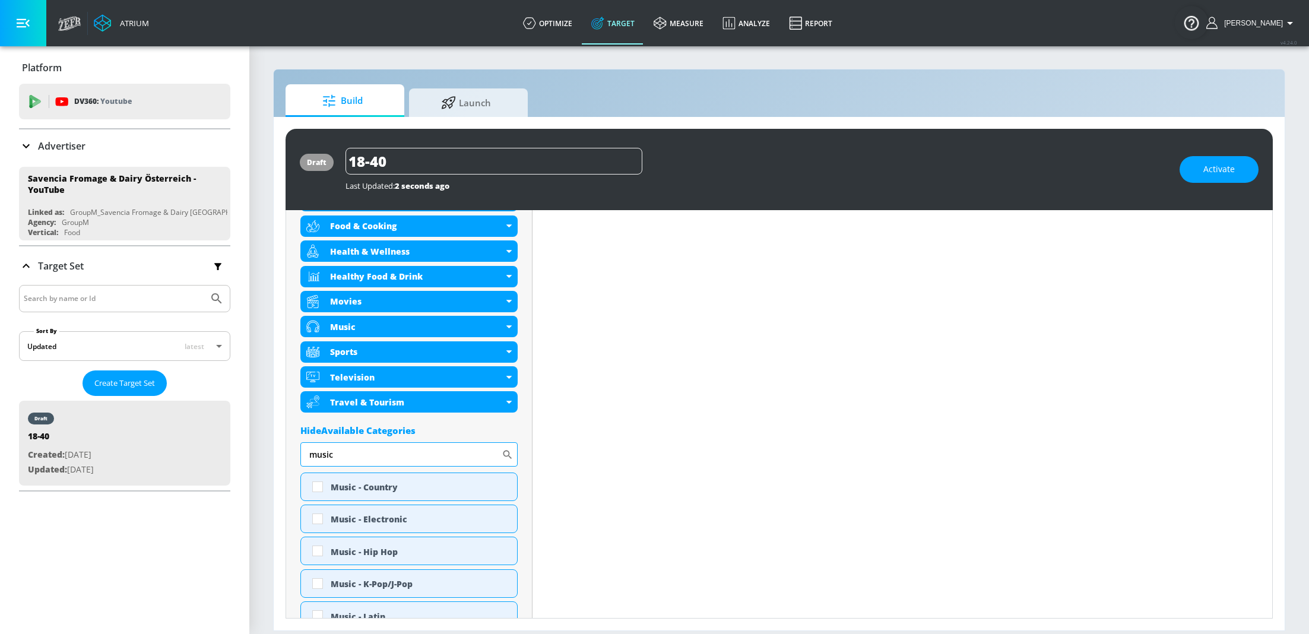
click at [417, 452] on input "music" at bounding box center [400, 454] width 201 height 24
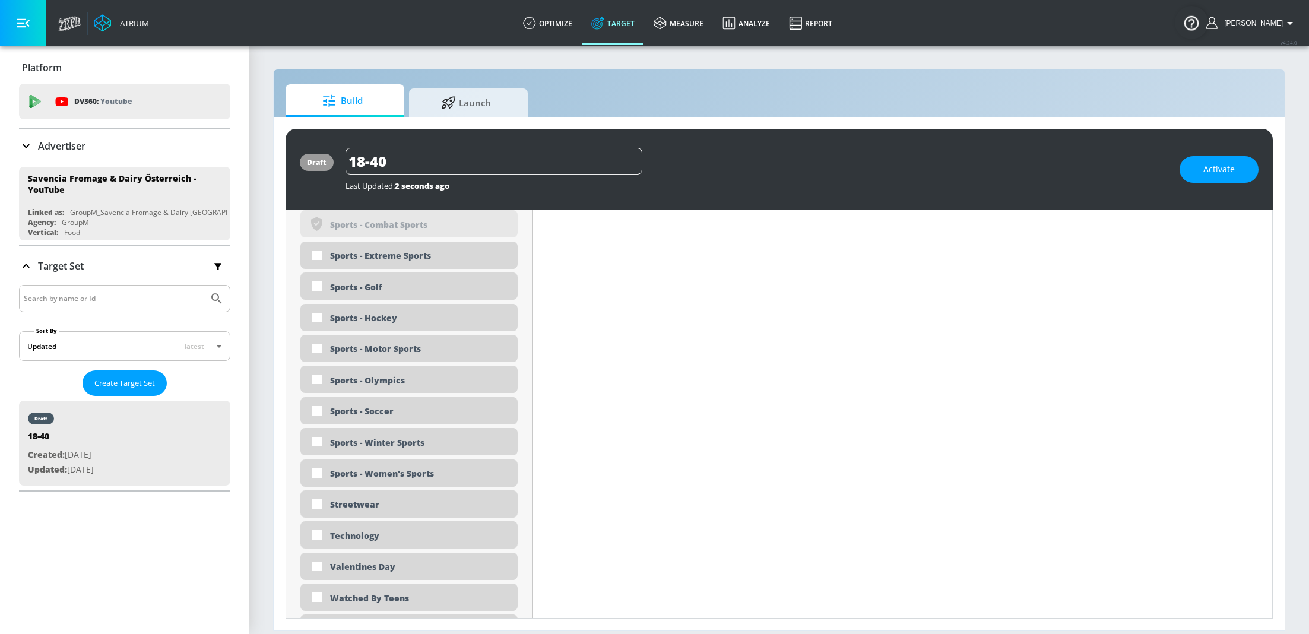
scroll to position [3516, 0]
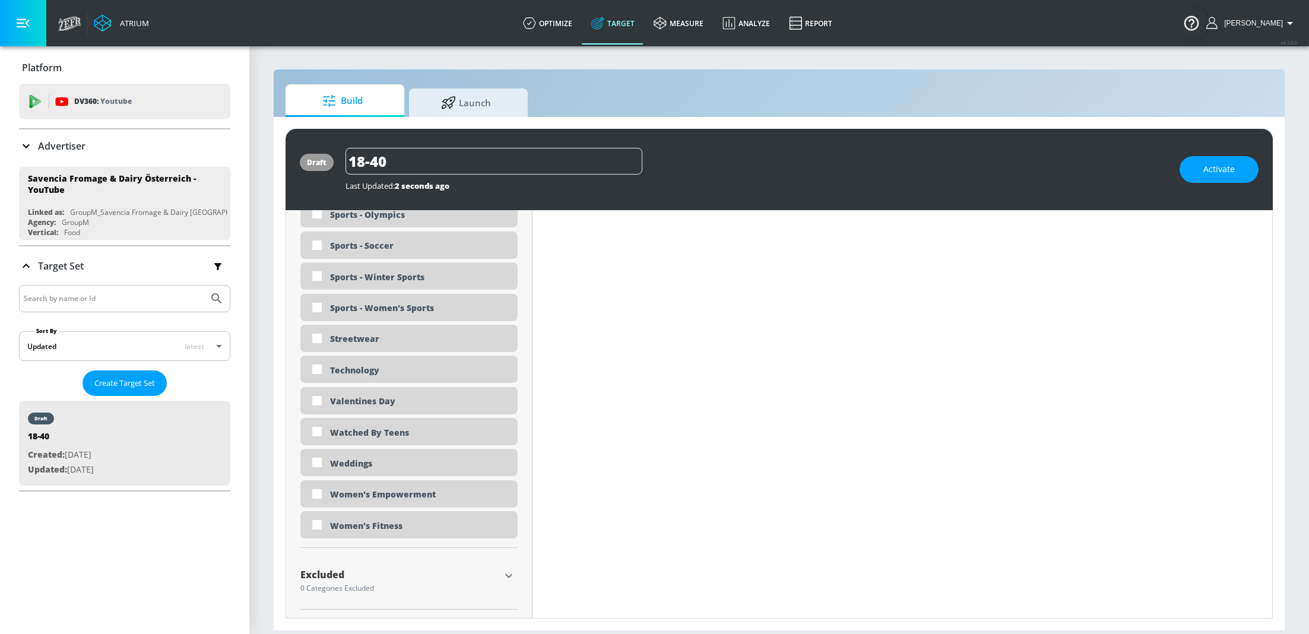
click at [506, 581] on icon "button" at bounding box center [509, 576] width 14 height 14
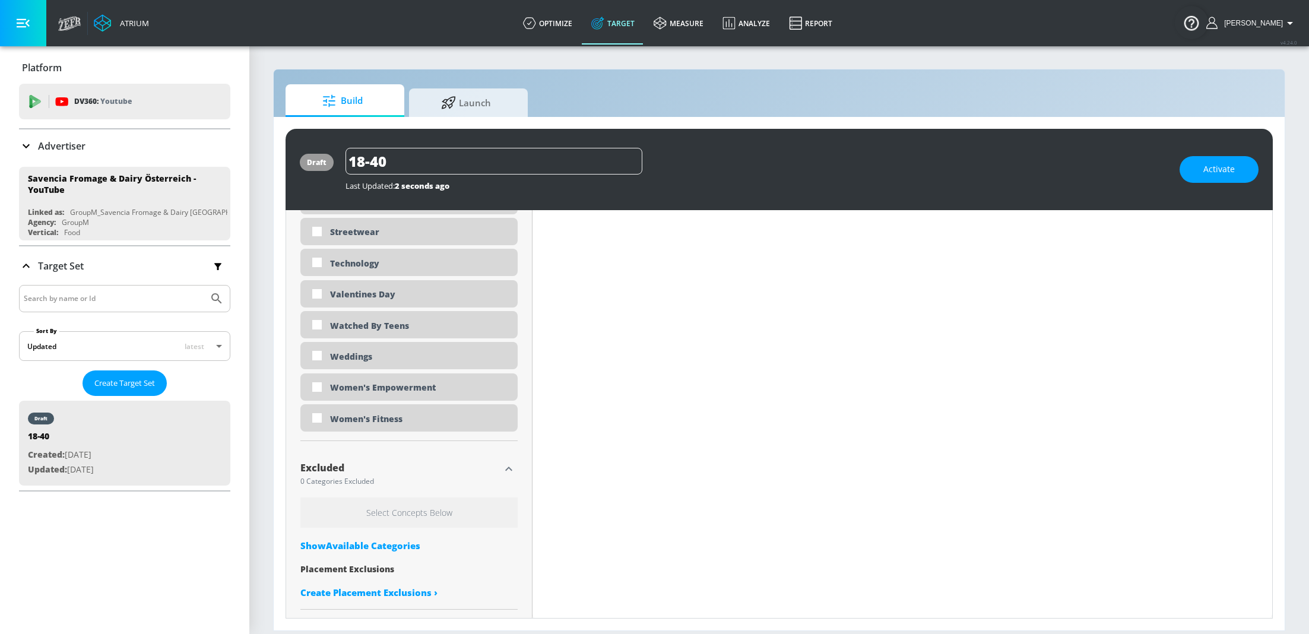
click at [373, 543] on div "Show Available Categories" at bounding box center [408, 546] width 217 height 12
click at [388, 565] on input "Sort By" at bounding box center [400, 570] width 201 height 24
type input "gamb"
click at [310, 600] on input "checkbox" at bounding box center [317, 601] width 21 height 21
checkbox input "true"
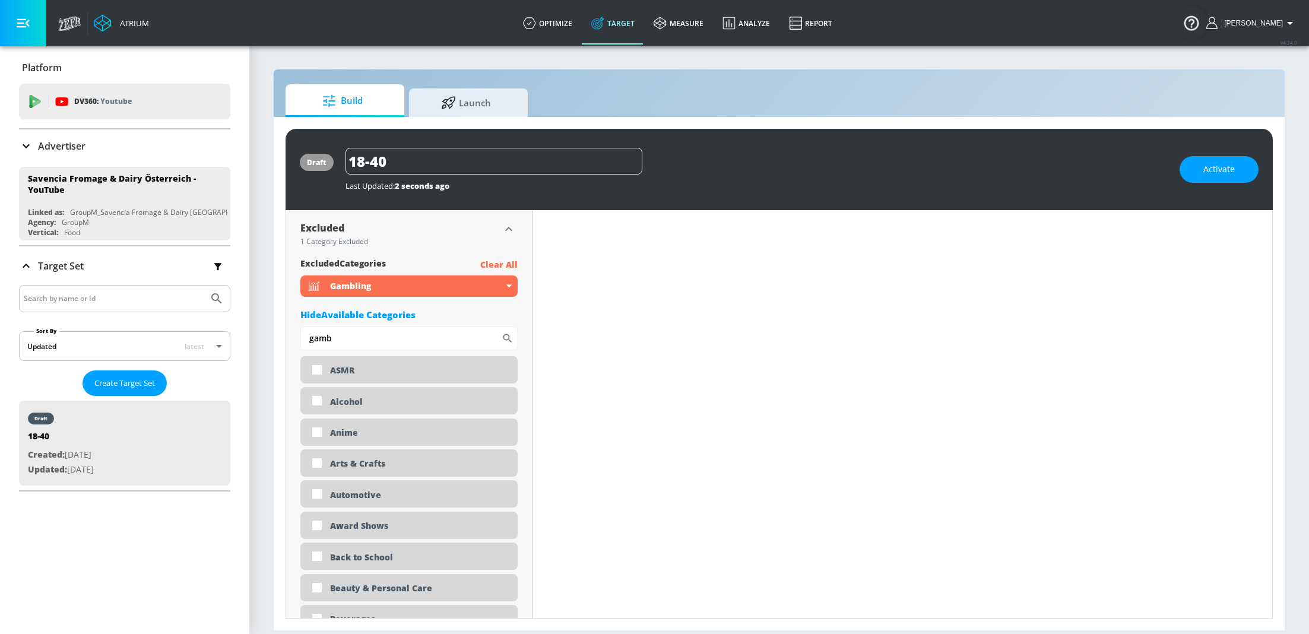
scroll to position [3833, 0]
click at [352, 337] on input "gamb" at bounding box center [400, 337] width 201 height 24
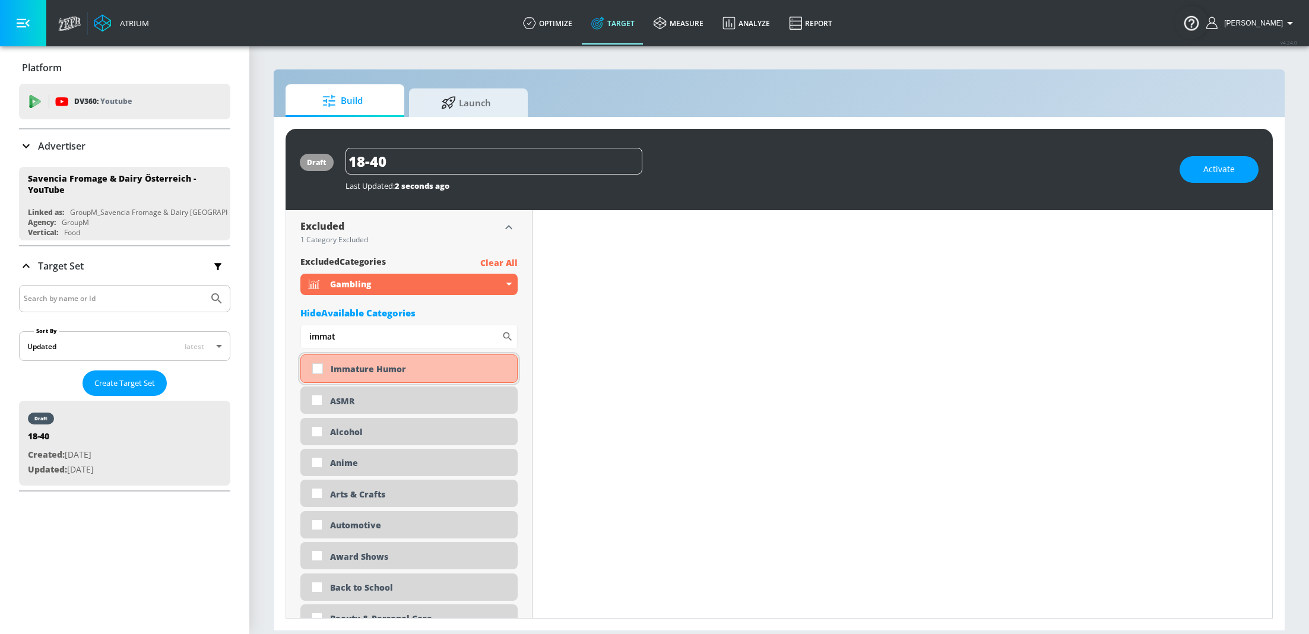
type input "immat"
click at [316, 366] on input "checkbox" at bounding box center [317, 368] width 21 height 21
checkbox input "true"
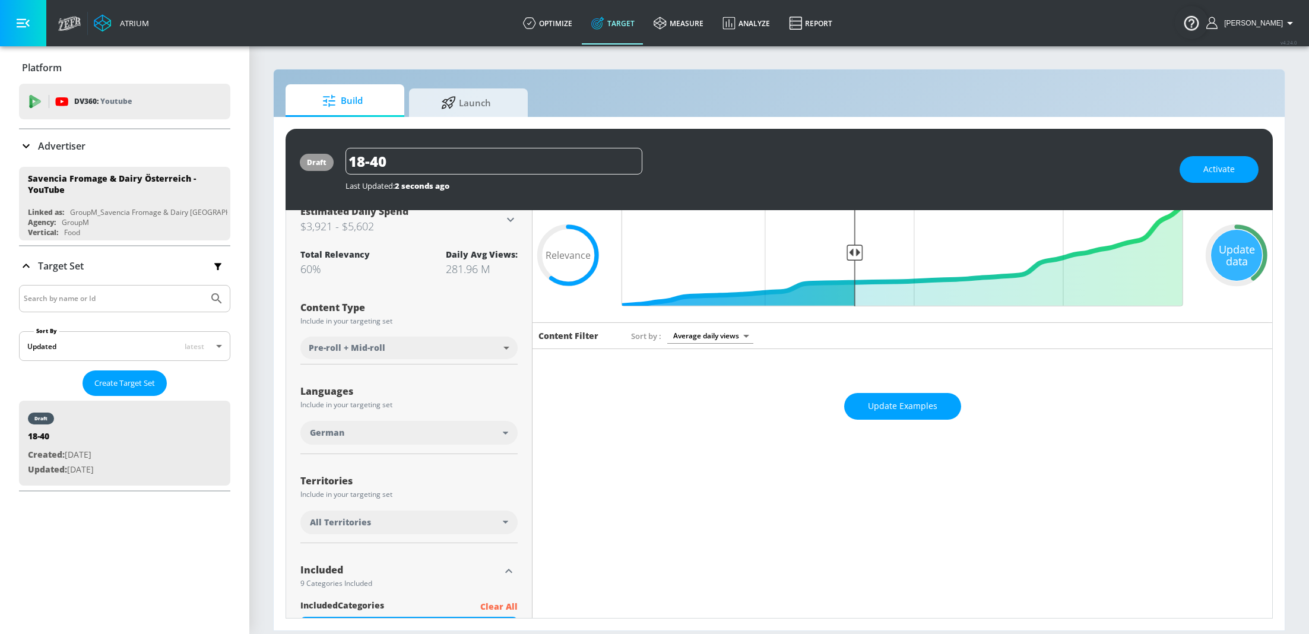
scroll to position [0, 0]
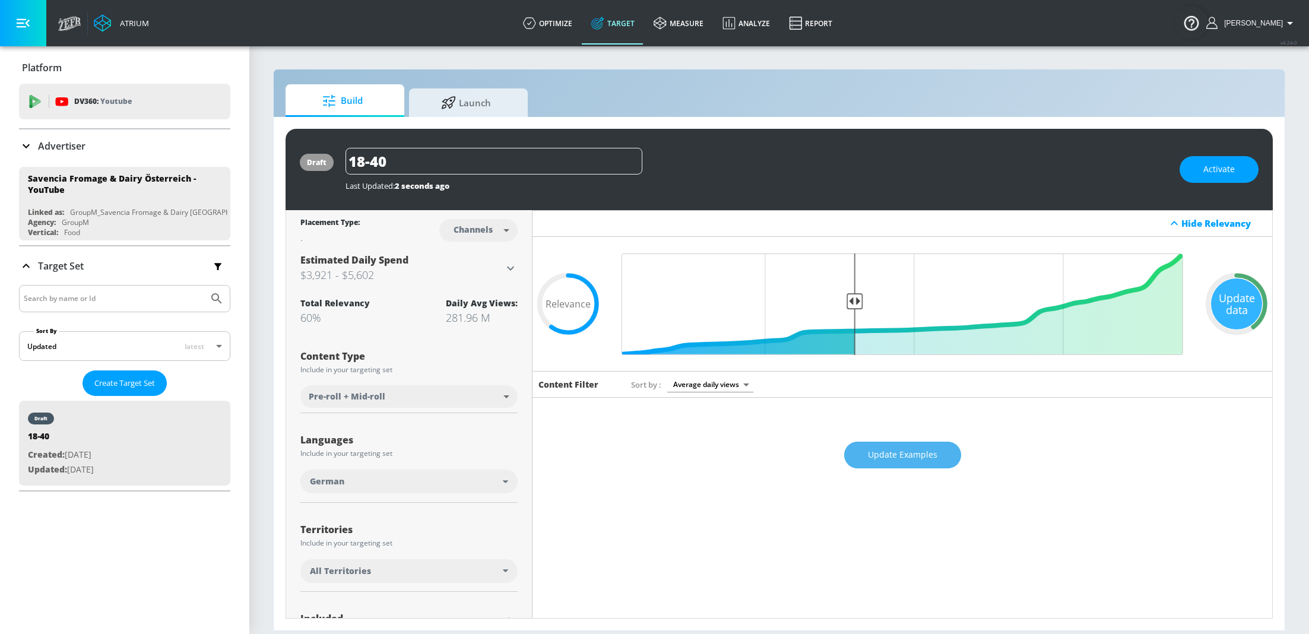
click at [901, 456] on span "Update Examples" at bounding box center [902, 455] width 69 height 15
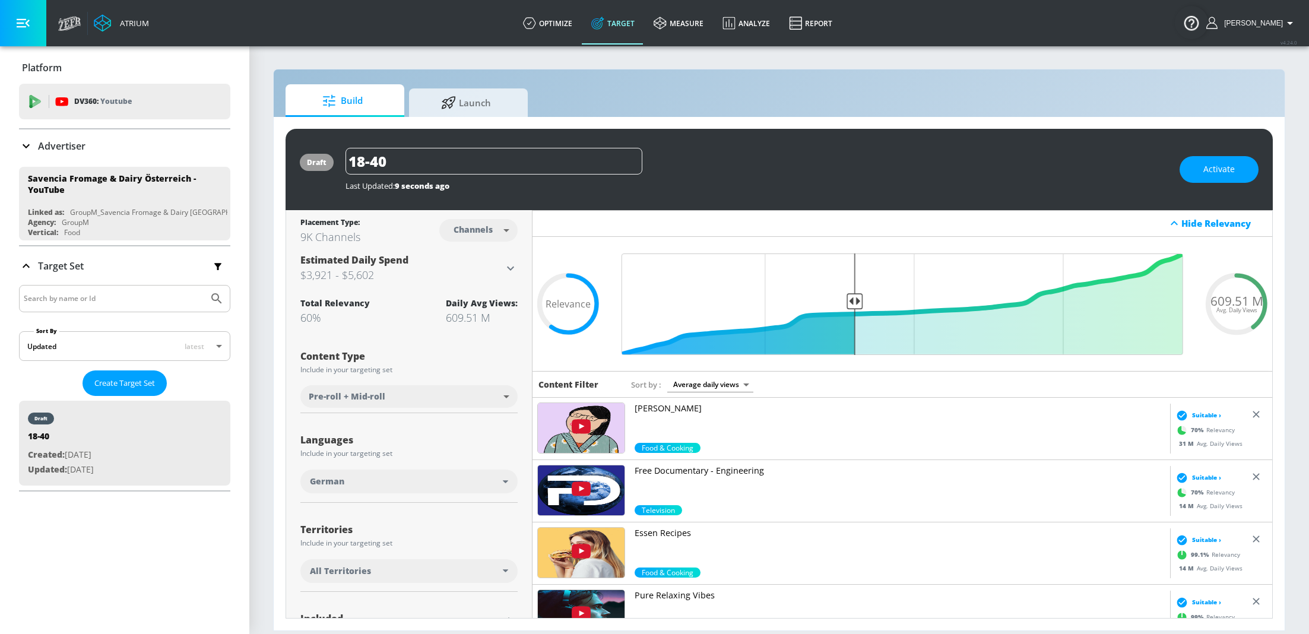
click at [499, 228] on body "Atrium optimize Target measure Analyze Report optimize Target measure Analyze R…" at bounding box center [654, 317] width 1309 height 634
click at [486, 272] on div "Videos" at bounding box center [474, 276] width 34 height 12
type input "videos"
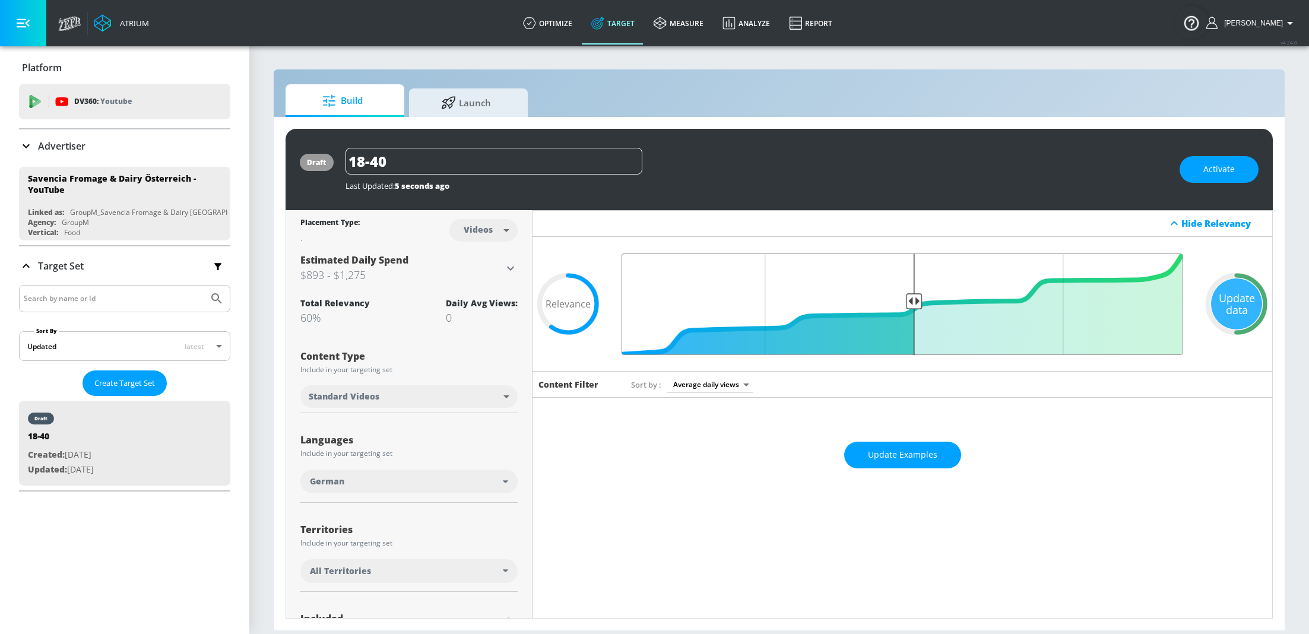
drag, startPoint x: 855, startPoint y: 299, endPoint x: 916, endPoint y: 303, distance: 61.3
type input "0.5"
click at [916, 303] on input "Final Threshold" at bounding box center [903, 305] width 574 height 102
click at [917, 446] on button "Update Examples" at bounding box center [902, 455] width 117 height 27
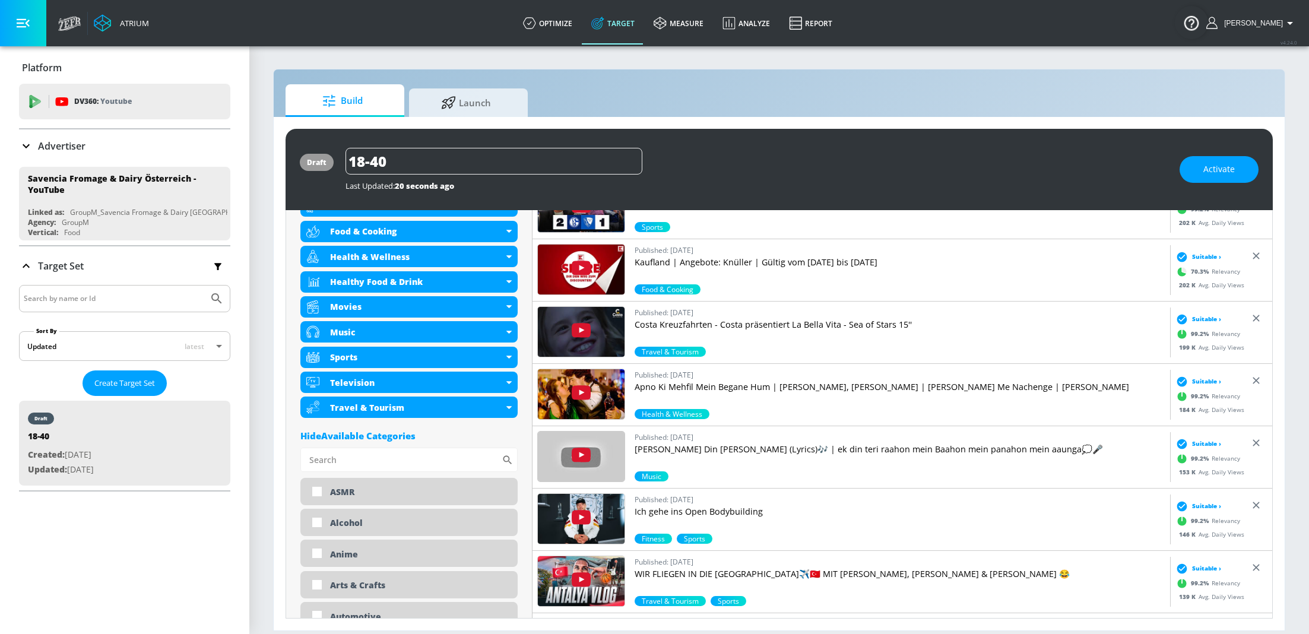
scroll to position [471, 0]
click at [359, 457] on input "Sort By" at bounding box center [400, 459] width 201 height 24
type input "fashion"
click at [317, 490] on input "checkbox" at bounding box center [317, 491] width 21 height 21
checkbox input "true"
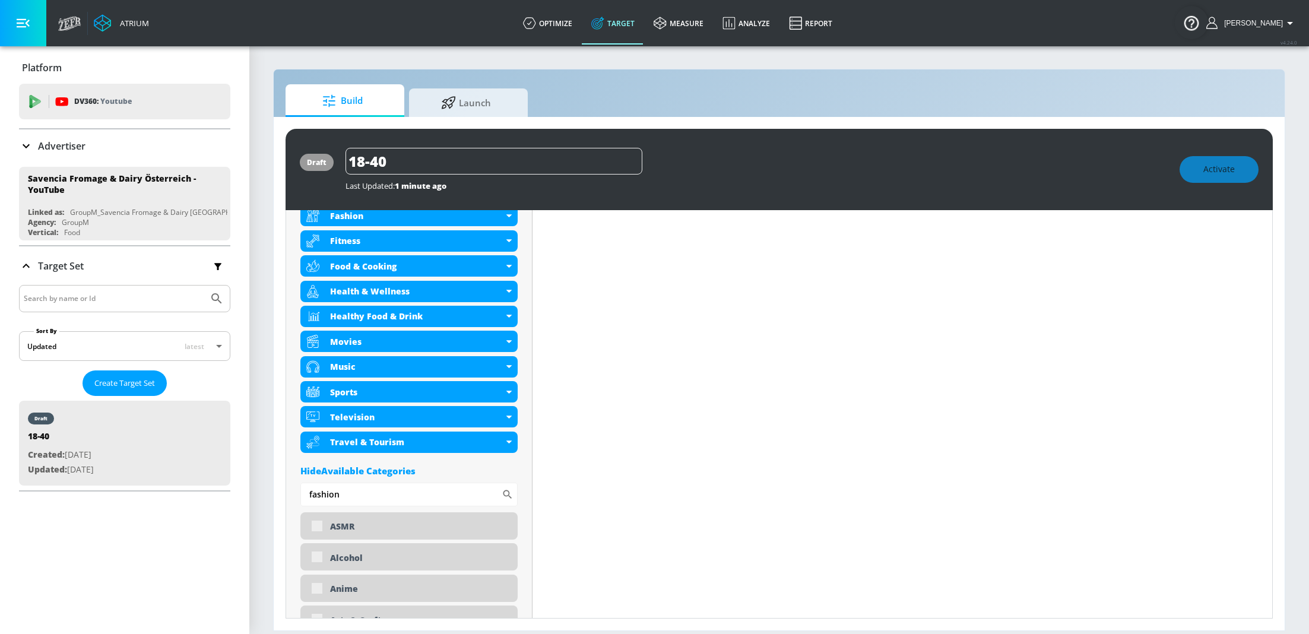
scroll to position [481, 0]
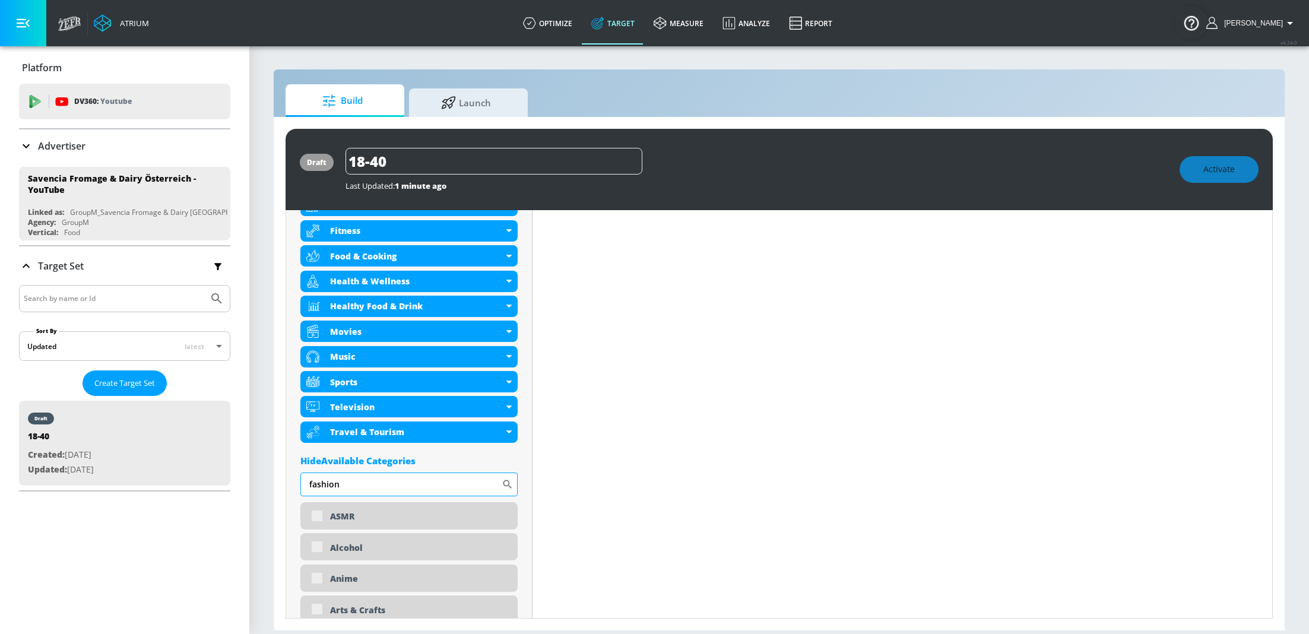
click at [404, 483] on input "fashion" at bounding box center [400, 485] width 201 height 24
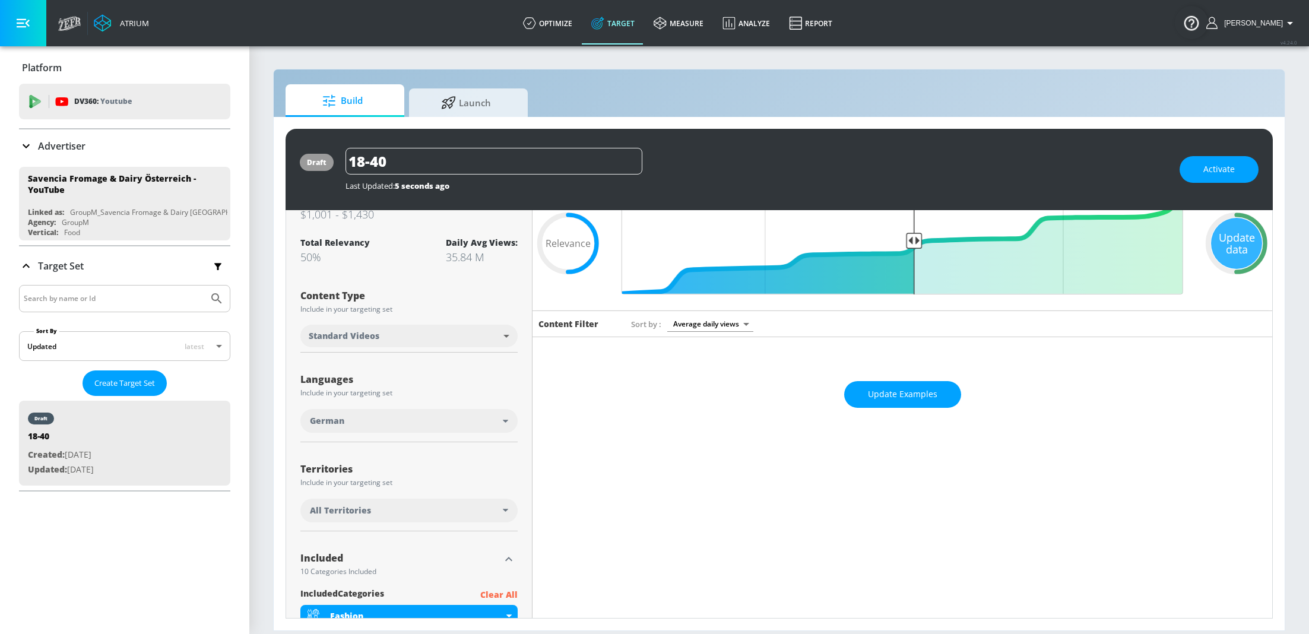
scroll to position [0, 0]
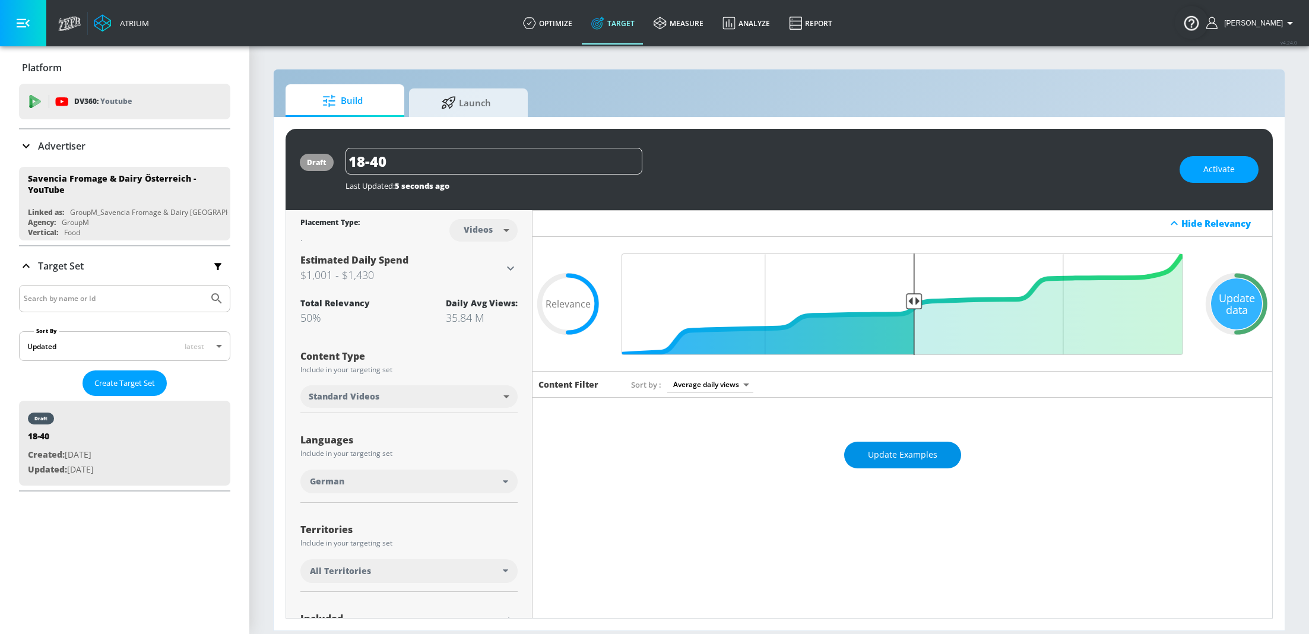
click at [929, 460] on span "Update Examples" at bounding box center [902, 455] width 69 height 15
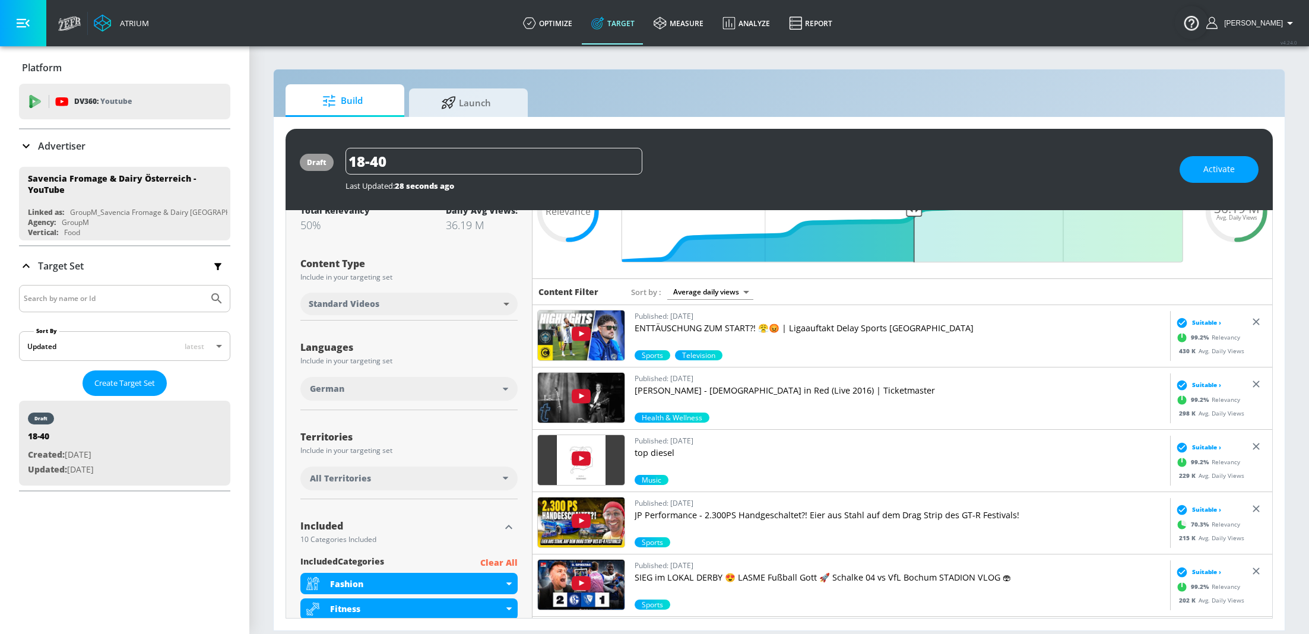
scroll to position [91, 0]
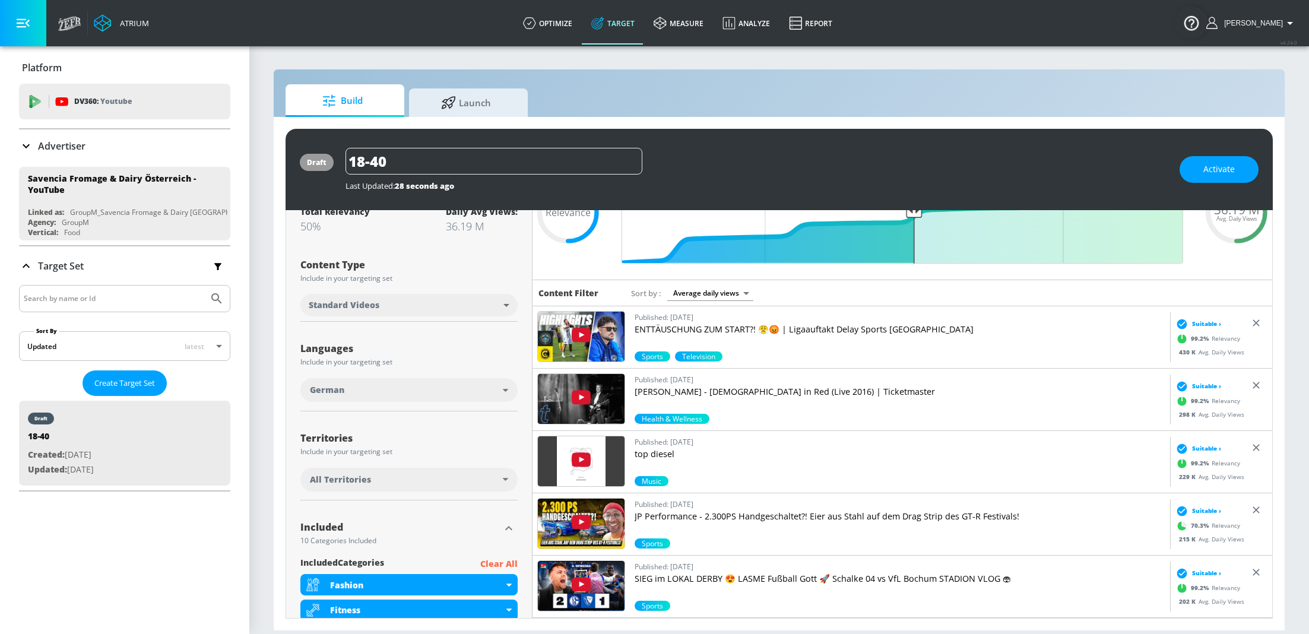
click at [75, 154] on div "Advertiser" at bounding box center [124, 145] width 211 height 33
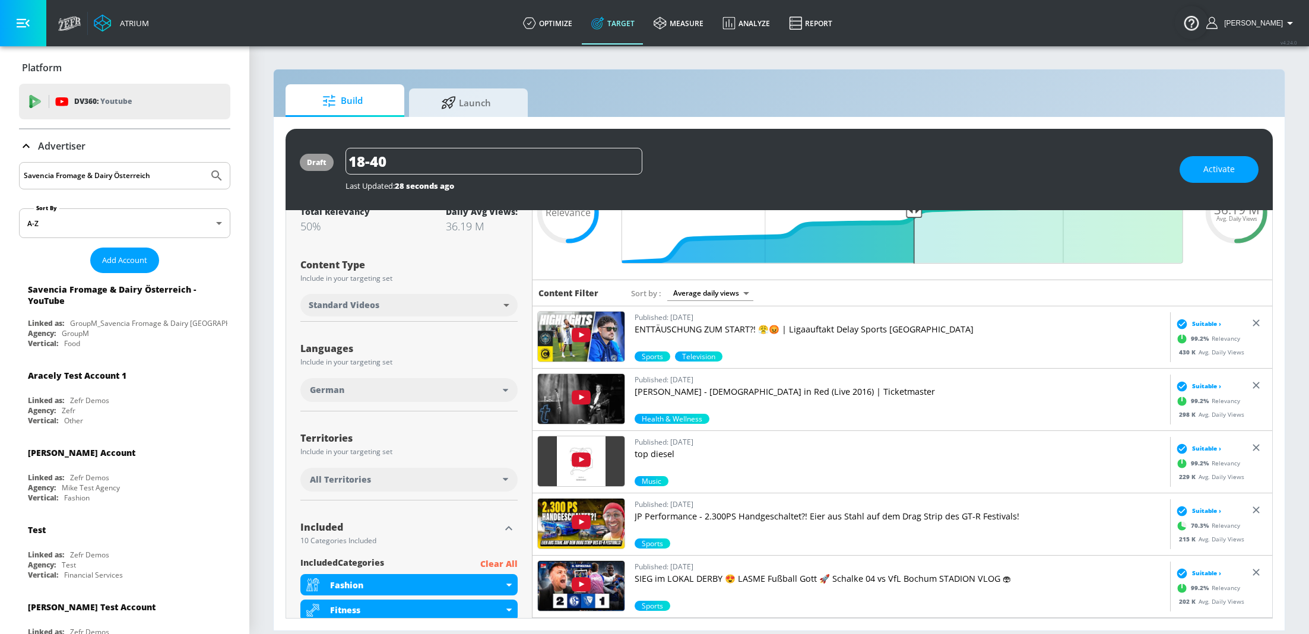
click at [135, 183] on input "Savencia Fromage & Dairy Österreich" at bounding box center [114, 175] width 180 height 15
type input "haai"
click at [204, 163] on button "Submit Search" at bounding box center [217, 176] width 26 height 26
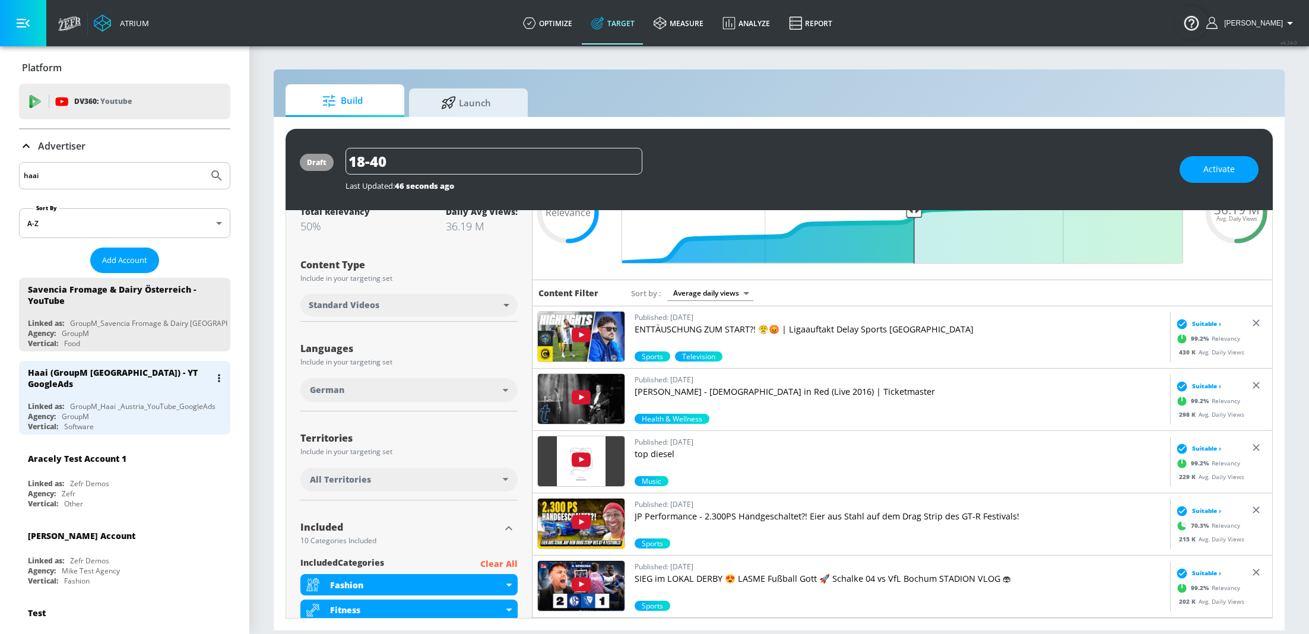
click at [121, 411] on div "Agency: GroupM" at bounding box center [128, 416] width 200 height 10
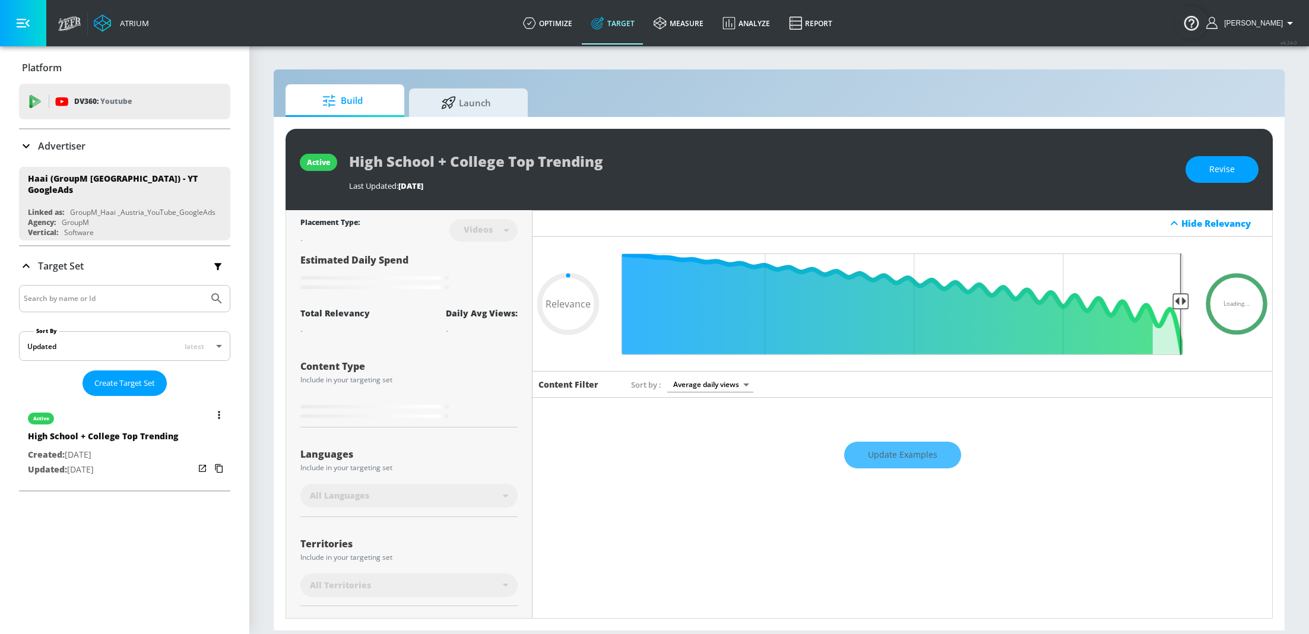
click at [144, 463] on p "Updated: [DATE]" at bounding box center [103, 470] width 150 height 15
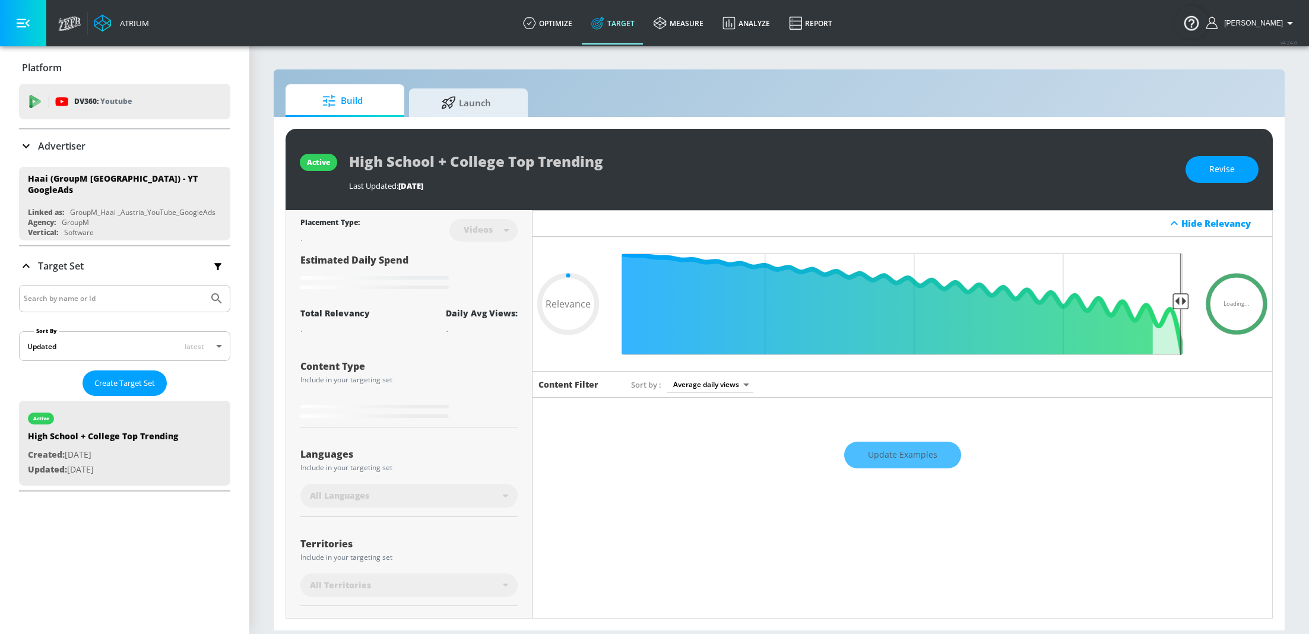
click at [77, 148] on p "Advertiser" at bounding box center [62, 146] width 48 height 13
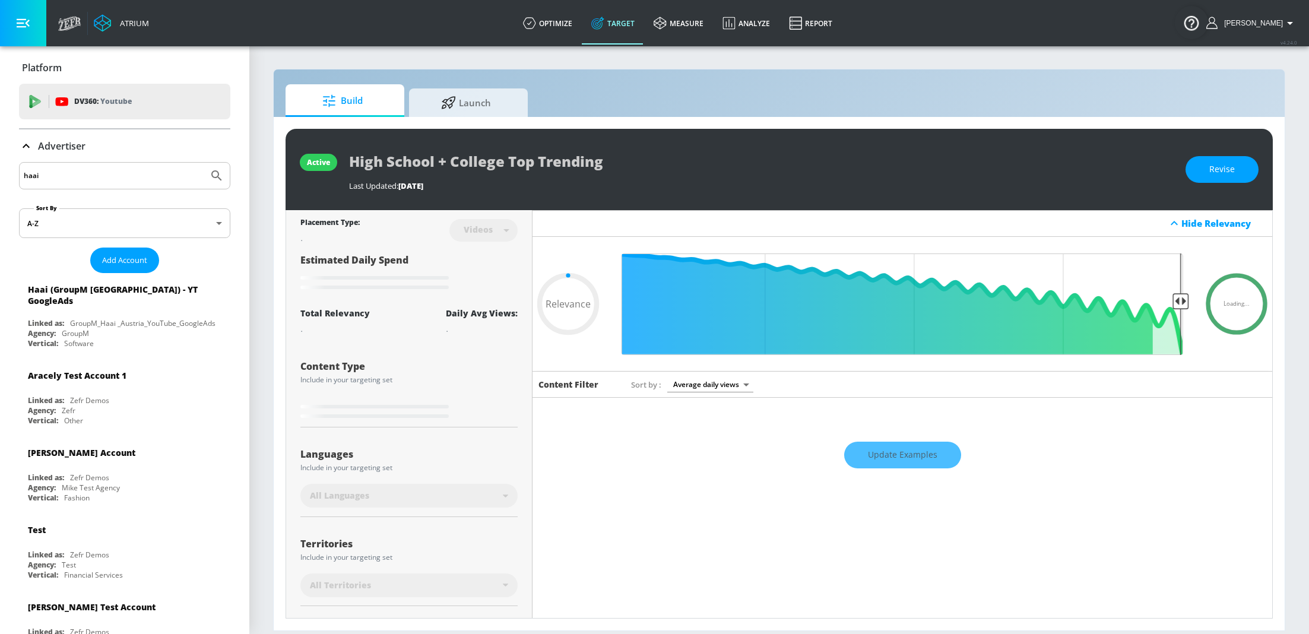
type input "0.62"
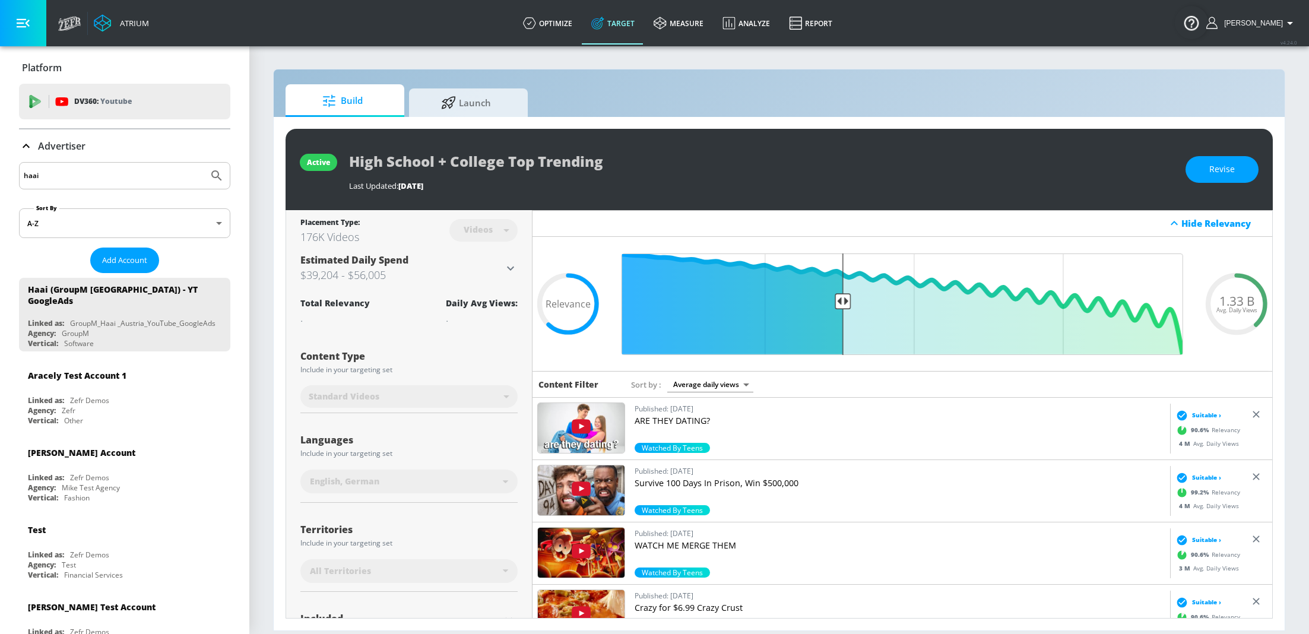
click at [78, 173] on input "haai" at bounding box center [114, 175] width 180 height 15
type input "uniqa"
click at [204, 163] on button "Submit Search" at bounding box center [217, 176] width 26 height 26
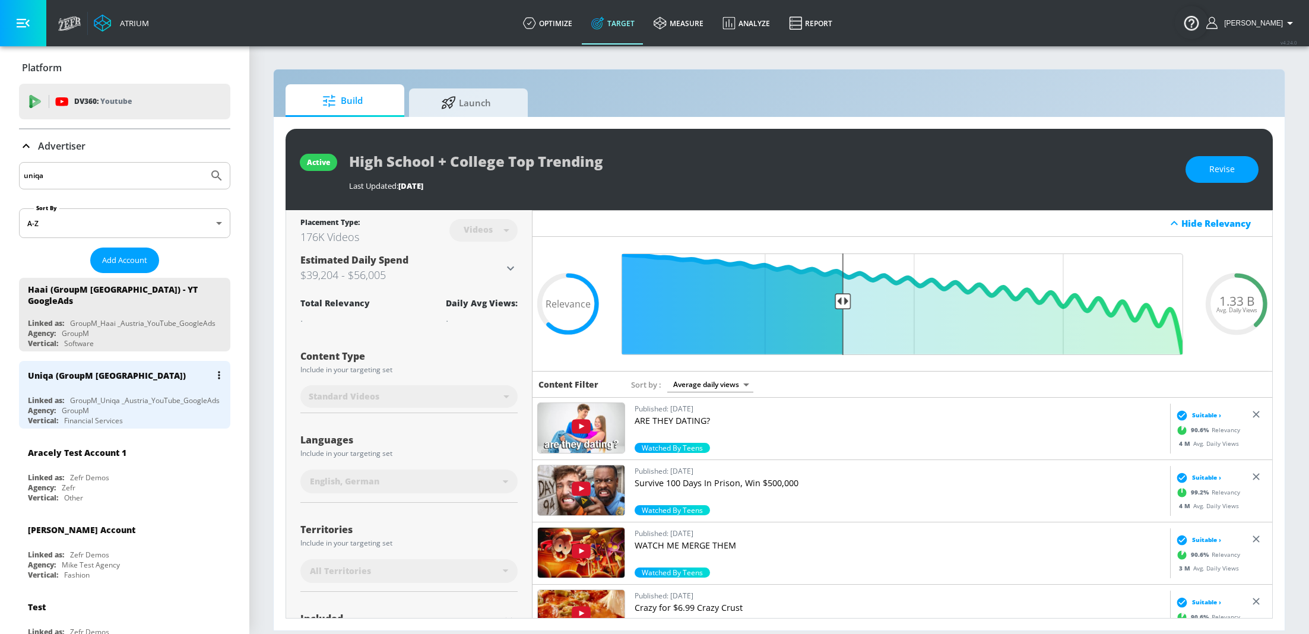
click at [109, 384] on div "Uniqa (GroupM Austria) Linked as: GroupM_Uniqa _Austria_YouTube_GoogleAds Agenc…" at bounding box center [124, 395] width 211 height 68
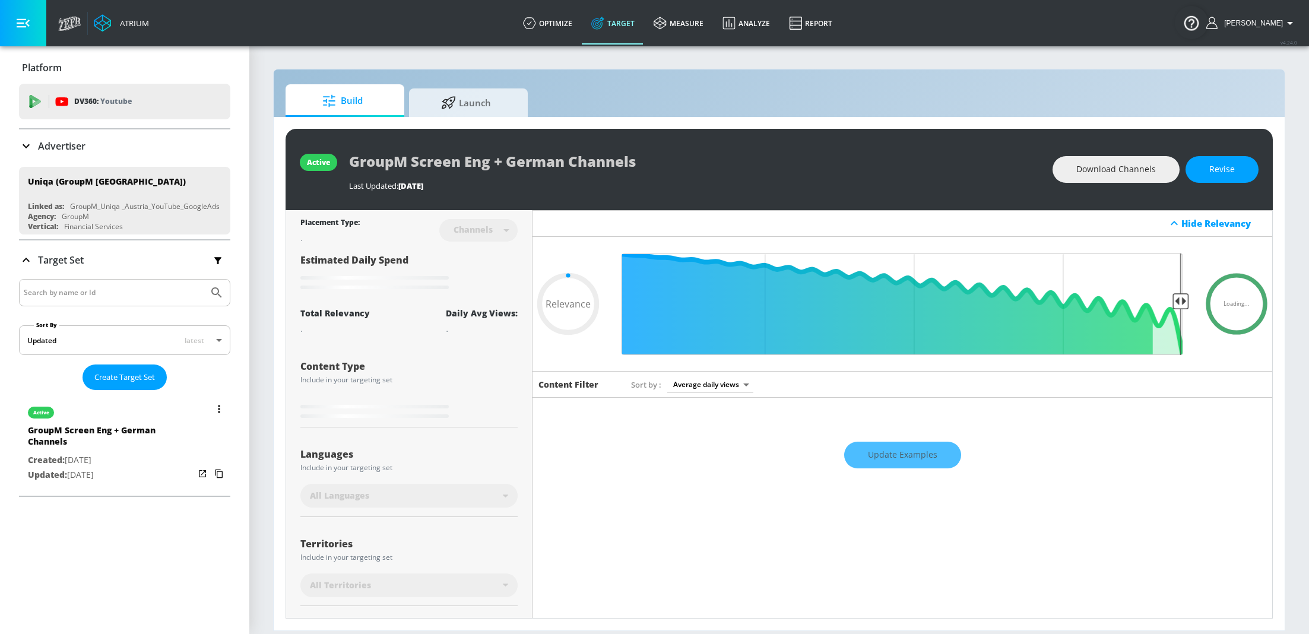
click at [147, 453] on p "Created: Jul. 11, 2025" at bounding box center [111, 460] width 166 height 15
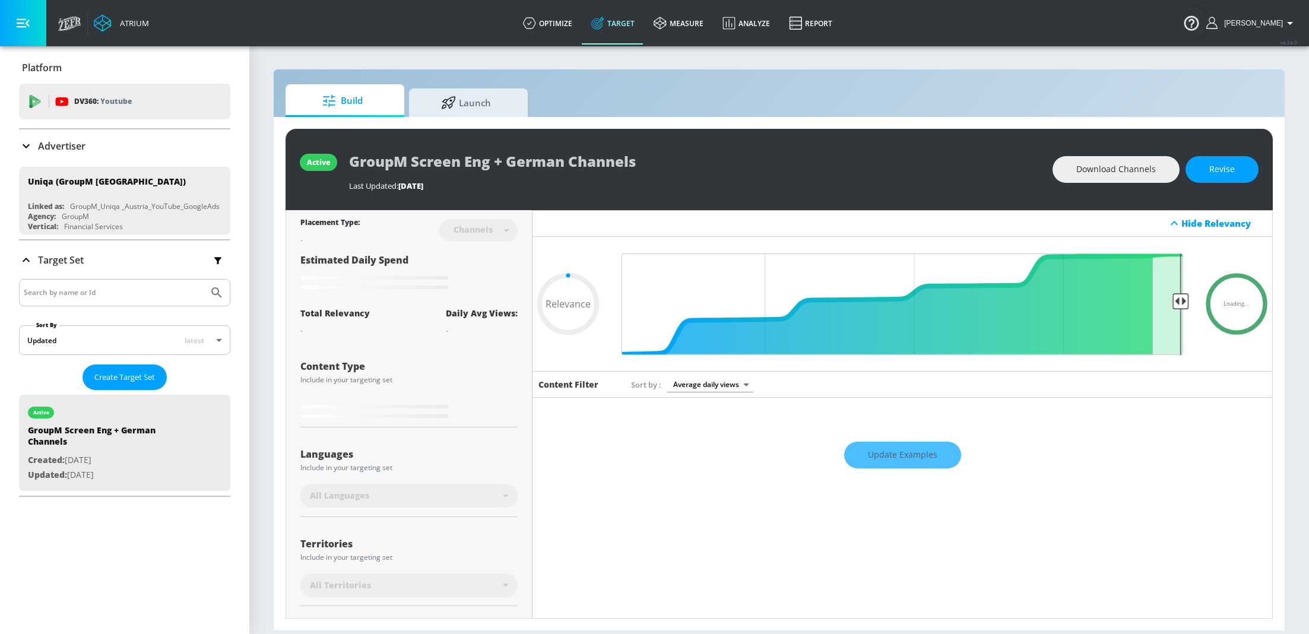
click at [944, 467] on div "Update Examples" at bounding box center [903, 455] width 740 height 42
click at [918, 454] on div "Update Examples" at bounding box center [903, 455] width 740 height 42
type input "0.6"
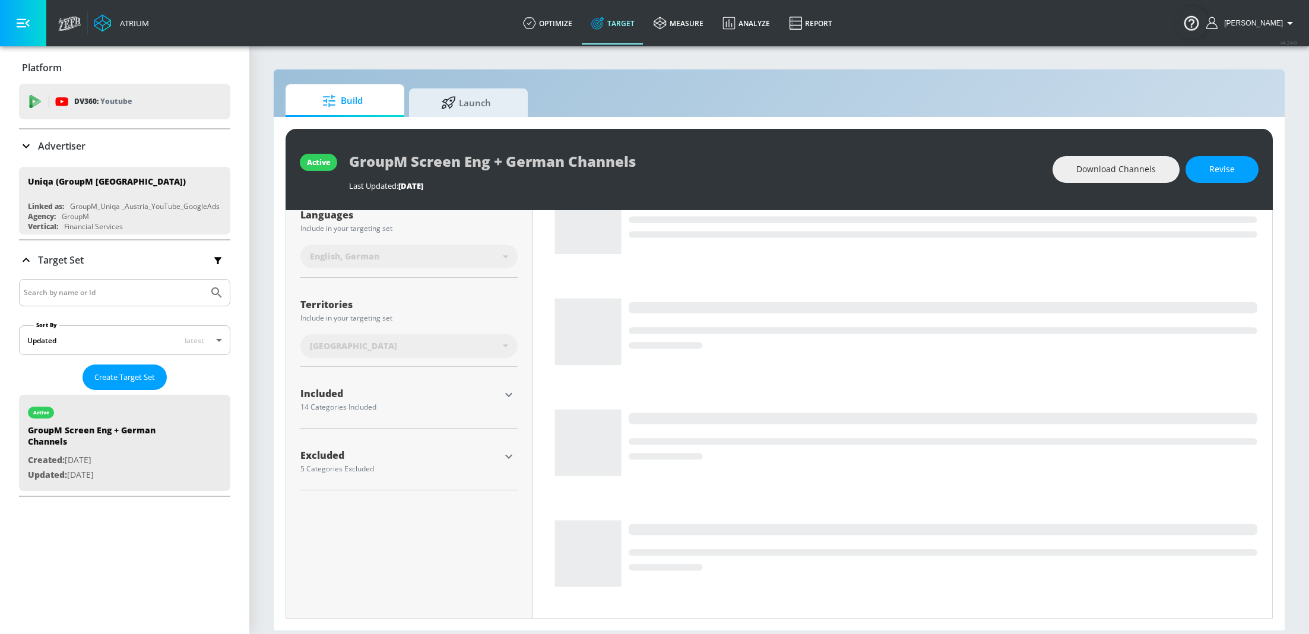
scroll to position [226, 0]
click at [511, 396] on icon "button" at bounding box center [509, 394] width 14 height 14
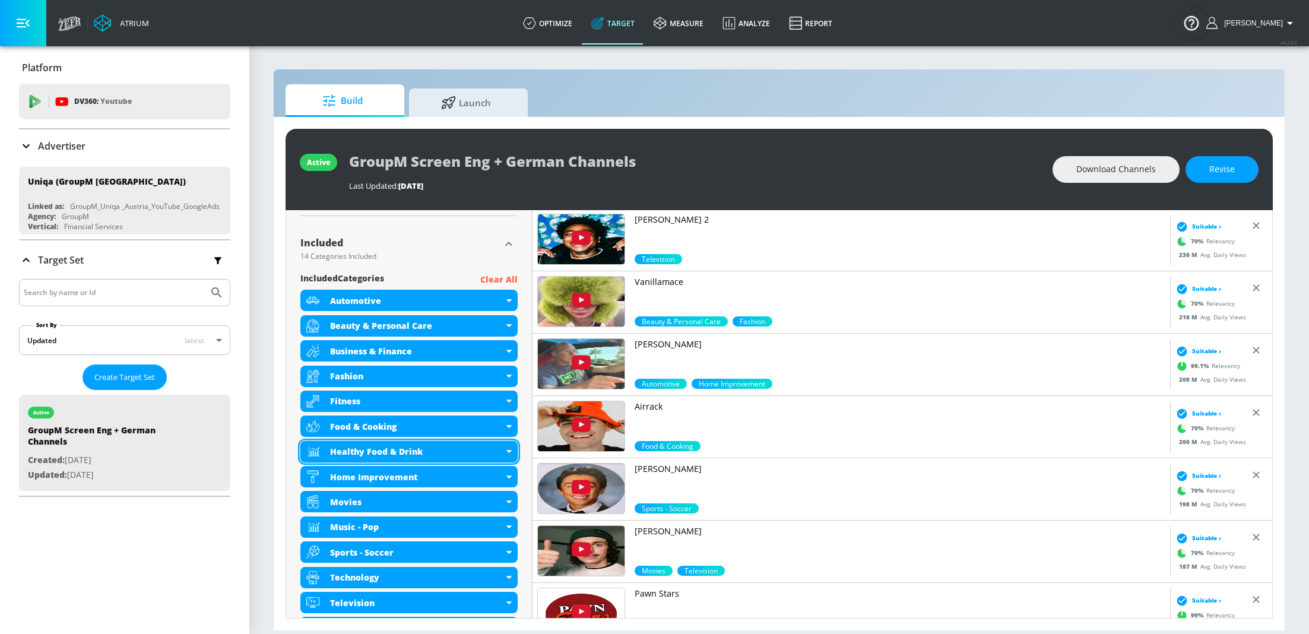
scroll to position [280, 0]
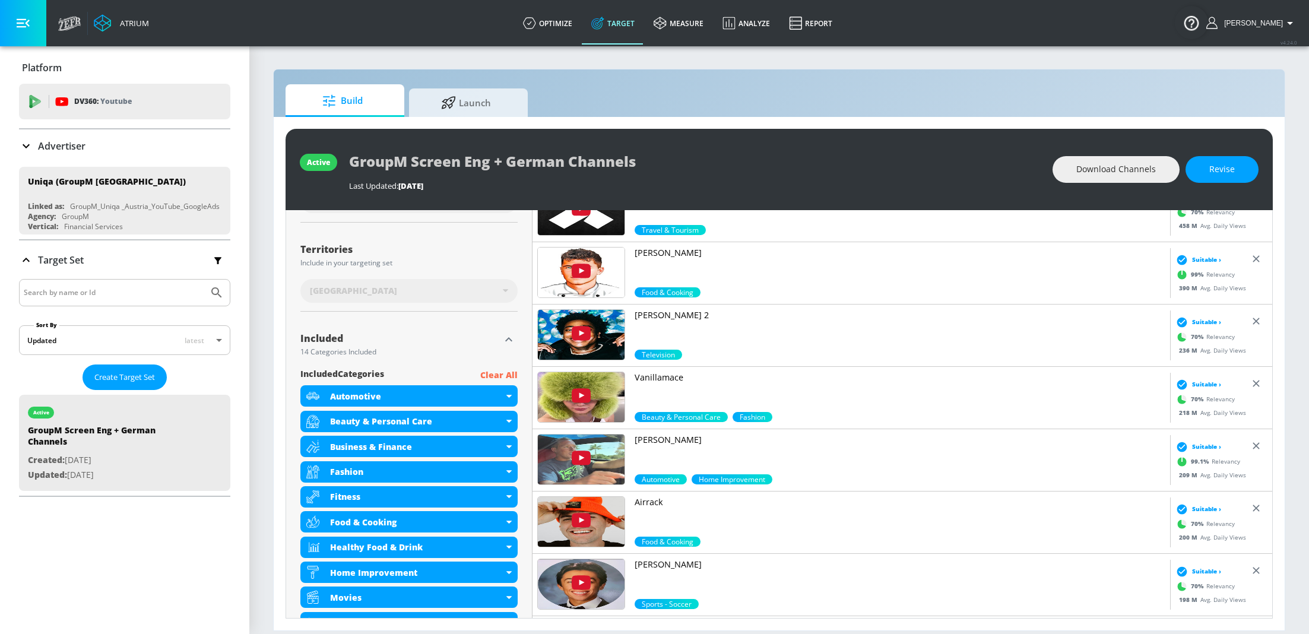
click at [59, 147] on p "Advertiser" at bounding box center [62, 146] width 48 height 13
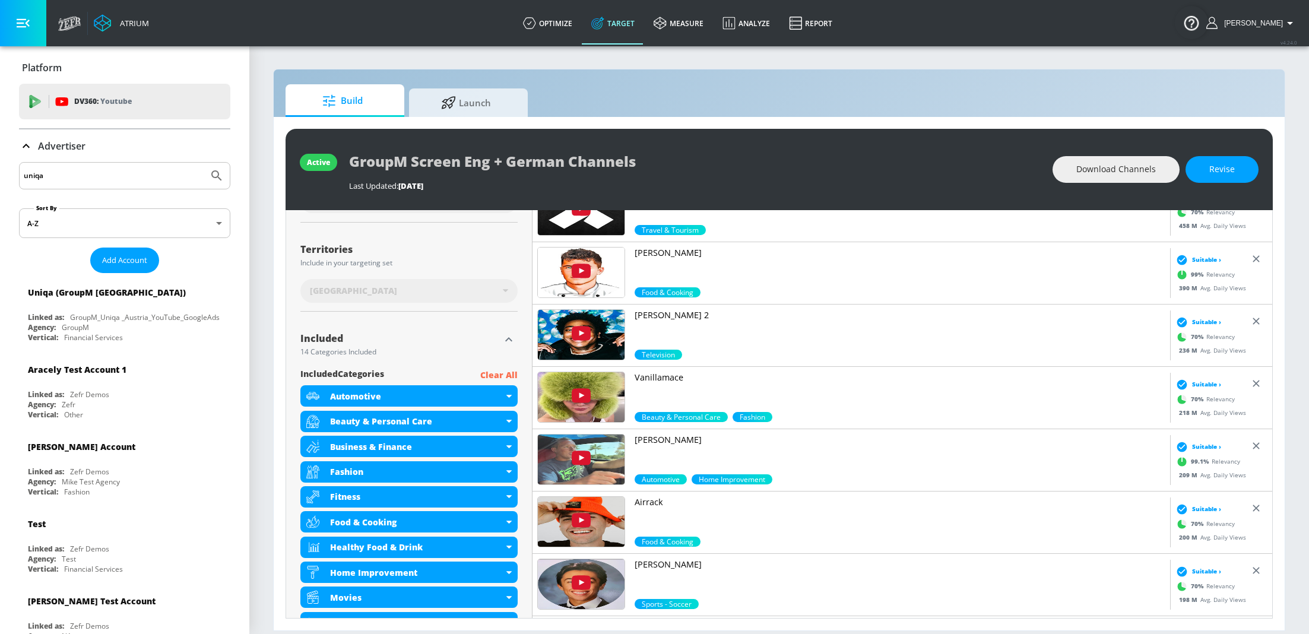
click at [181, 175] on input "uniqa" at bounding box center [114, 175] width 180 height 15
paste input "Savencia Fromage & Dairy Österreich"
type input "Savencia Fromage & Dairy Österreich"
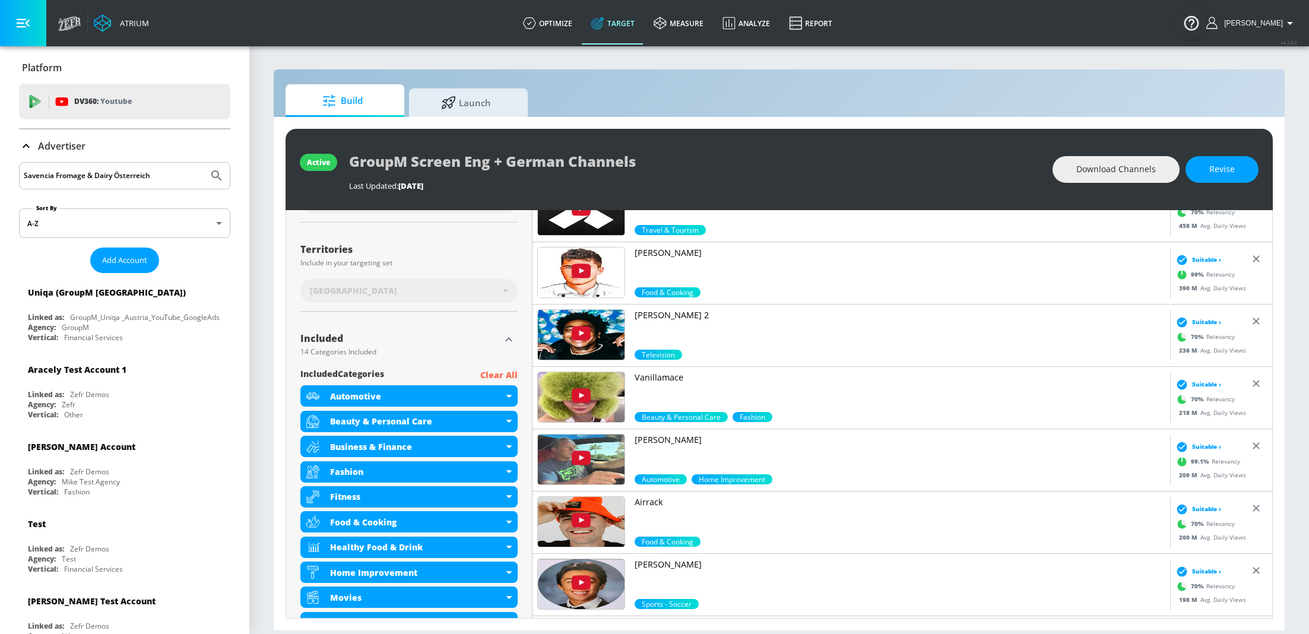
click at [204, 163] on button "Submit Search" at bounding box center [217, 176] width 26 height 26
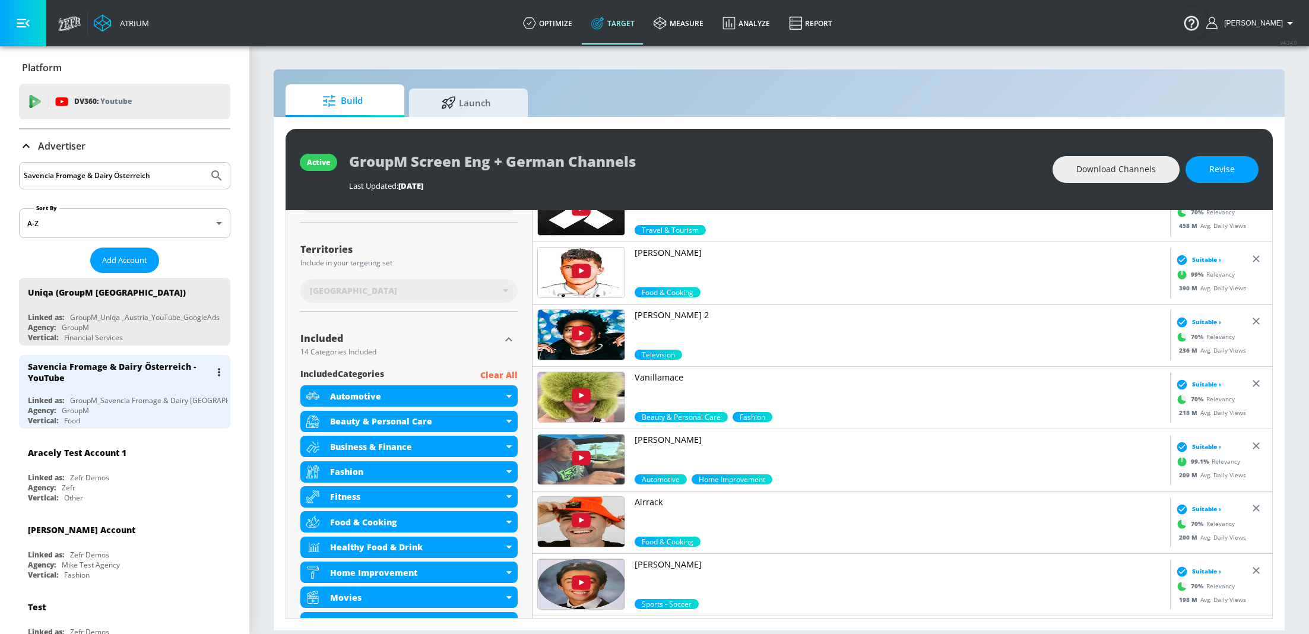
click at [125, 392] on div "Savencia Fromage & Dairy Österreich - YouTube Linked as: GroupM_Savencia Fromag…" at bounding box center [124, 392] width 211 height 74
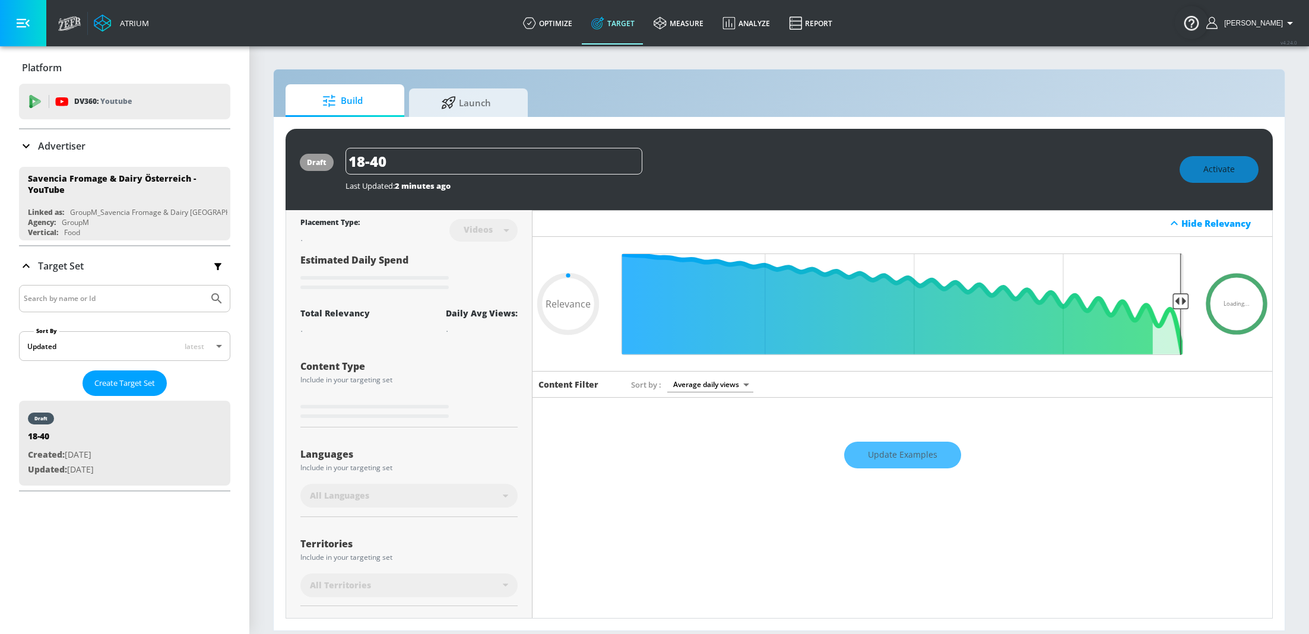
type input "0.5"
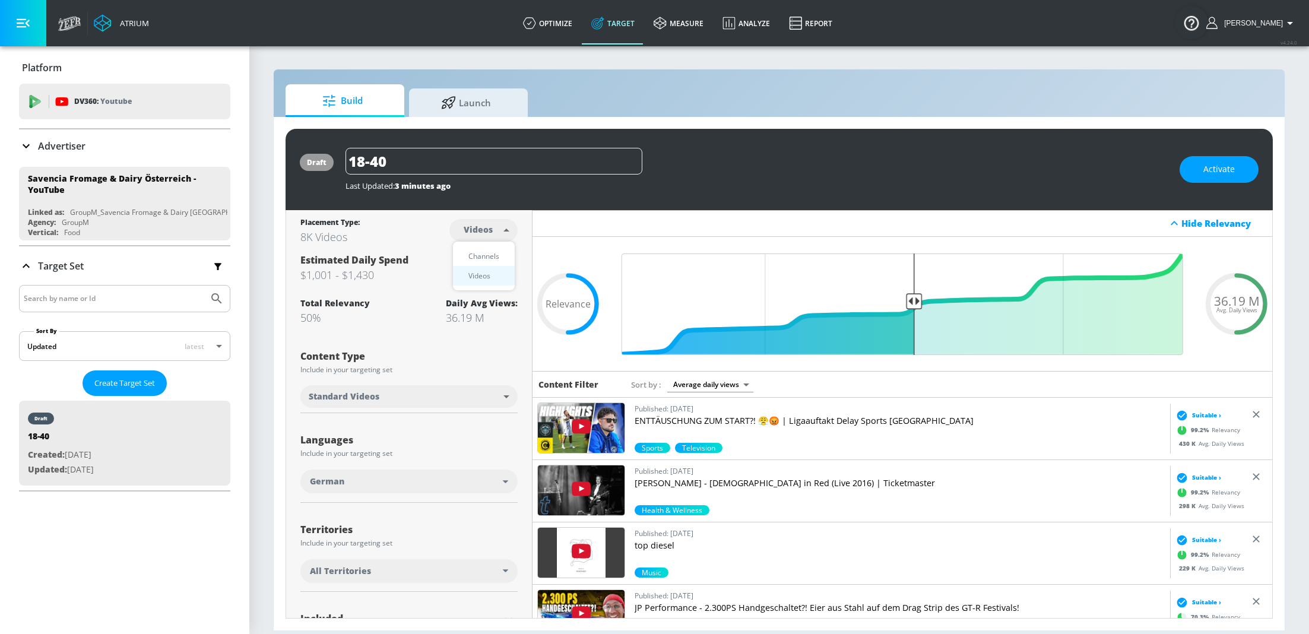
click at [504, 232] on body "Atrium optimize Target measure Analyze Report optimize Target measure Analyze R…" at bounding box center [654, 317] width 1309 height 634
click at [493, 258] on div "Channels" at bounding box center [484, 256] width 43 height 12
type input "channels"
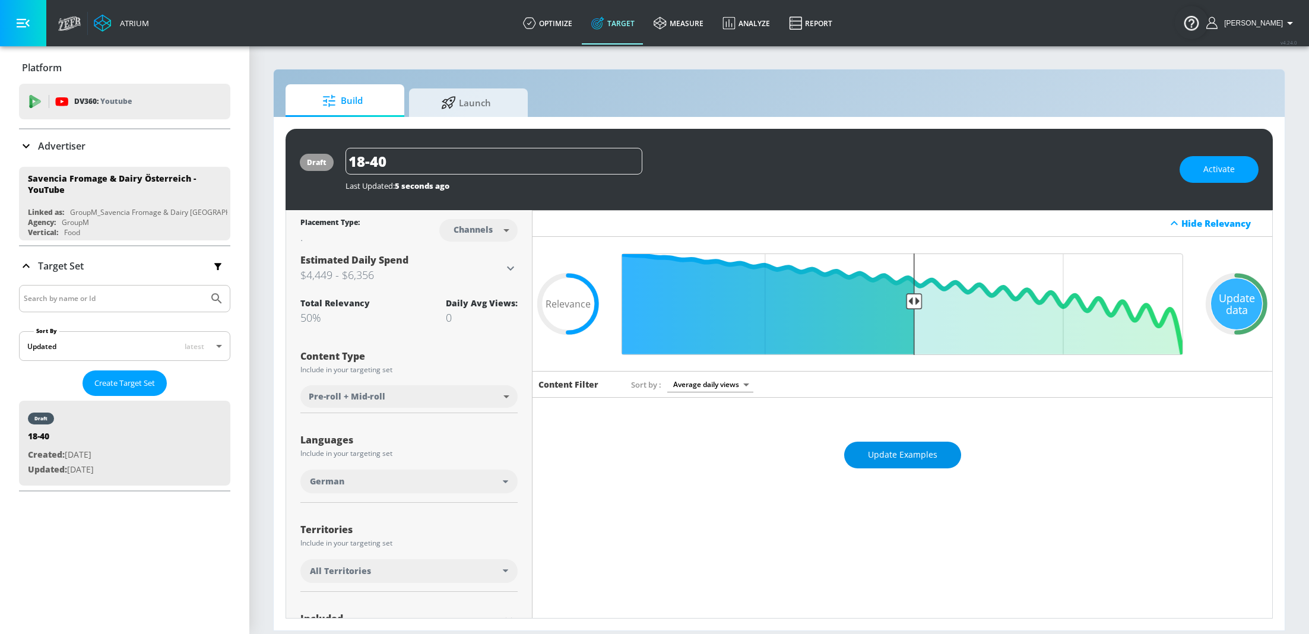
click at [884, 458] on span "Update Examples" at bounding box center [902, 455] width 69 height 15
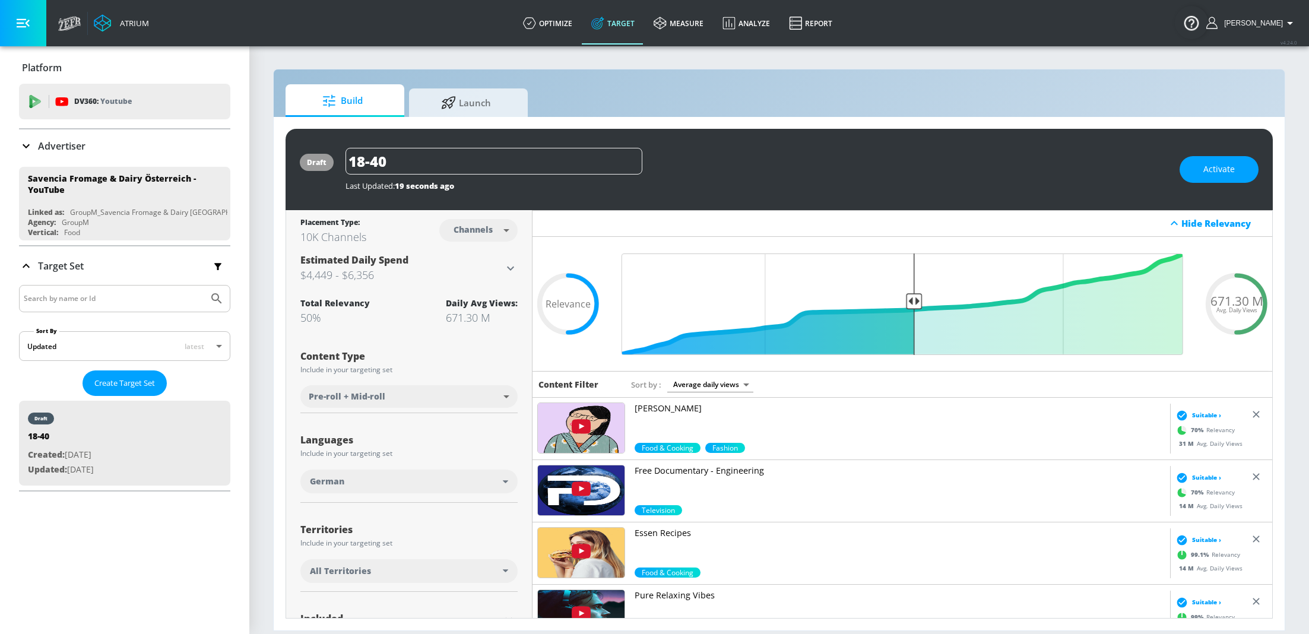
scroll to position [106, 0]
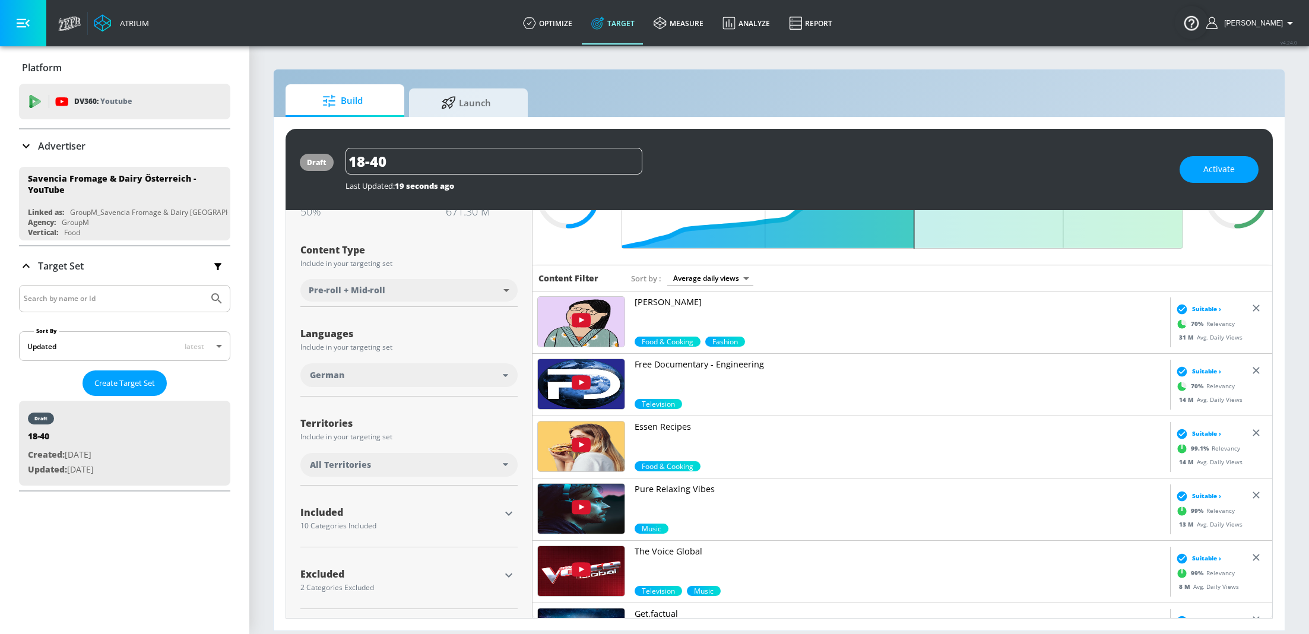
click at [507, 521] on button "button" at bounding box center [509, 514] width 18 height 18
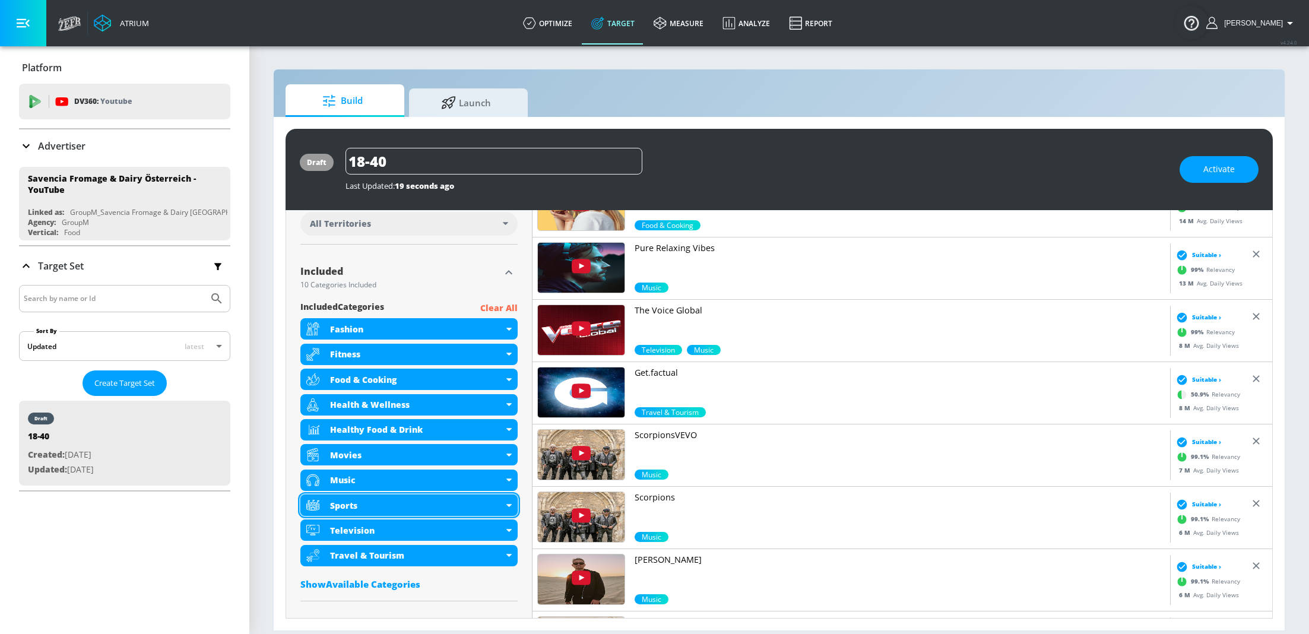
scroll to position [401, 0]
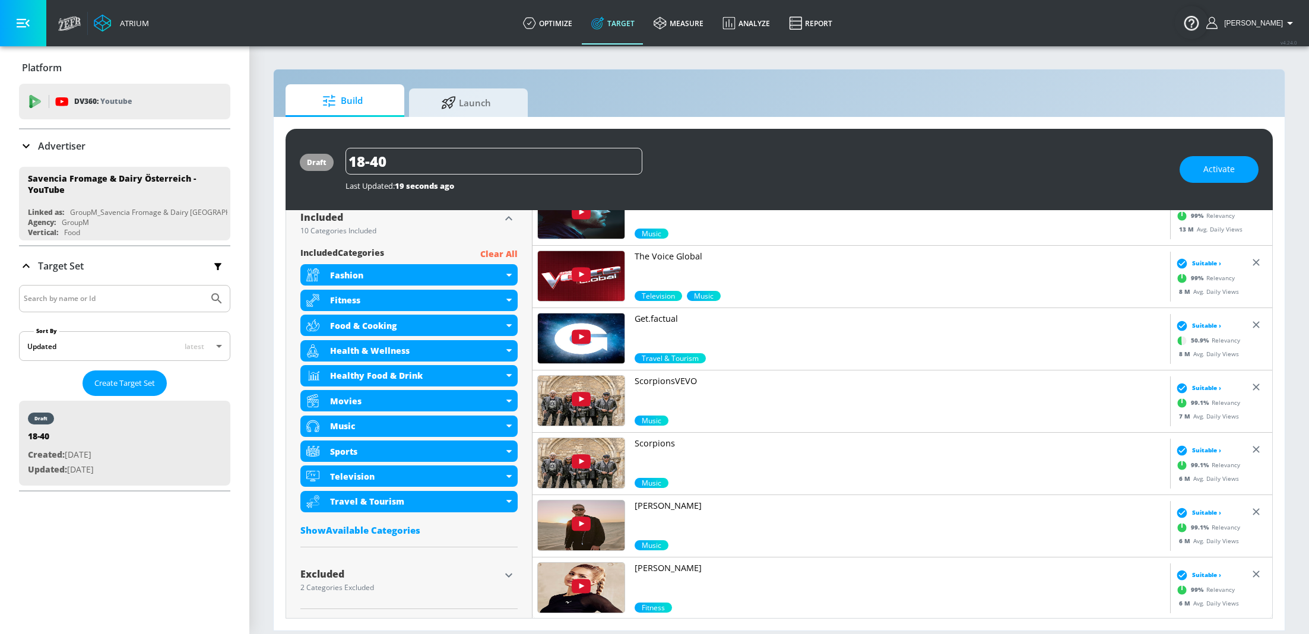
click at [372, 531] on div "Show Available Categories" at bounding box center [408, 530] width 217 height 12
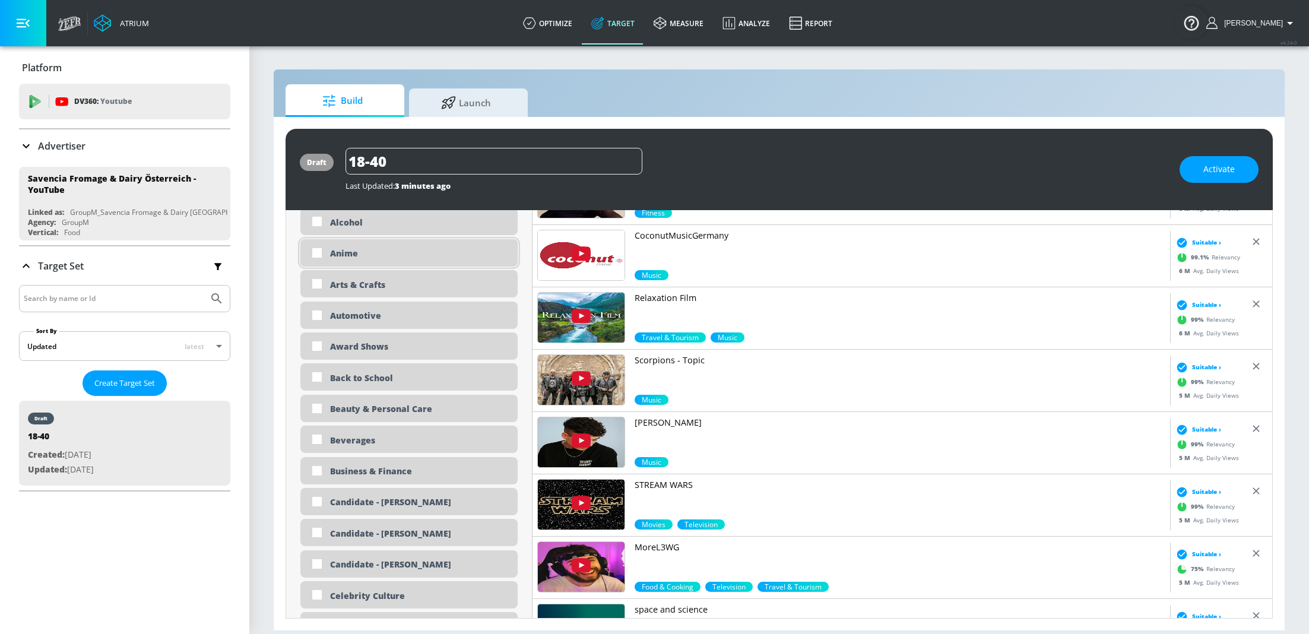
scroll to position [797, 0]
click at [315, 471] on input "checkbox" at bounding box center [316, 470] width 21 height 21
checkbox input "true"
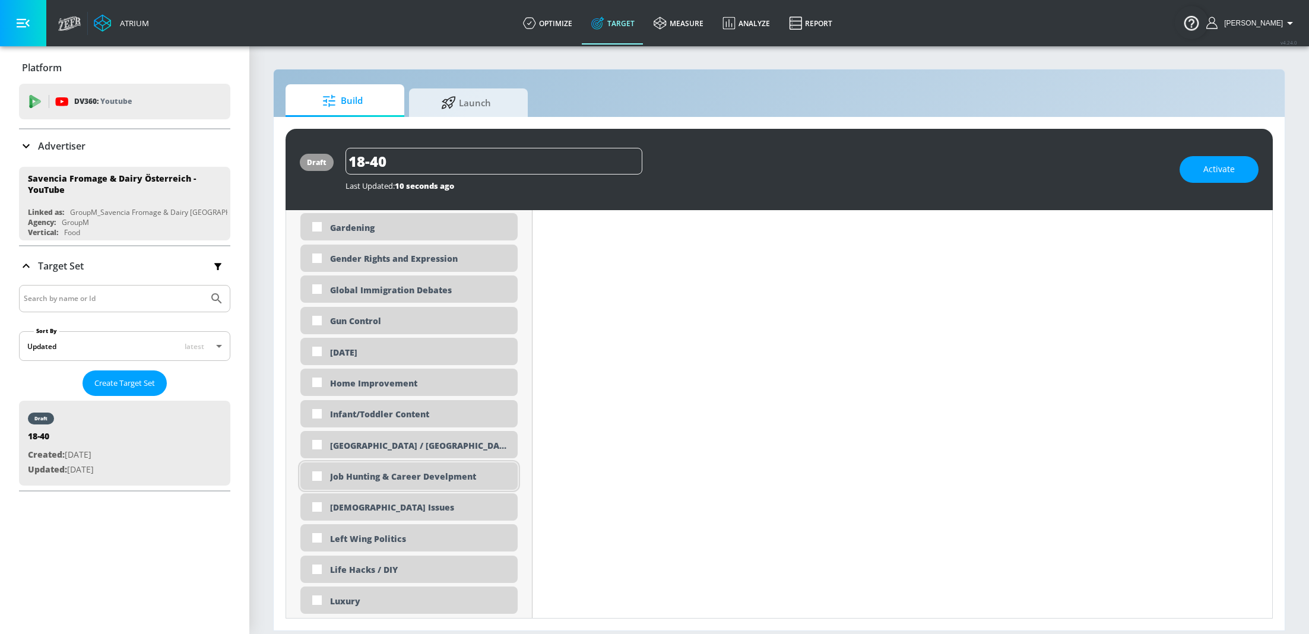
scroll to position [1895, 0]
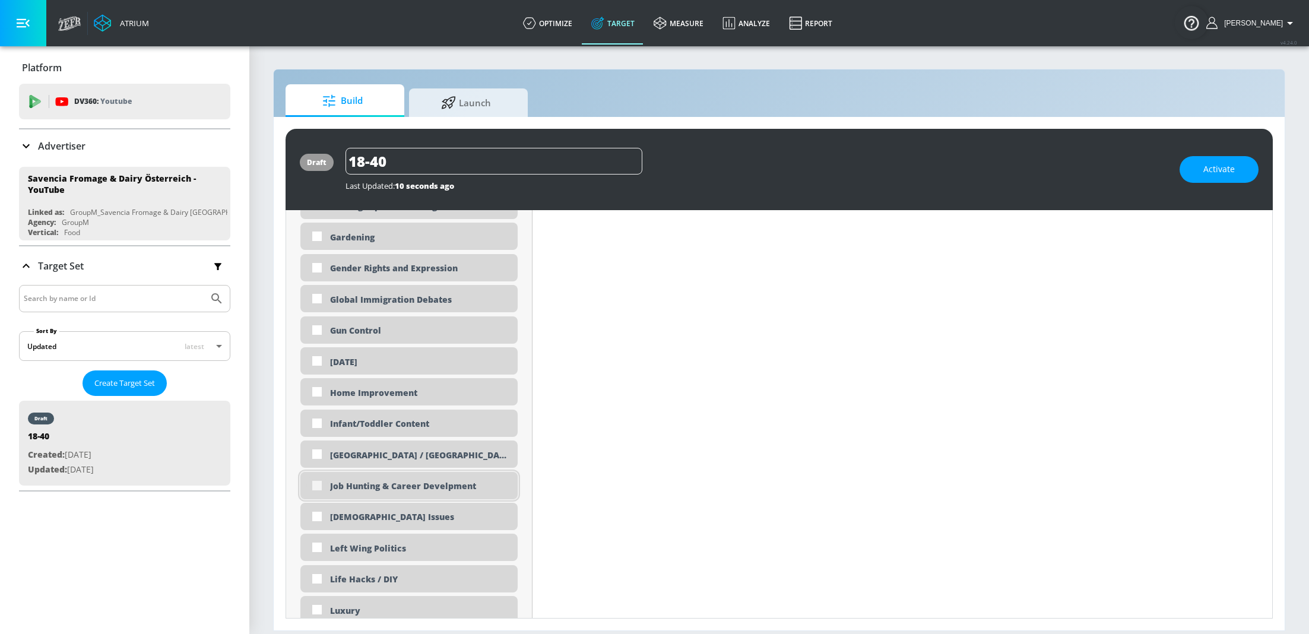
click at [315, 489] on input "checkbox" at bounding box center [316, 485] width 21 height 21
checkbox input "true"
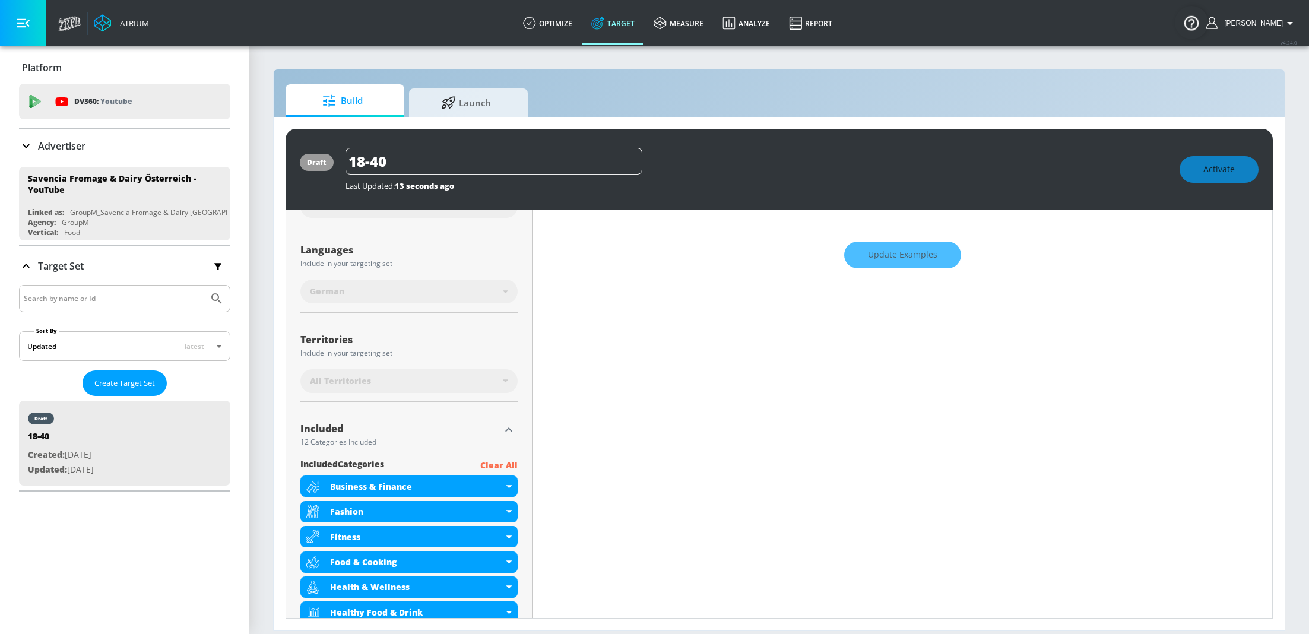
scroll to position [0, 0]
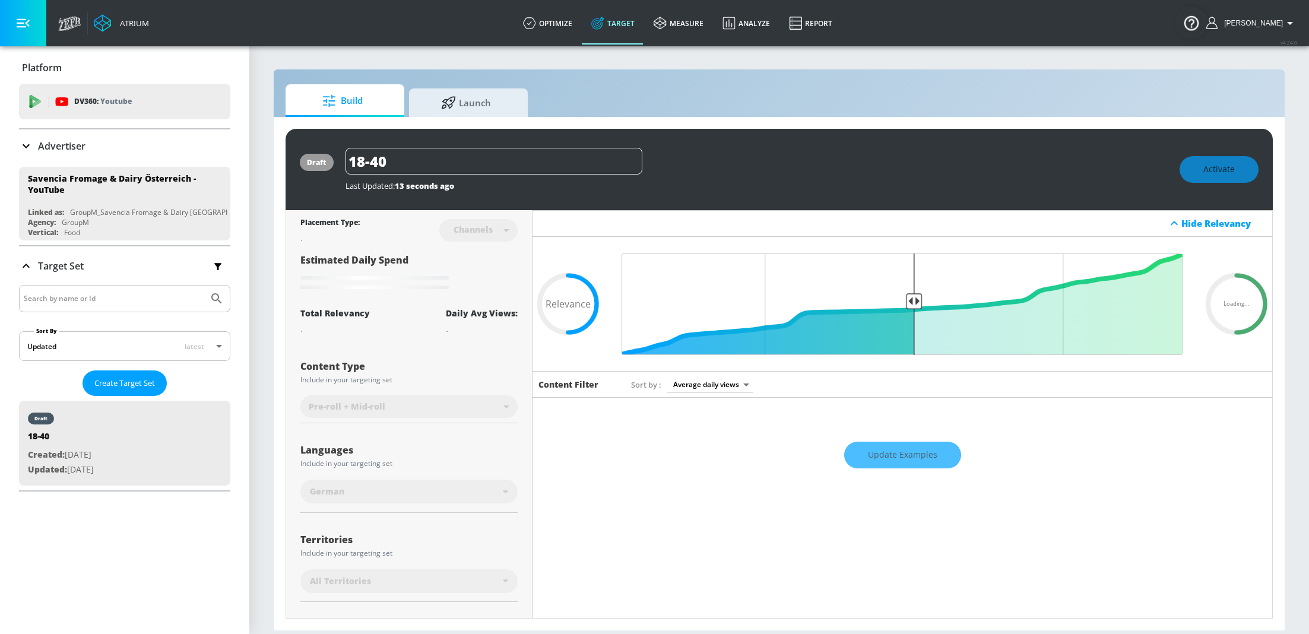
click at [907, 450] on div "Update Examples" at bounding box center [903, 455] width 740 height 42
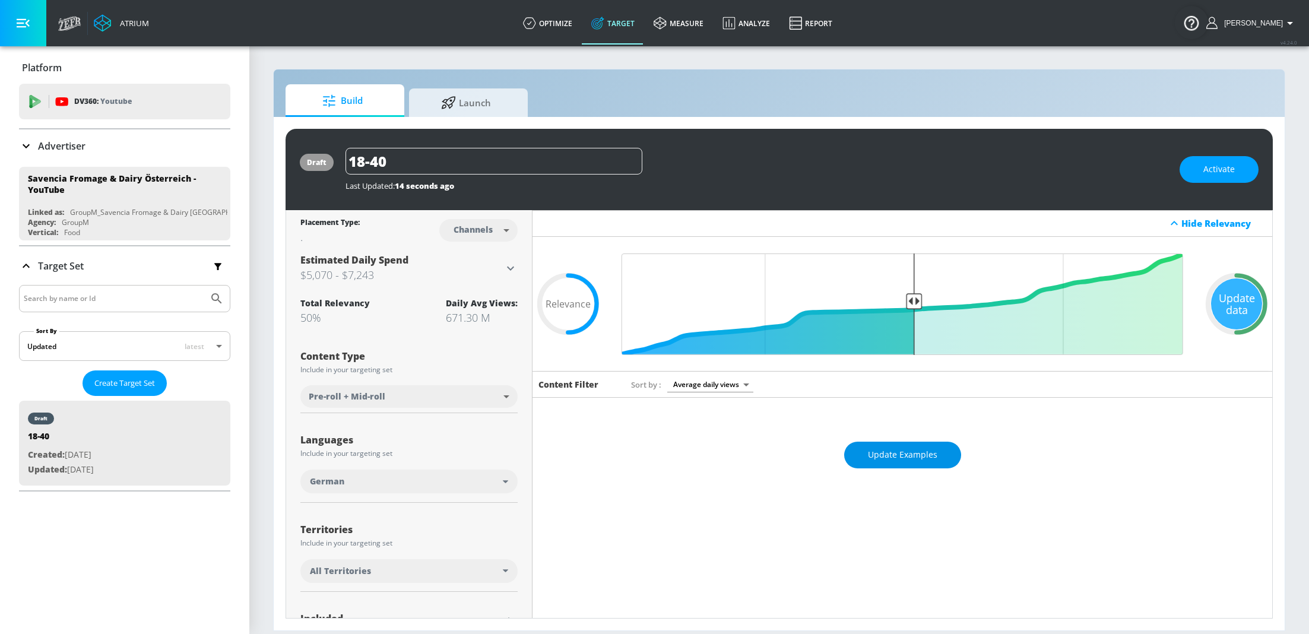
click at [879, 453] on span "Update Examples" at bounding box center [902, 455] width 69 height 15
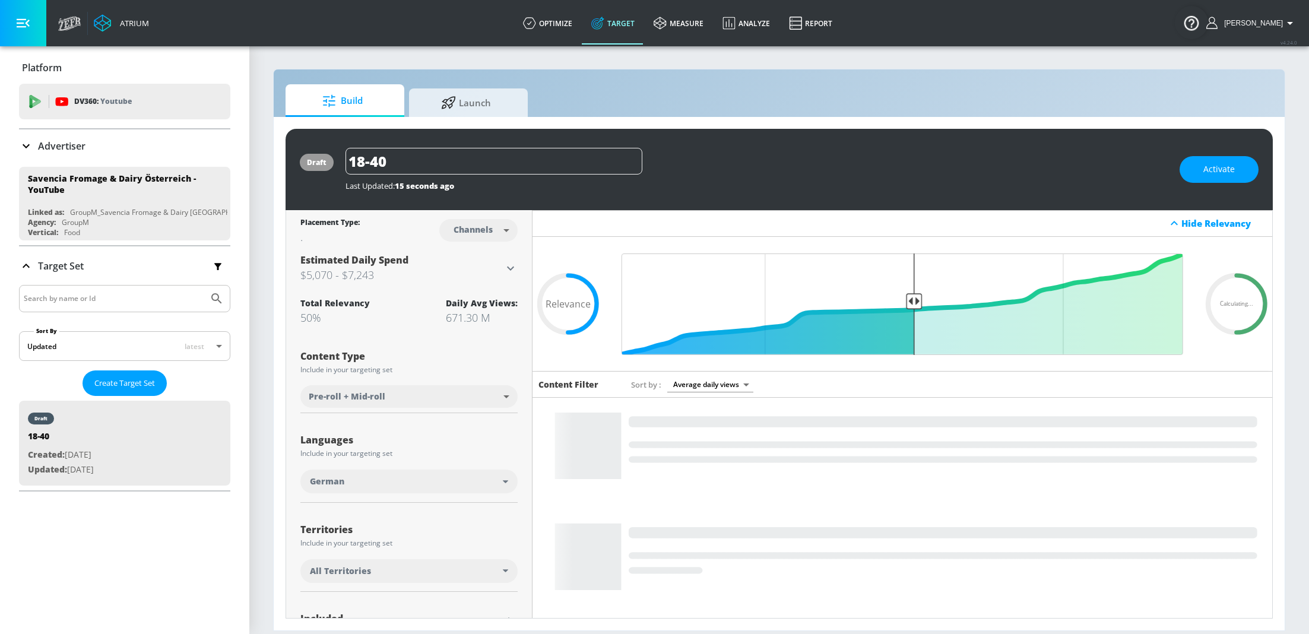
click at [469, 225] on body "Atrium optimize Target measure Analyze Report optimize Target measure Analyze R…" at bounding box center [654, 317] width 1309 height 634
click at [476, 274] on div "Videos" at bounding box center [474, 276] width 34 height 12
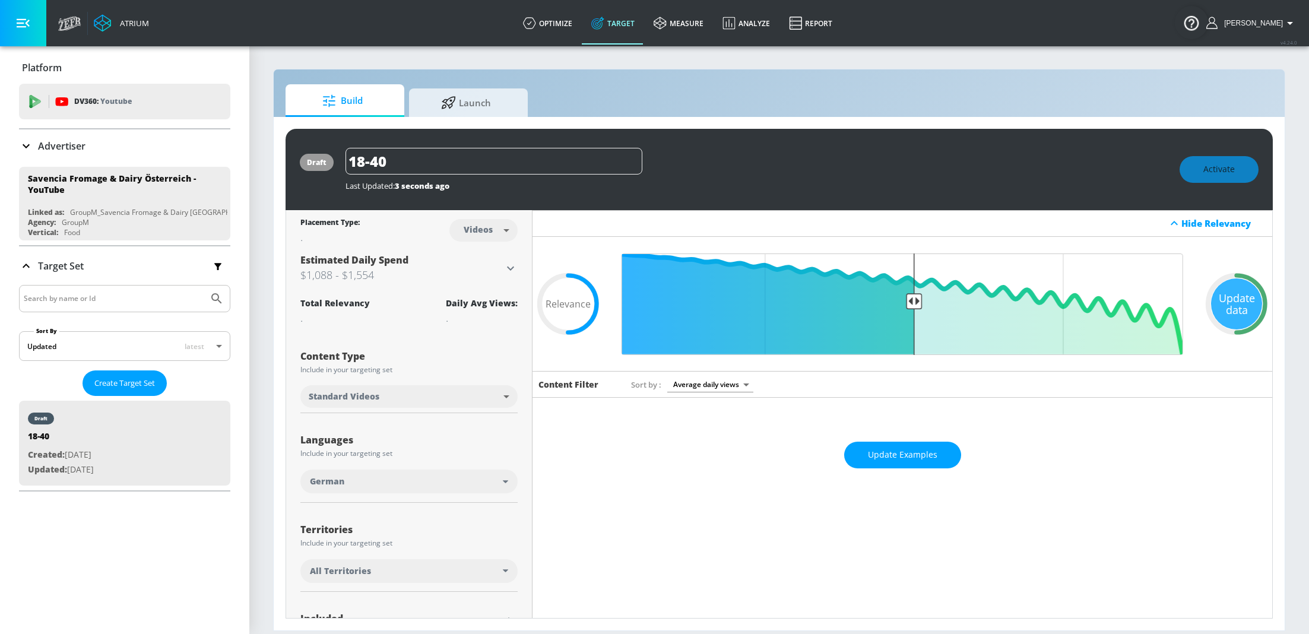
click at [460, 228] on body "Atrium optimize Target measure Analyze Report optimize Target measure Analyze R…" at bounding box center [654, 317] width 1309 height 634
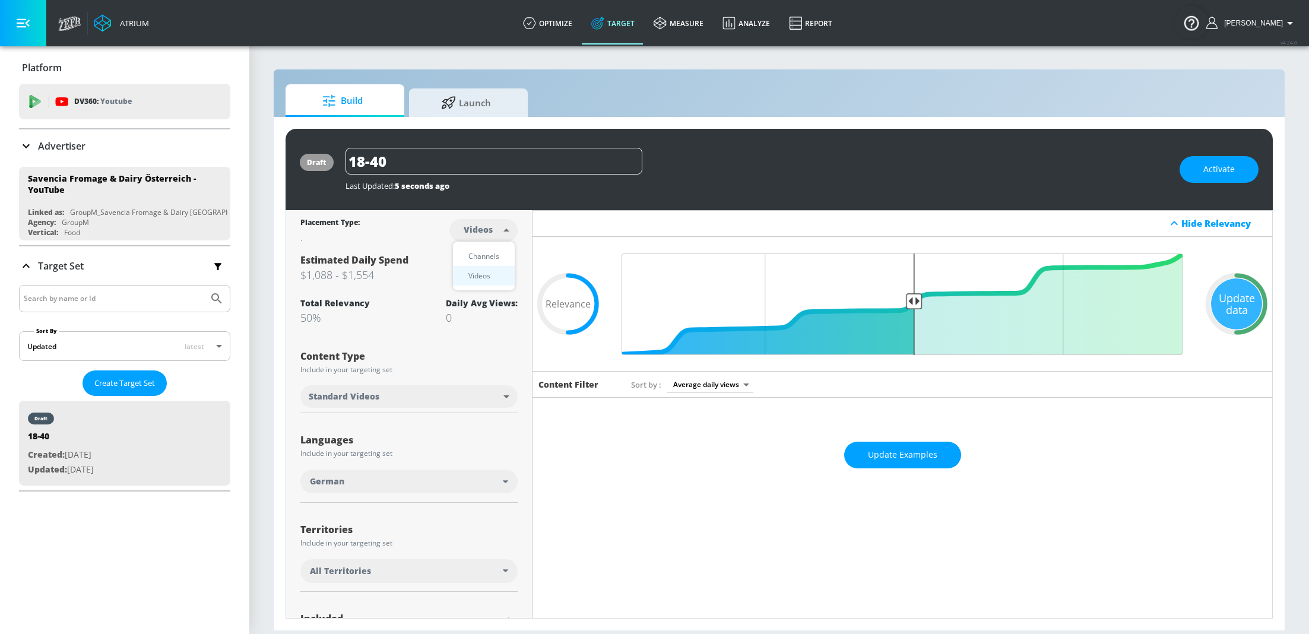
click at [482, 256] on div "Channels" at bounding box center [484, 256] width 43 height 12
type input "channels"
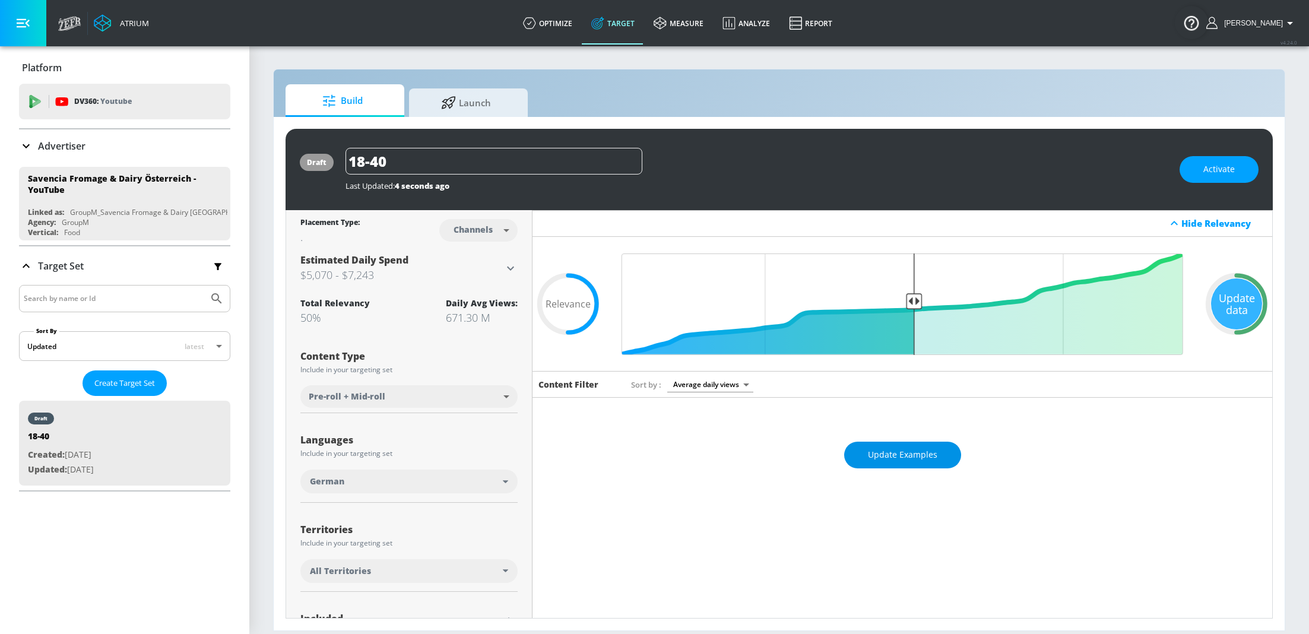
click at [920, 455] on span "Update Examples" at bounding box center [902, 455] width 69 height 15
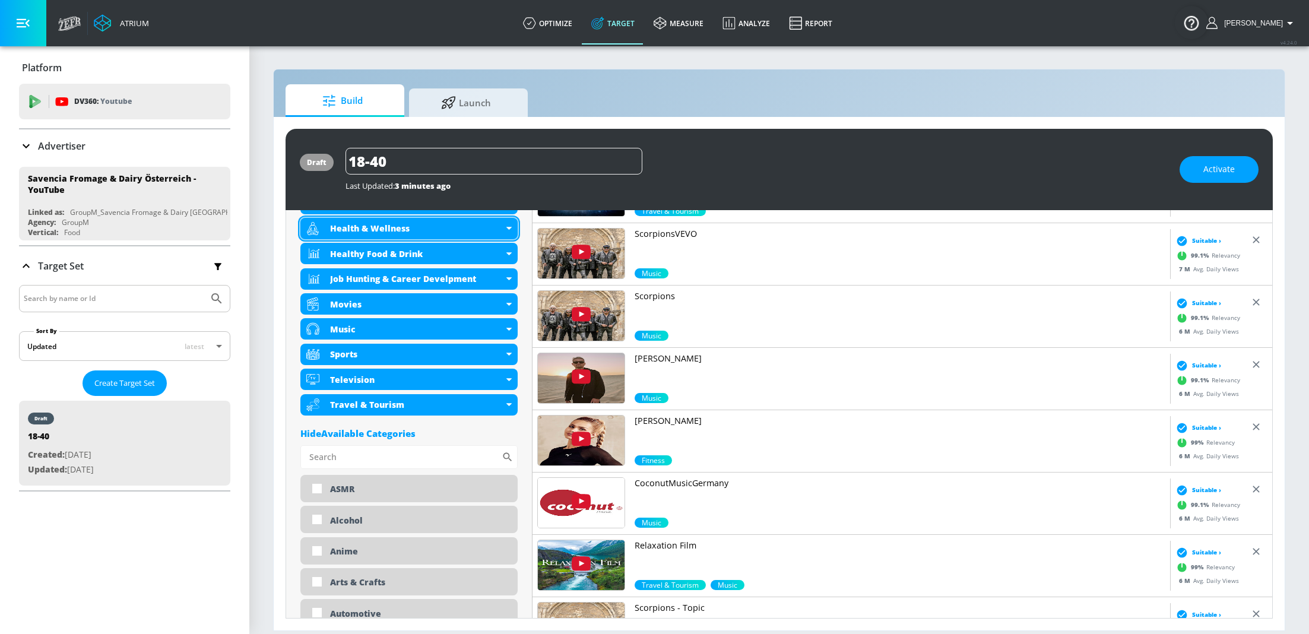
scroll to position [552, 0]
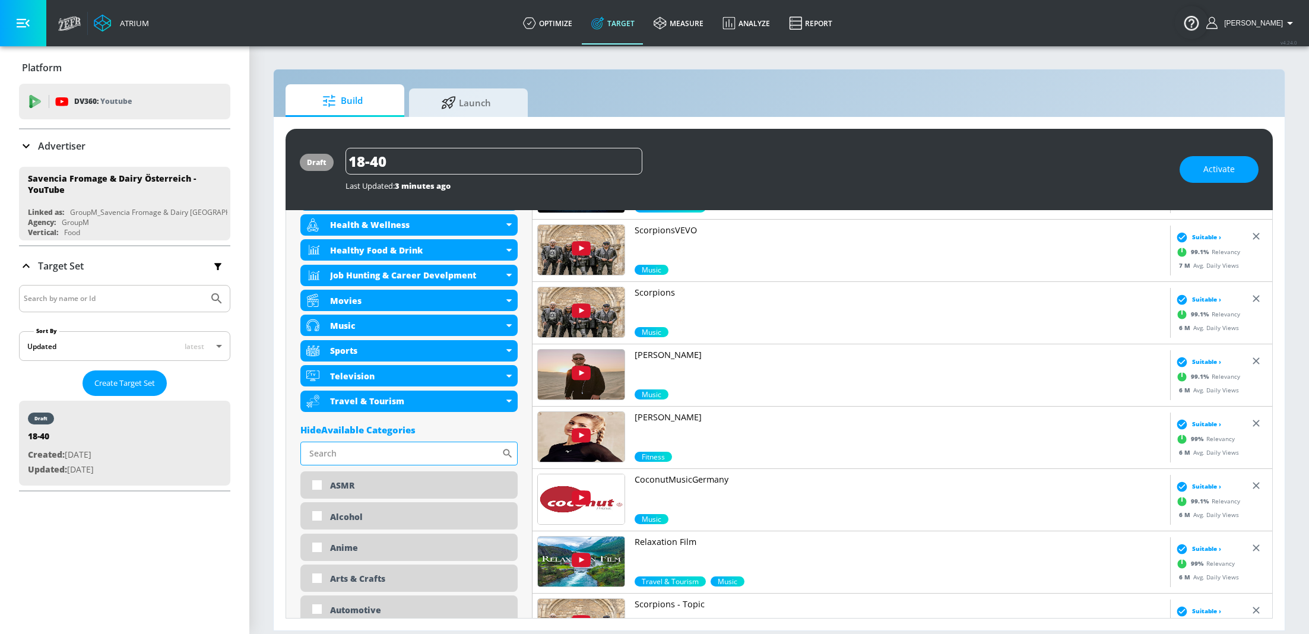
click at [384, 455] on input "Sort By" at bounding box center [400, 454] width 201 height 24
type input "beauty"
click at [318, 484] on input "checkbox" at bounding box center [317, 485] width 21 height 21
checkbox input "true"
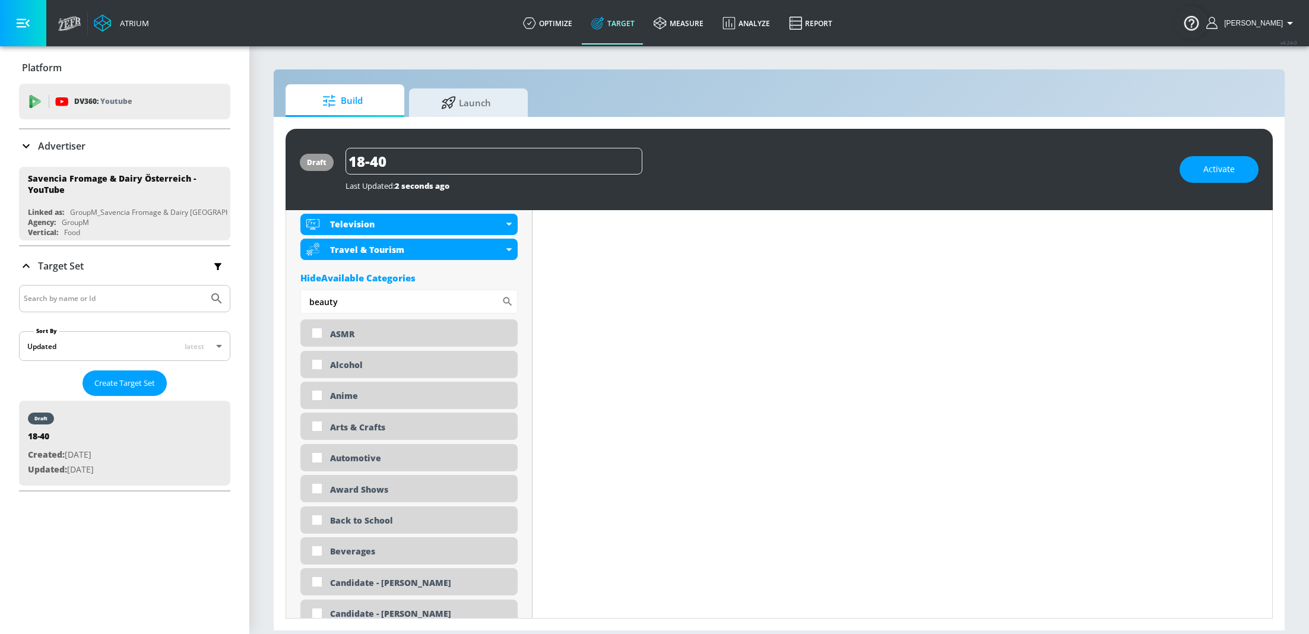
scroll to position [731, 0]
click at [319, 550] on input "checkbox" at bounding box center [316, 549] width 21 height 21
checkbox input "true"
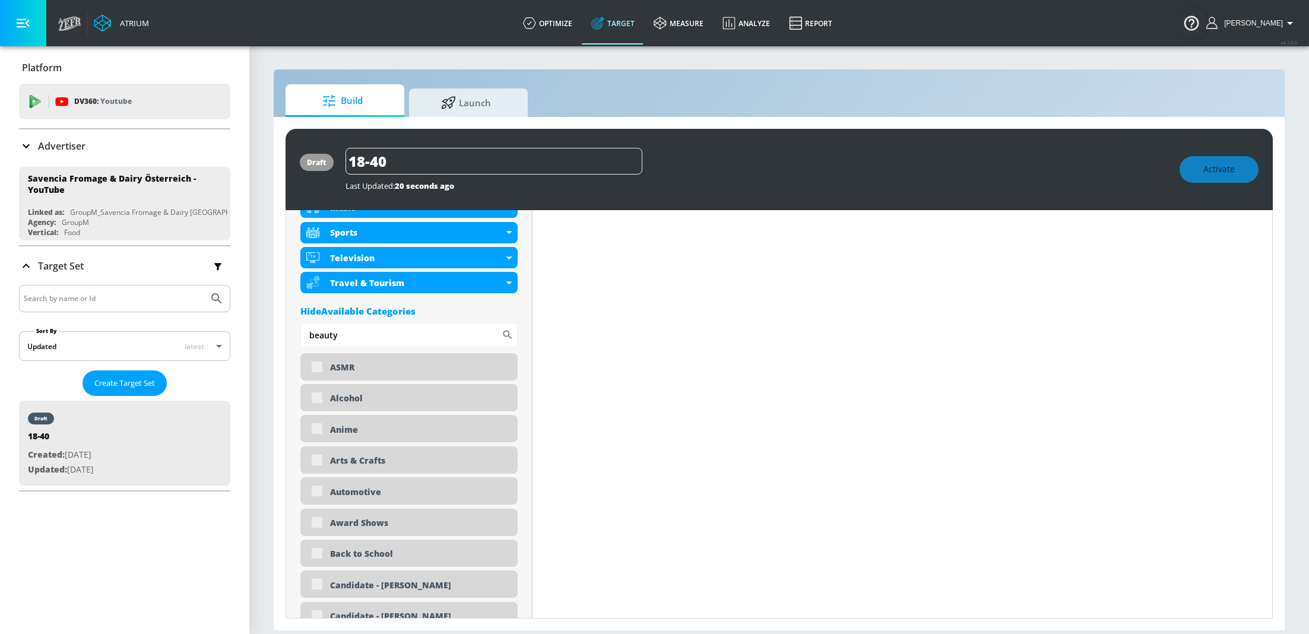
scroll to position [741, 0]
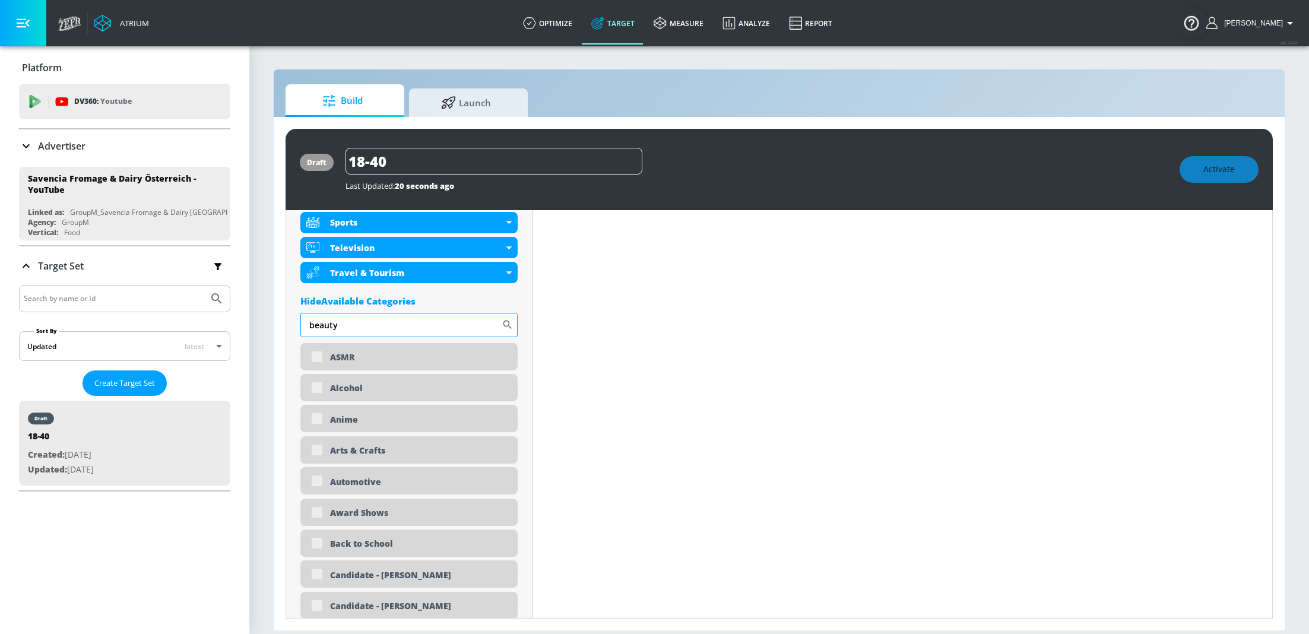
click at [344, 325] on input "beauty" at bounding box center [400, 325] width 201 height 24
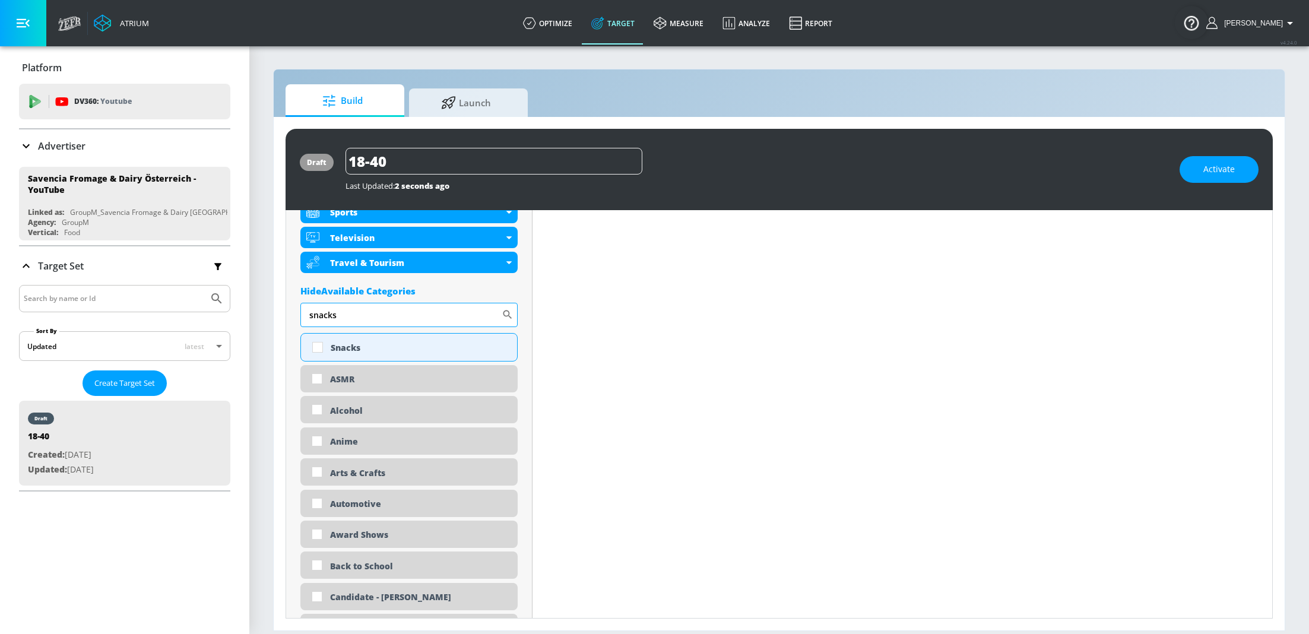
scroll to position [731, 0]
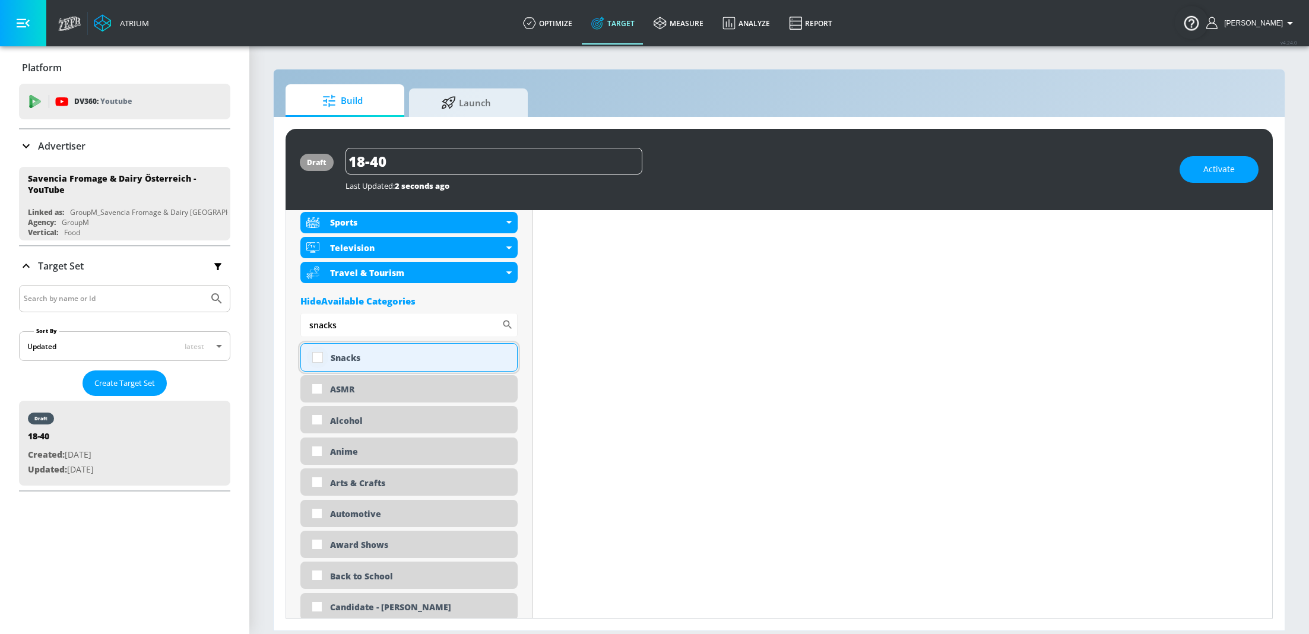
type input "snacks"
click at [315, 352] on input "checkbox" at bounding box center [317, 357] width 21 height 21
checkbox input "true"
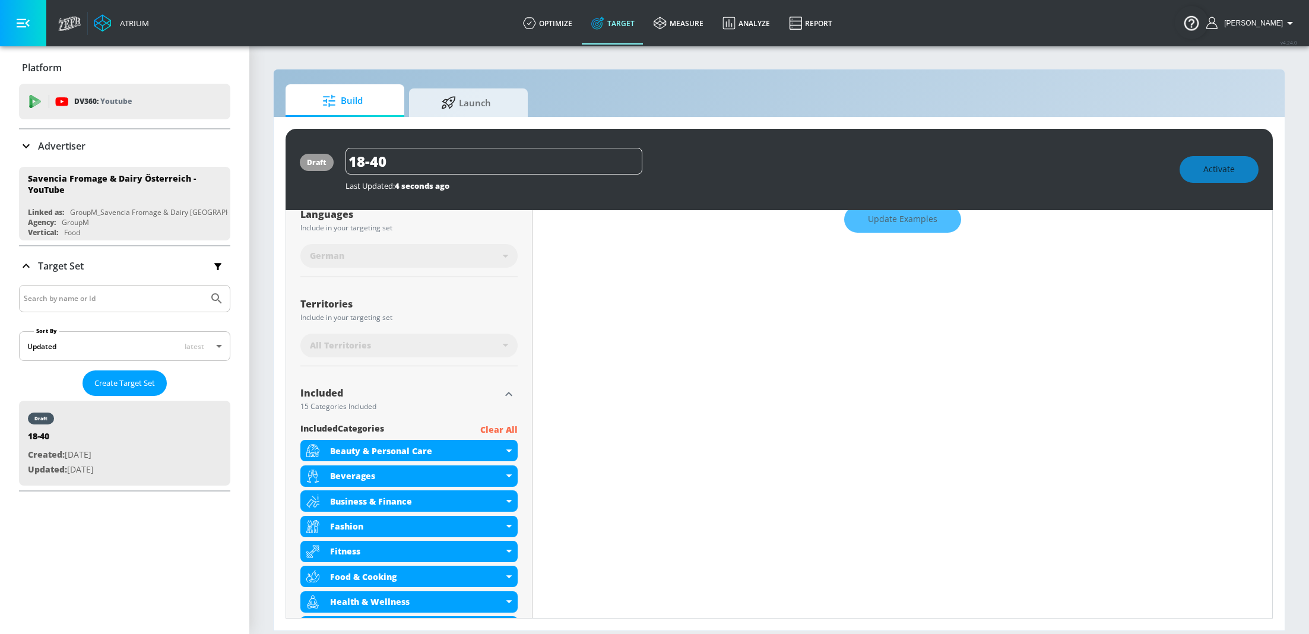
scroll to position [0, 0]
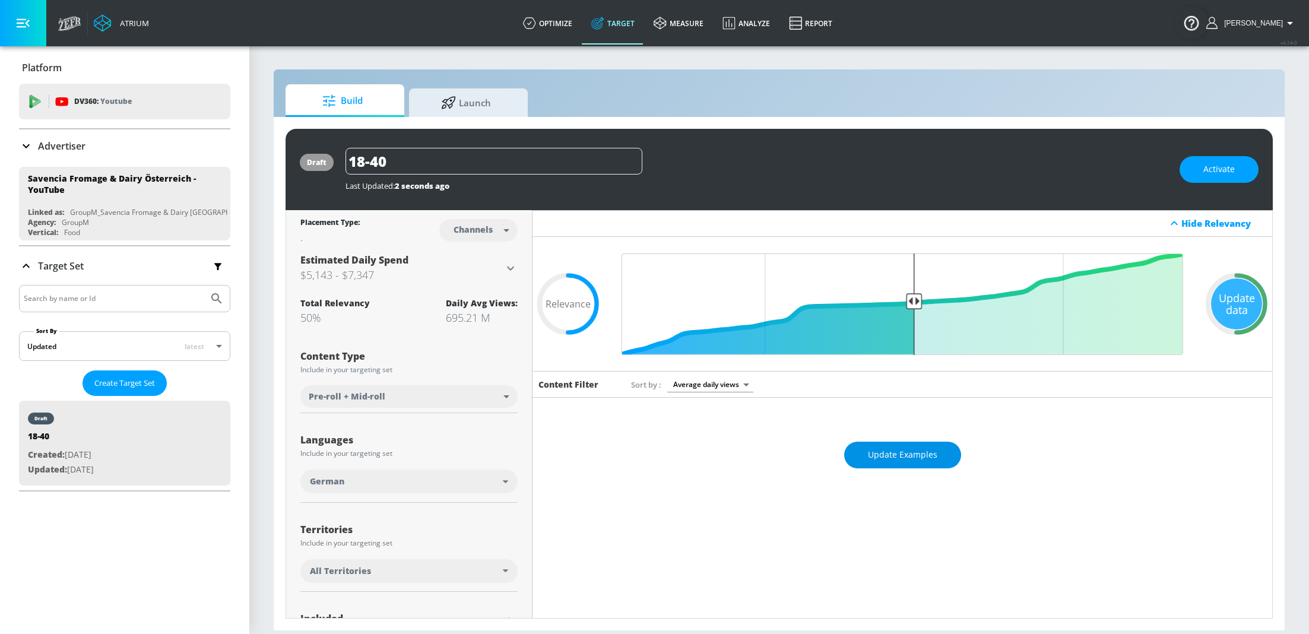
click at [895, 451] on span "Update Examples" at bounding box center [902, 455] width 69 height 15
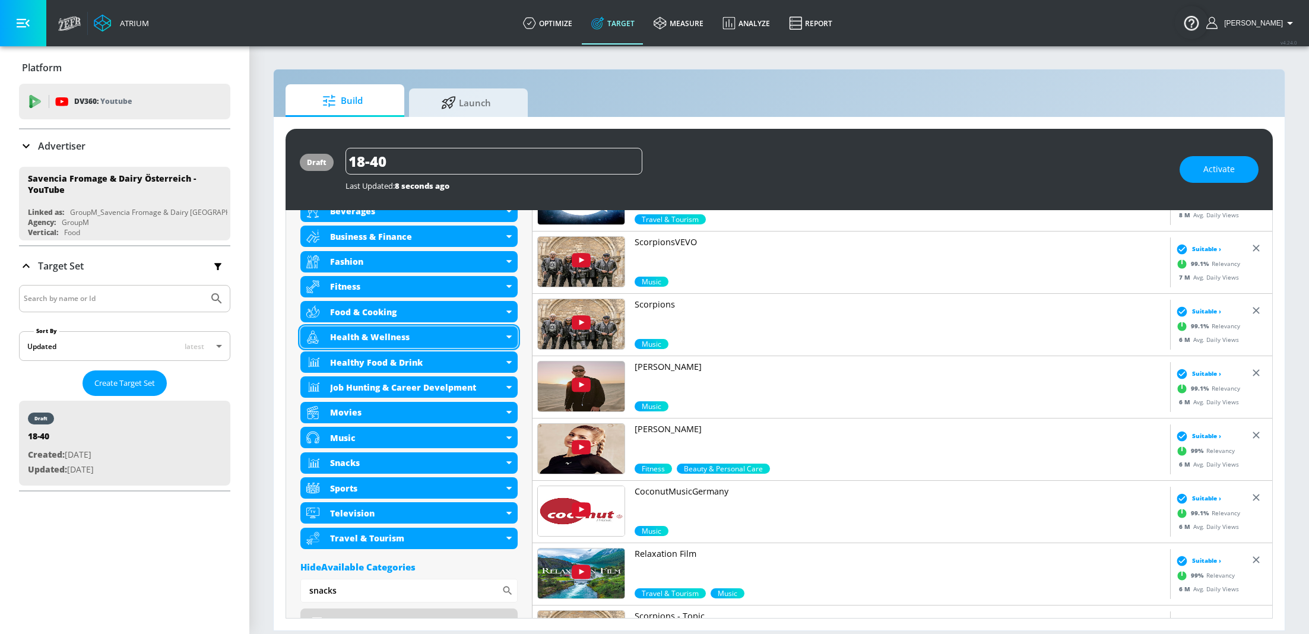
scroll to position [497, 0]
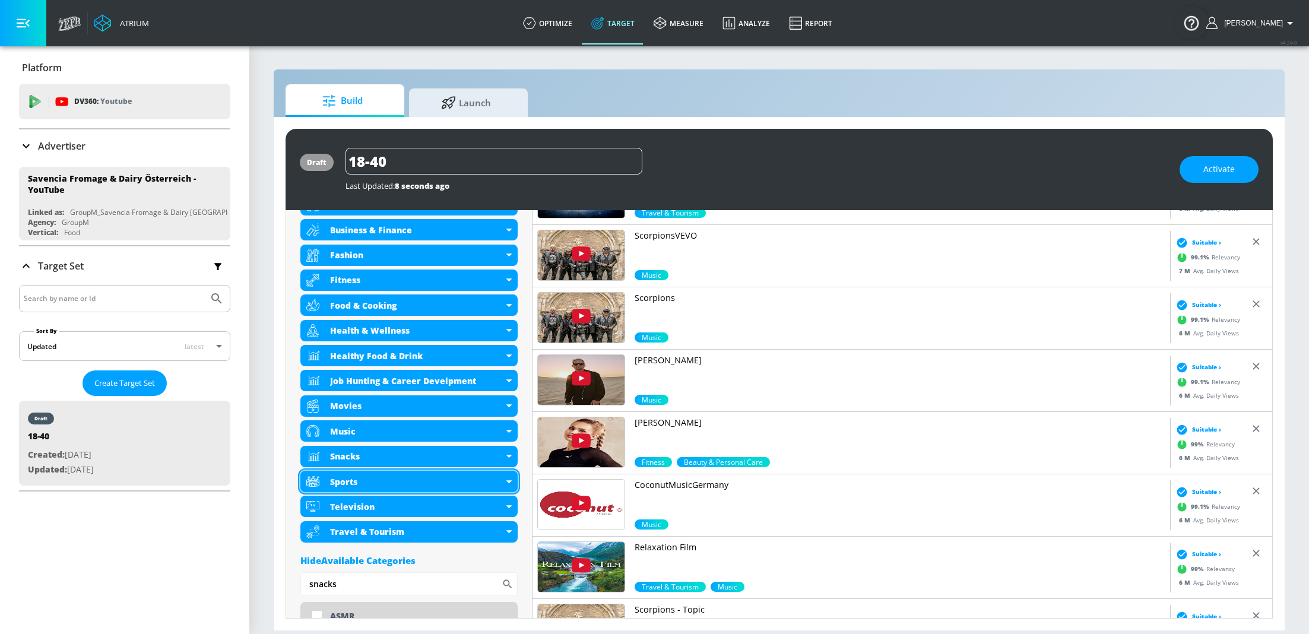
click at [513, 476] on div "Sports" at bounding box center [408, 481] width 217 height 21
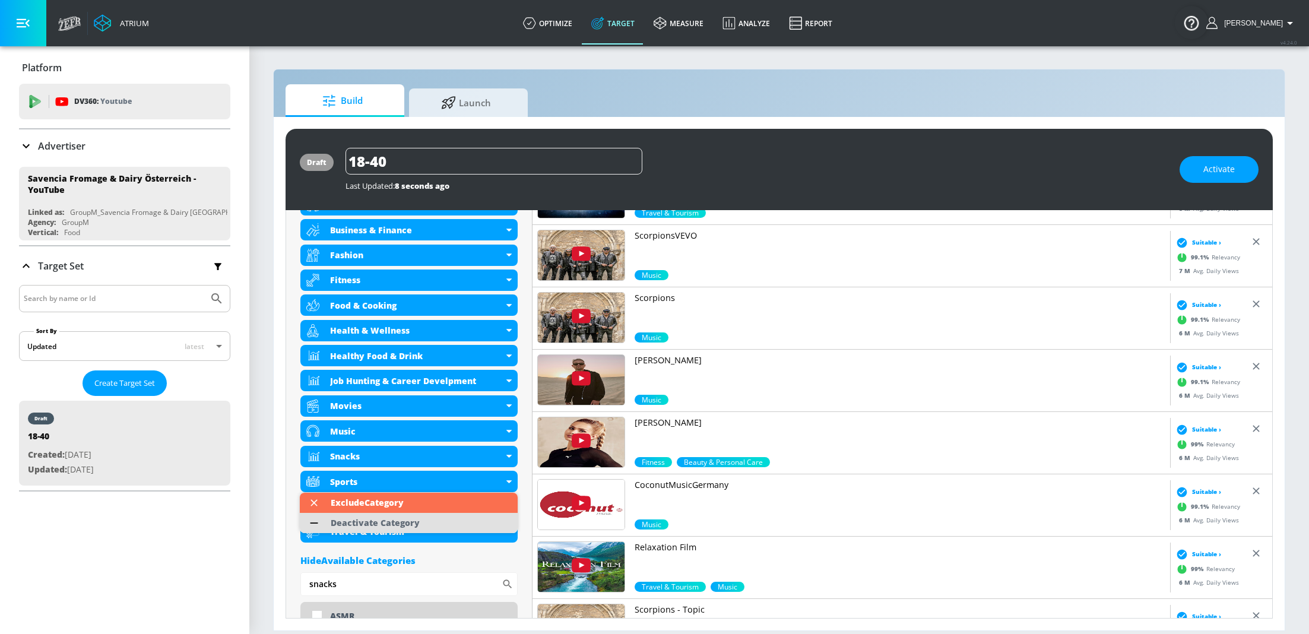
click at [399, 519] on div "Deactivate Category" at bounding box center [375, 523] width 89 height 8
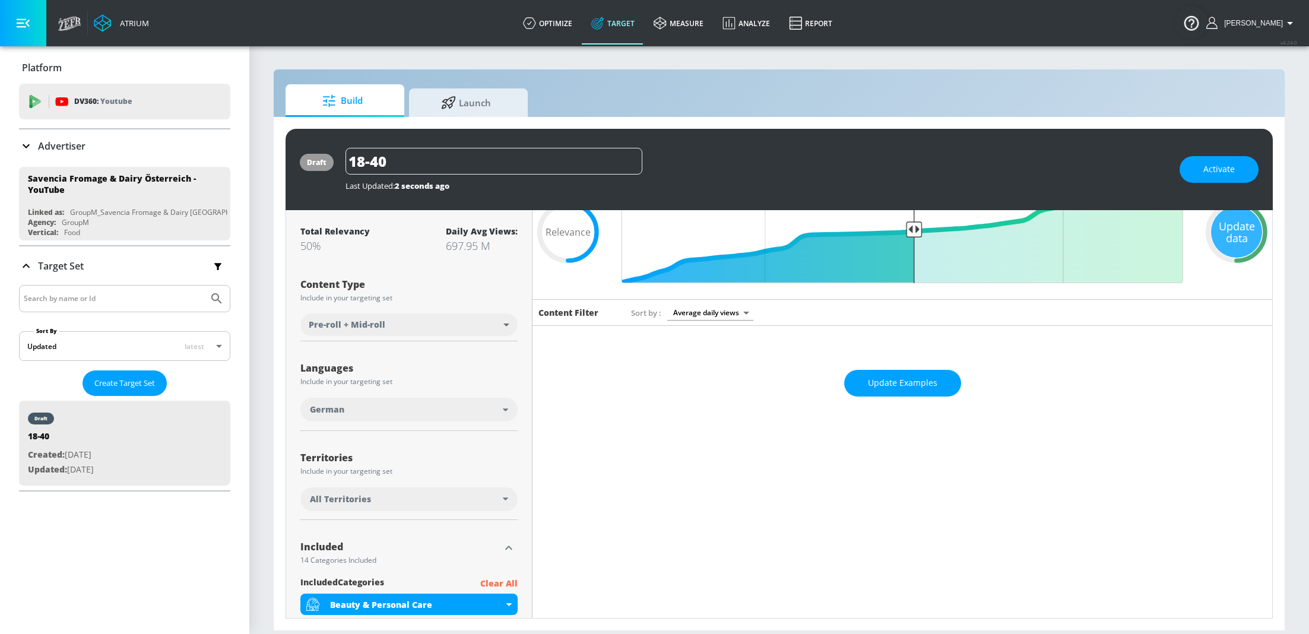
scroll to position [0, 0]
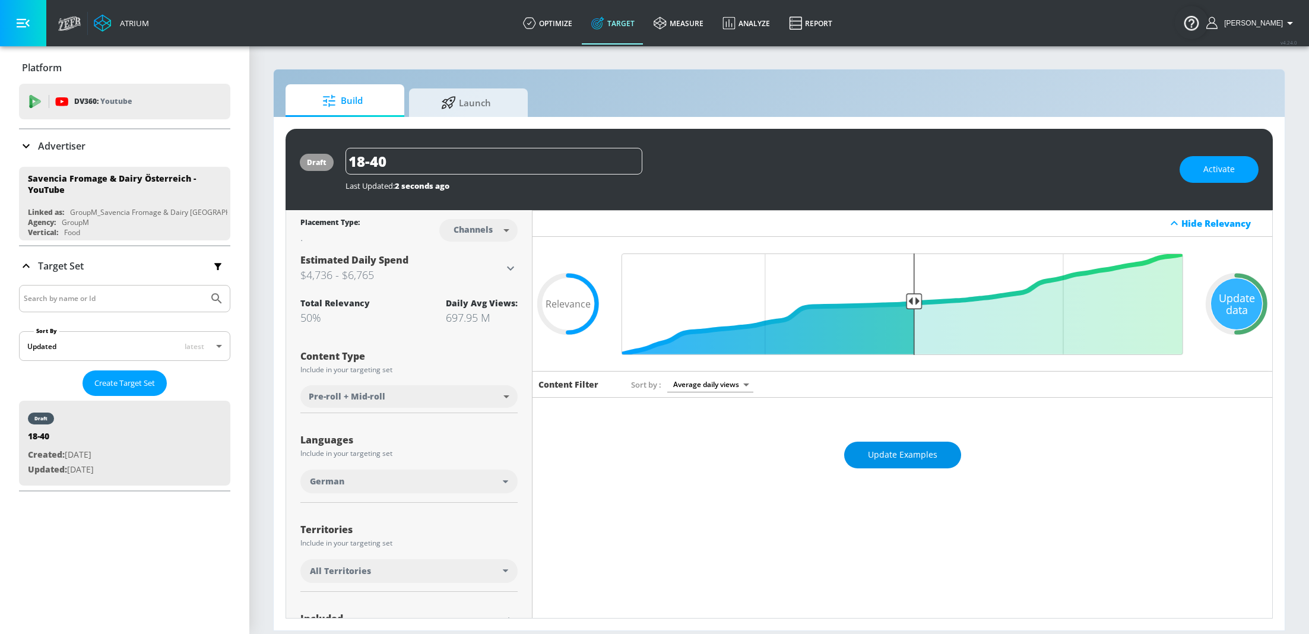
click at [905, 451] on span "Update Examples" at bounding box center [902, 455] width 69 height 15
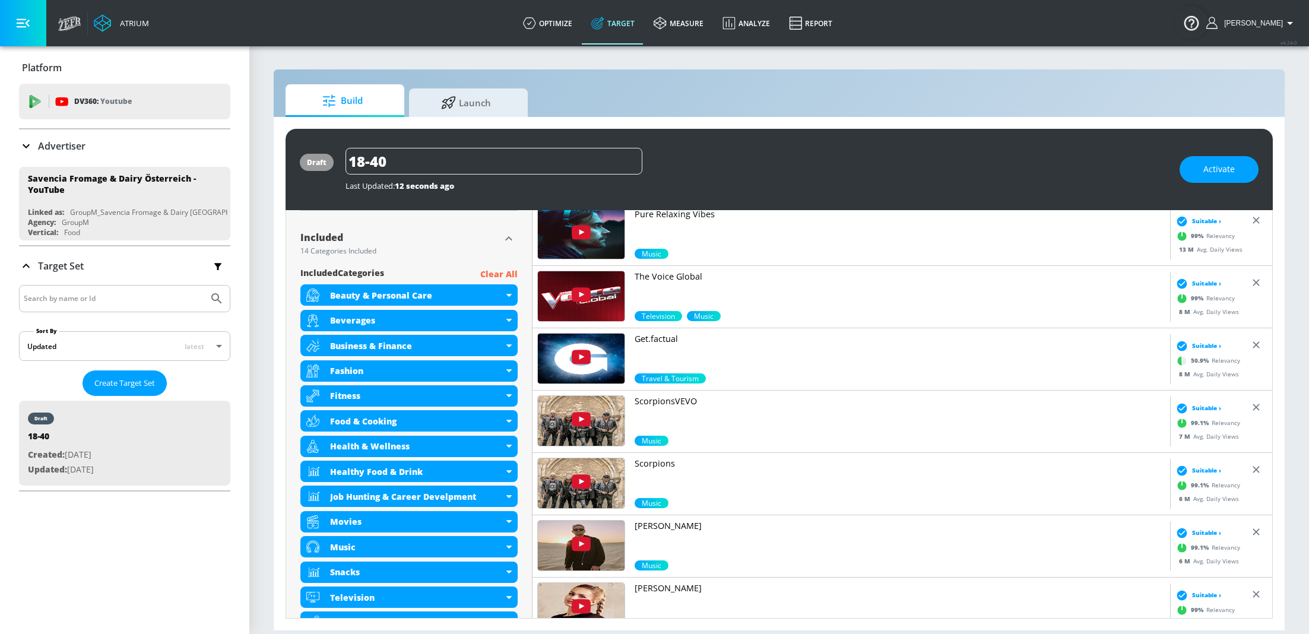
scroll to position [382, 0]
click at [508, 397] on div "Fitness" at bounding box center [408, 395] width 217 height 21
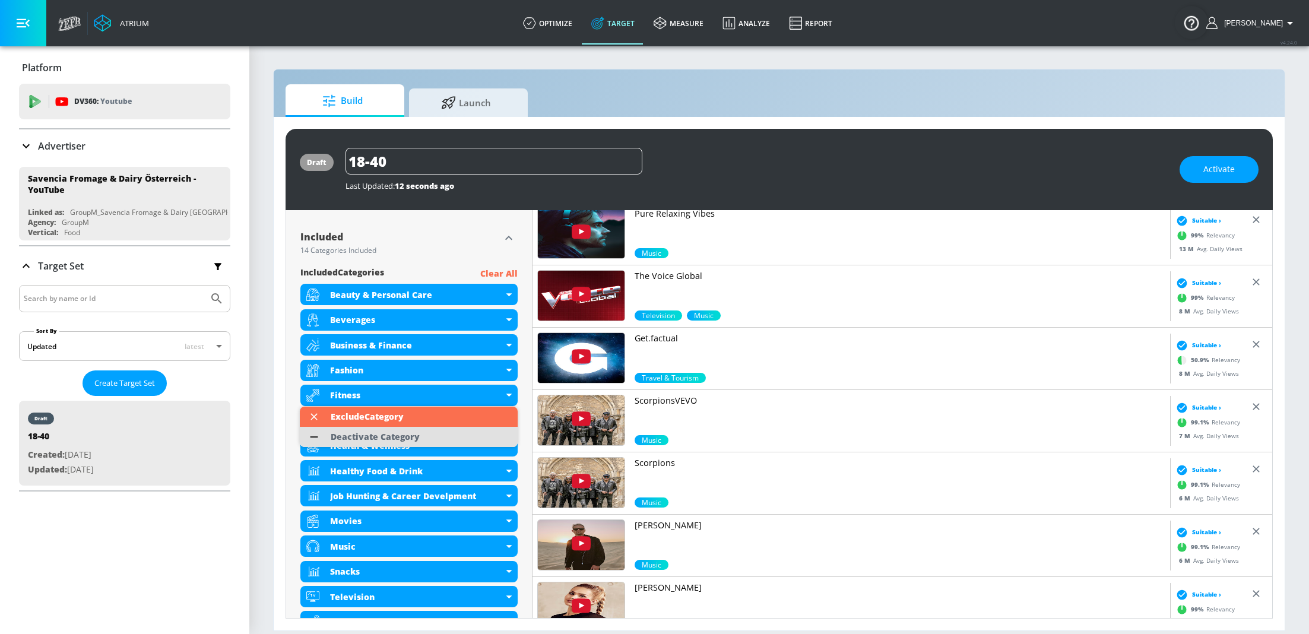
click at [433, 438] on li "Deactivate Category" at bounding box center [409, 437] width 218 height 20
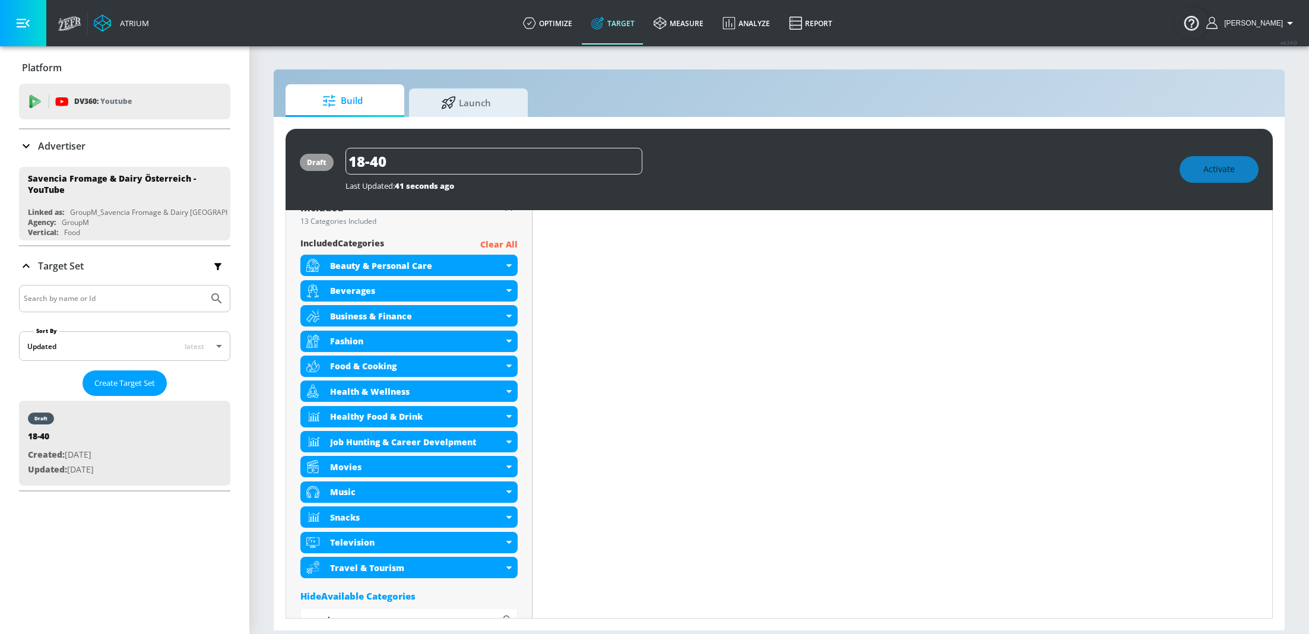
scroll to position [411, 0]
